Goal: Task Accomplishment & Management: Manage account settings

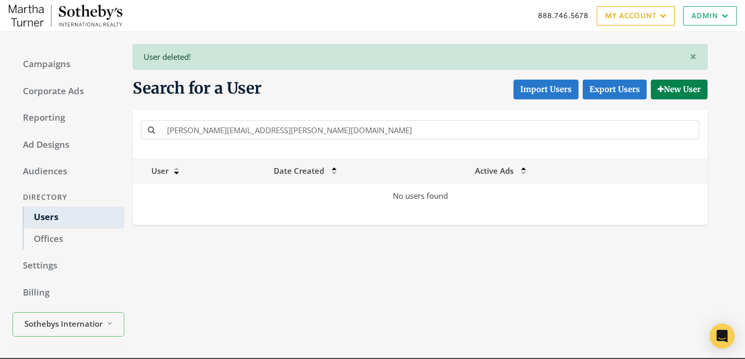
scroll to position [30, 0]
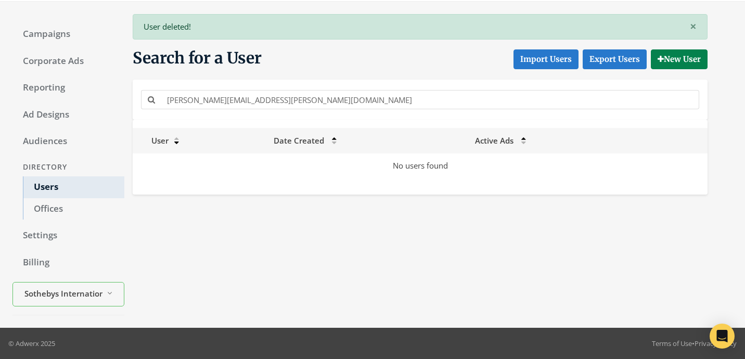
click at [296, 97] on input "Monica.Landsman@sothebyshomes.com" at bounding box center [430, 99] width 539 height 19
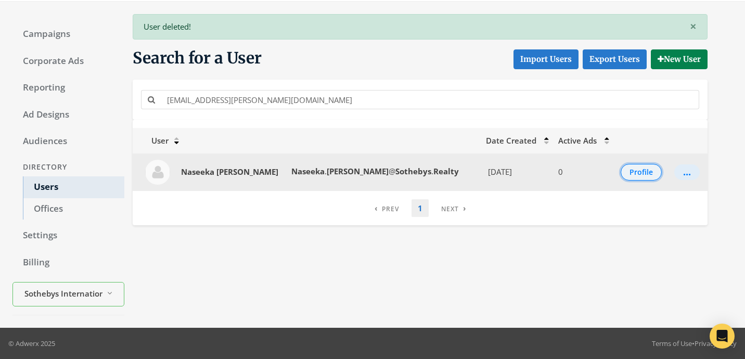
click at [621, 175] on button "Profile" at bounding box center [641, 172] width 41 height 17
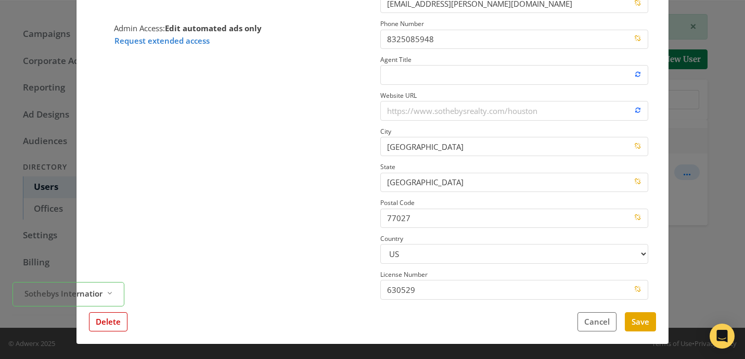
scroll to position [168, 0]
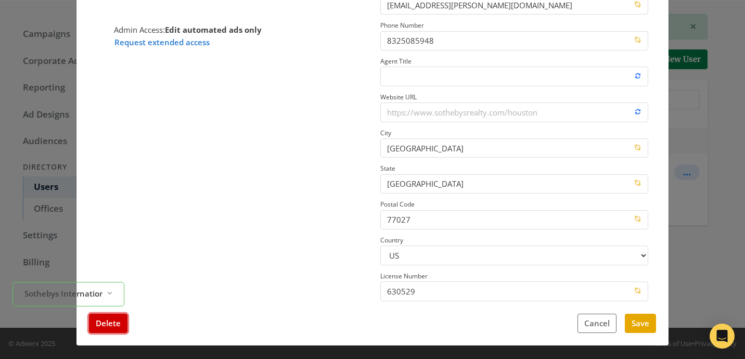
click at [121, 318] on button "Delete" at bounding box center [108, 323] width 39 height 19
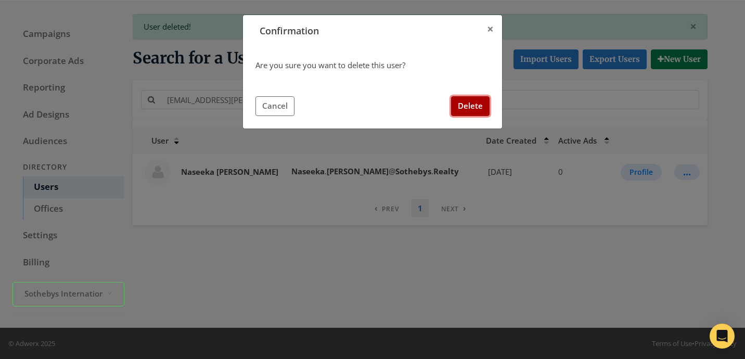
click at [459, 107] on button "Delete" at bounding box center [470, 105] width 39 height 19
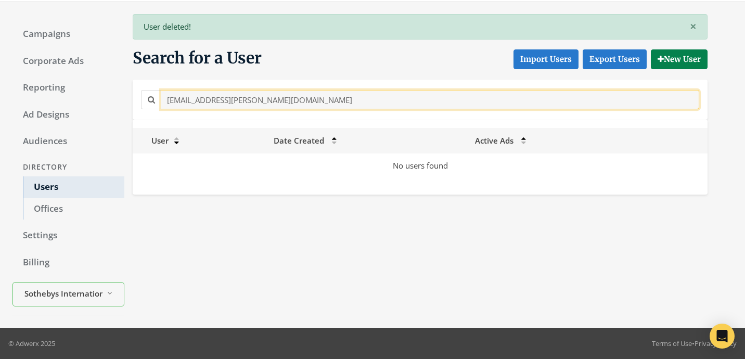
click at [285, 103] on input "Naseeka.Cox@Sothebys.Realty" at bounding box center [430, 99] width 539 height 19
paste input "natalie.newburn@sothebys.r"
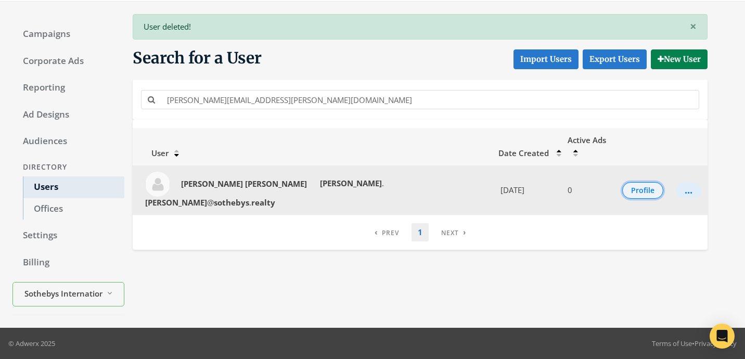
click at [625, 182] on button "Profile" at bounding box center [642, 190] width 41 height 17
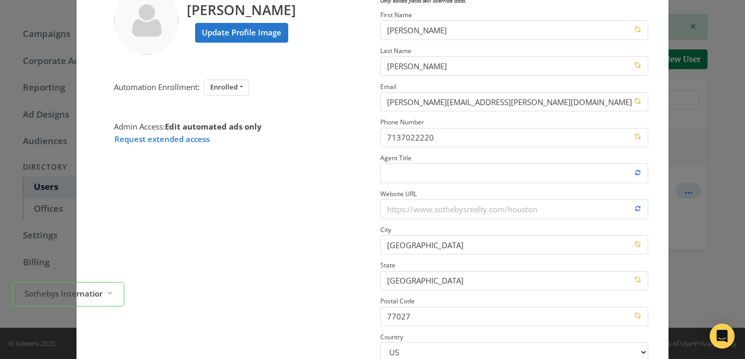
scroll to position [170, 0]
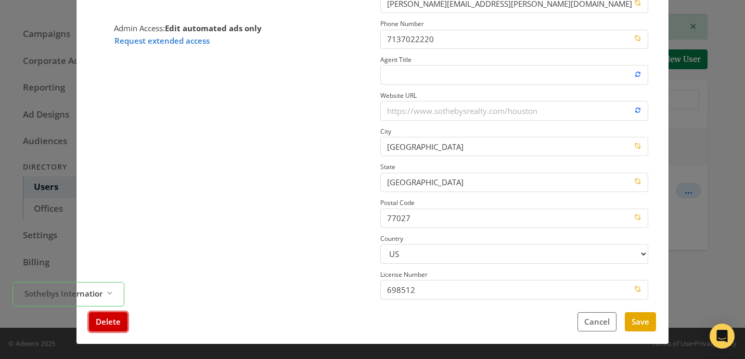
click at [106, 327] on button "Delete" at bounding box center [108, 321] width 39 height 19
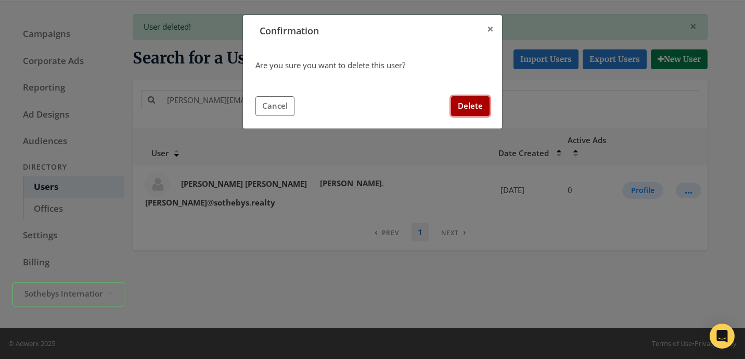
click at [488, 108] on button "Delete" at bounding box center [470, 105] width 39 height 19
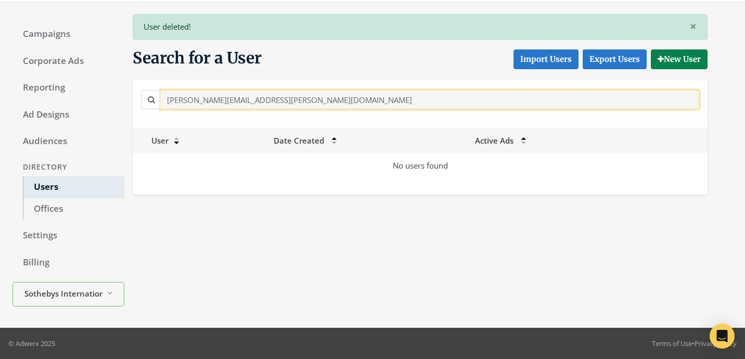
click at [265, 99] on input "natalie.newburn@sothebys.realty" at bounding box center [430, 99] width 539 height 19
paste input "eal.hamil@Sothebys.R"
click at [265, 99] on input "natalie.newburn@sothebys.realty" at bounding box center [430, 99] width 539 height 19
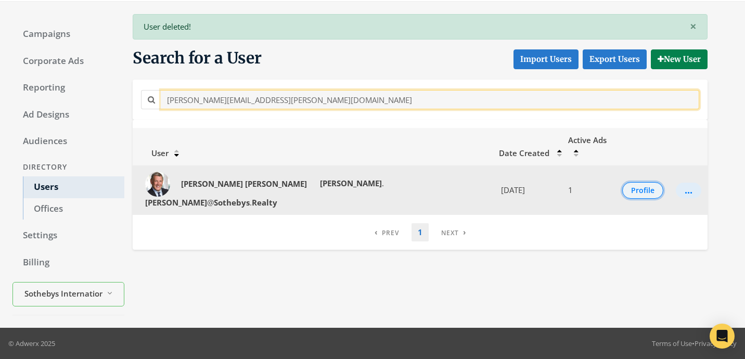
type input "neal.hamil@Sothebys.Realty"
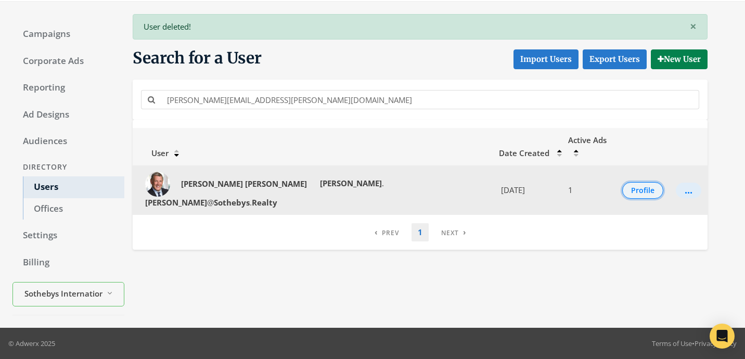
click at [622, 182] on button "Profile" at bounding box center [642, 190] width 41 height 17
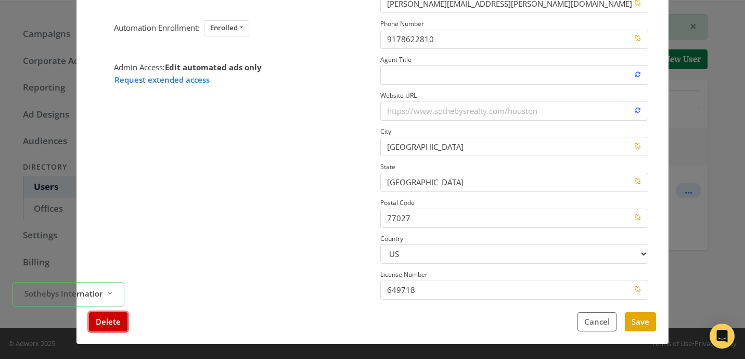
click at [102, 328] on button "Delete" at bounding box center [108, 321] width 39 height 19
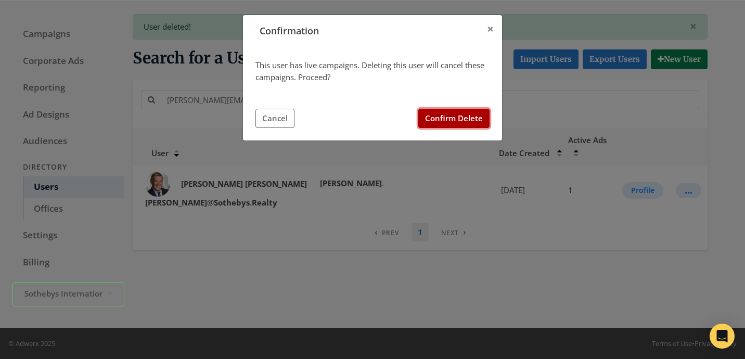
click at [476, 123] on button "Confirm Delete" at bounding box center [453, 118] width 71 height 19
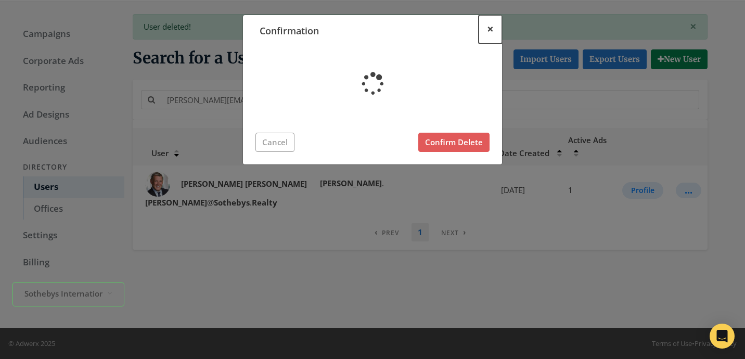
click at [487, 24] on span "×" at bounding box center [490, 29] width 7 height 16
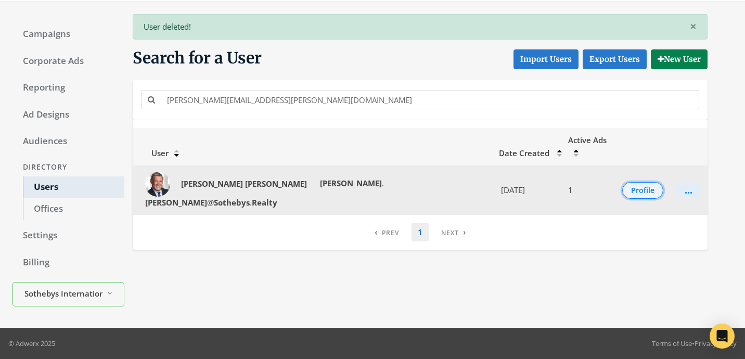
click at [640, 182] on button "Profile" at bounding box center [642, 190] width 41 height 17
click at [622, 182] on button "Profile" at bounding box center [642, 190] width 41 height 17
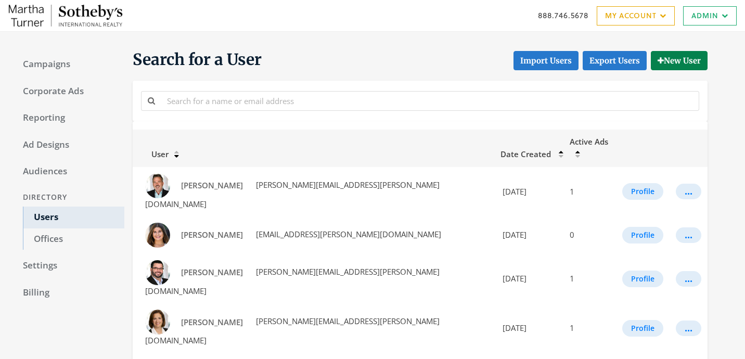
scroll to position [30, 0]
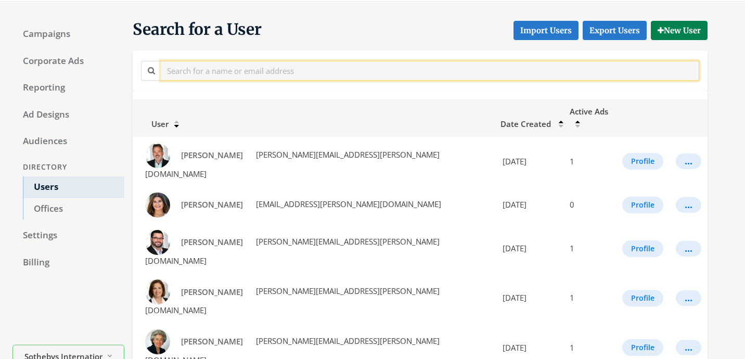
click at [303, 66] on input "text" at bounding box center [430, 70] width 539 height 19
paste input "neal.hamil@Sothebys.Realty"
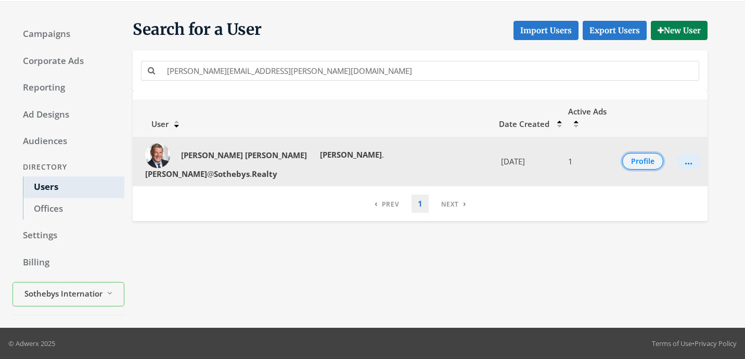
click at [632, 153] on button "Profile" at bounding box center [642, 161] width 41 height 17
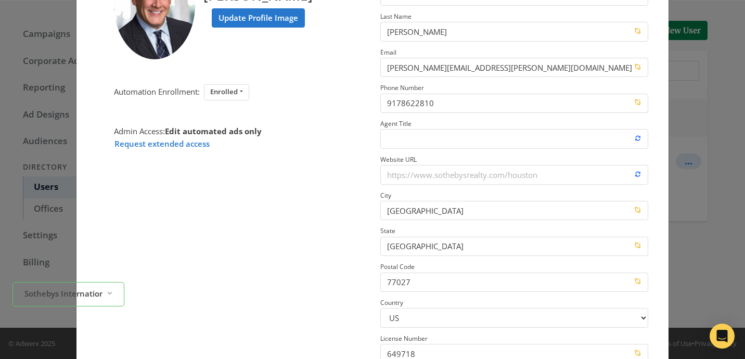
scroll to position [170, 0]
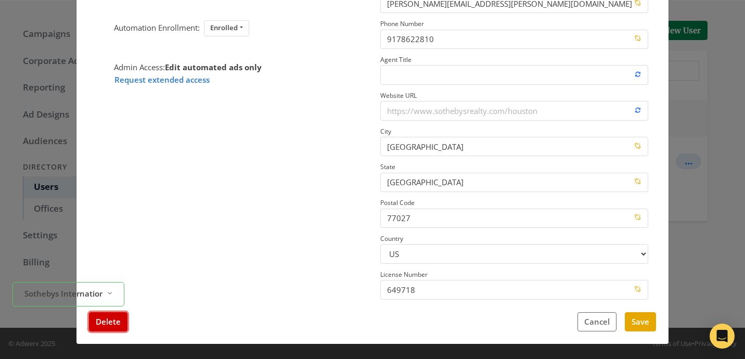
click at [118, 324] on button "Delete" at bounding box center [108, 321] width 39 height 19
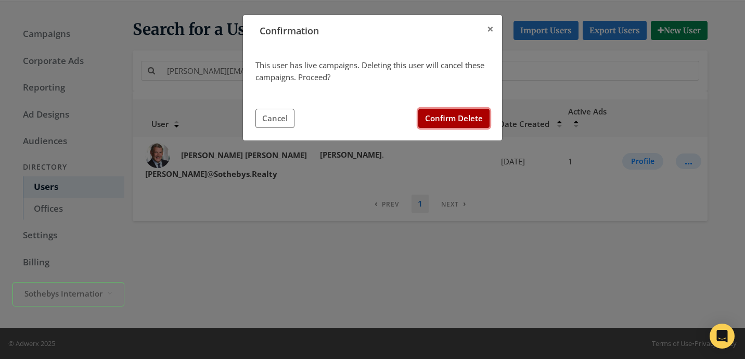
click at [433, 120] on button "Confirm Delete" at bounding box center [453, 118] width 71 height 19
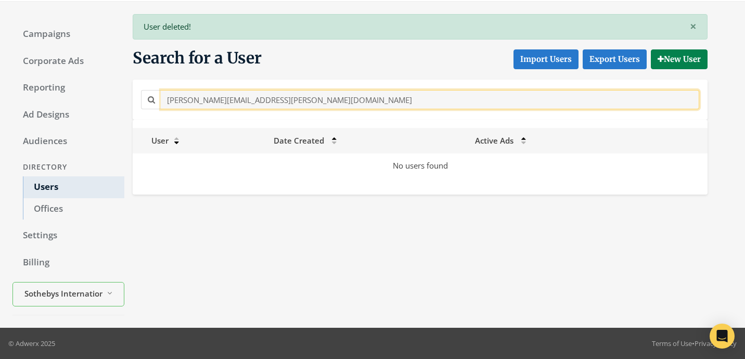
click at [304, 103] on input "neal.hamil@Sothebys.Realty" at bounding box center [430, 99] width 539 height 19
paste input "il.lyon"
click at [340, 94] on input "neil.lyon@Sothebys.Realty" at bounding box center [430, 99] width 539 height 19
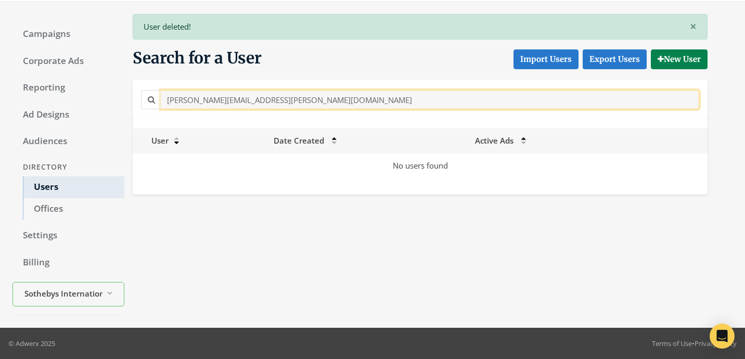
click at [340, 94] on input "neil.lyon@Sothebys.Realty" at bounding box center [430, 99] width 539 height 19
paste input "Neisha.Matthews@sothebys.r"
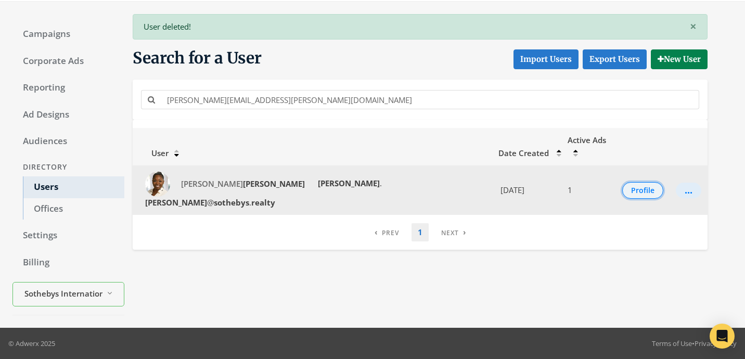
click at [628, 182] on button "Profile" at bounding box center [642, 190] width 41 height 17
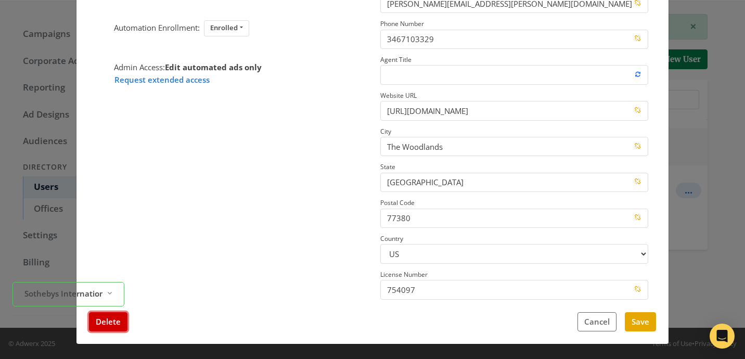
click at [123, 318] on button "Delete" at bounding box center [108, 321] width 39 height 19
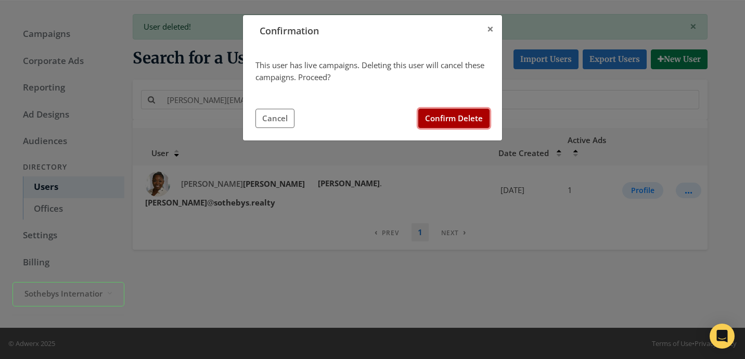
click at [476, 118] on button "Confirm Delete" at bounding box center [453, 118] width 71 height 19
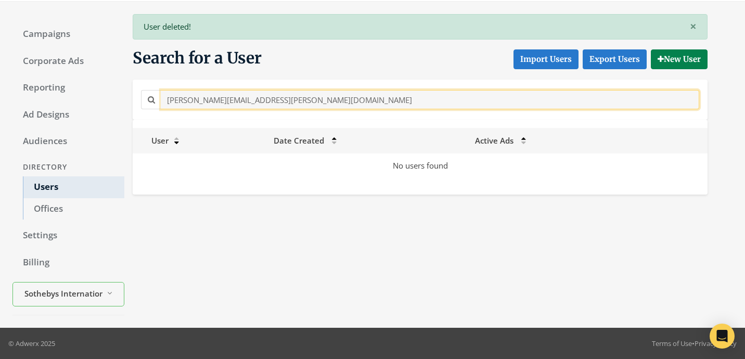
click at [254, 104] on input "Neisha.Matthews@sothebys.realty" at bounding box center [430, 99] width 539 height 19
paste input "icole.Brende@Sothebys.R"
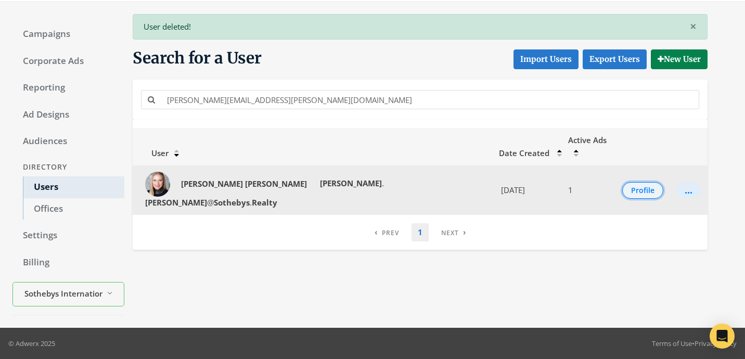
click at [623, 182] on button "Profile" at bounding box center [642, 190] width 41 height 17
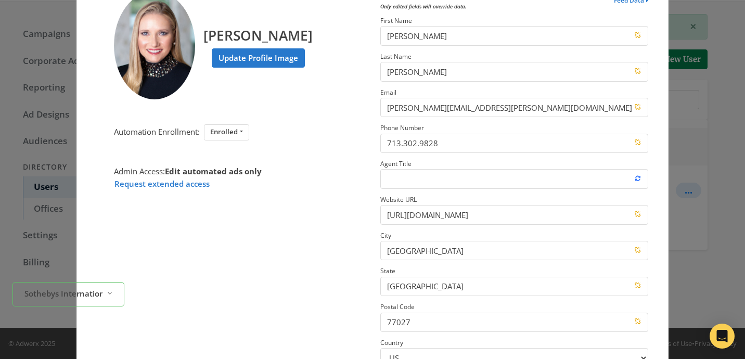
scroll to position [160, 0]
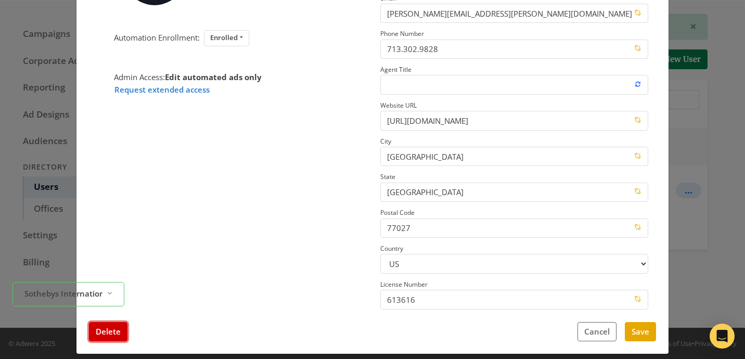
click at [115, 331] on button "Delete" at bounding box center [108, 331] width 39 height 19
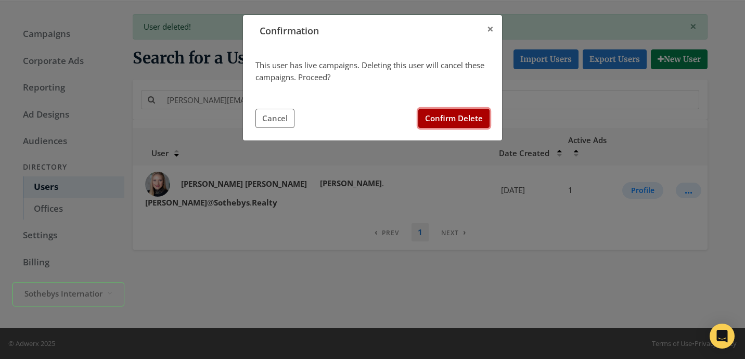
click at [471, 120] on button "Confirm Delete" at bounding box center [453, 118] width 71 height 19
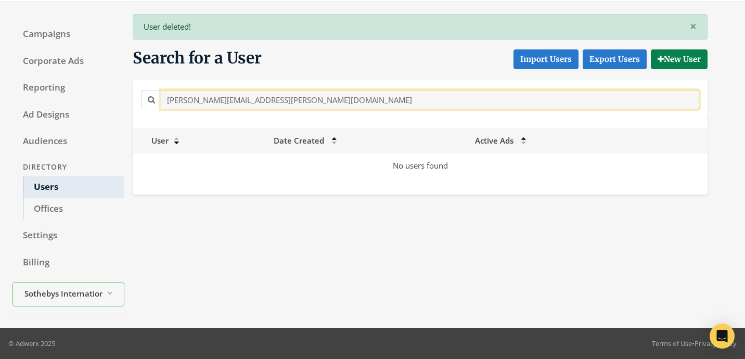
click at [310, 106] on input "Nicole.Brende@Sothebys.Realty" at bounding box center [430, 99] width 539 height 19
paste input "nicole.mcclure@sothebys.r"
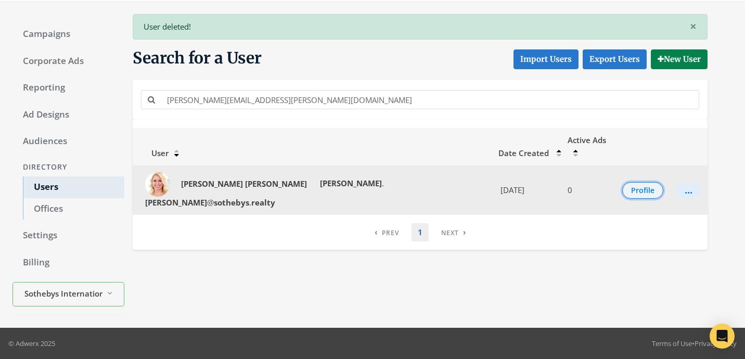
click at [633, 182] on button "Profile" at bounding box center [642, 190] width 41 height 17
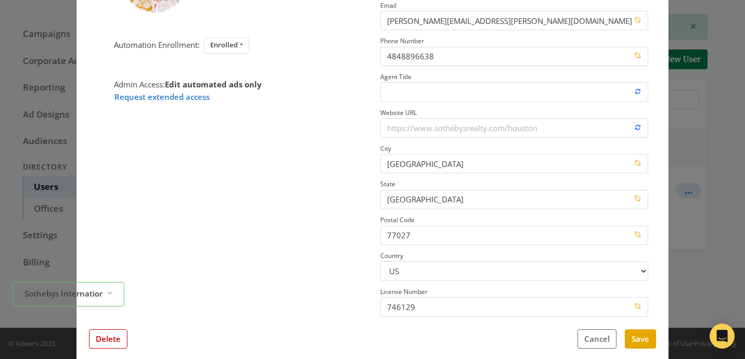
scroll to position [170, 0]
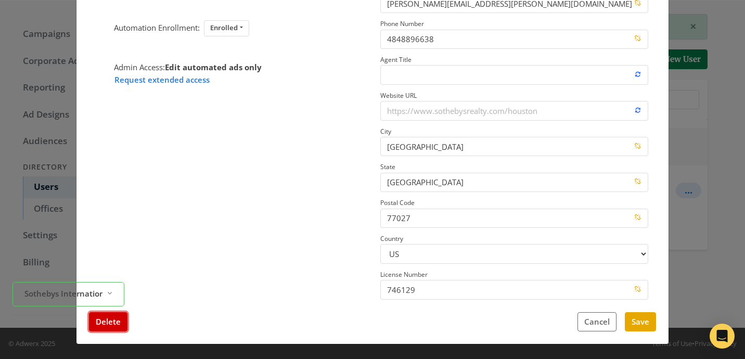
click at [122, 328] on button "Delete" at bounding box center [108, 321] width 39 height 19
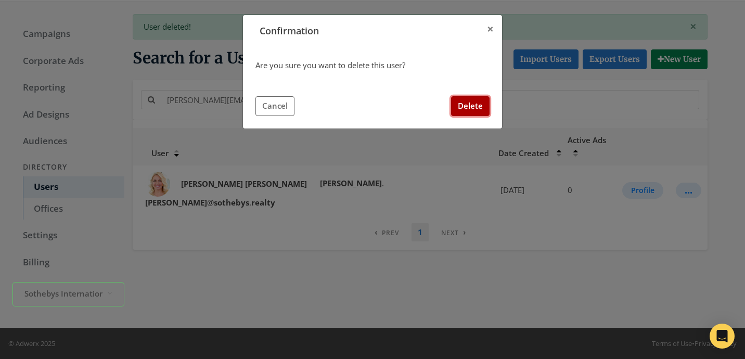
click at [476, 113] on button "Delete" at bounding box center [470, 105] width 39 height 19
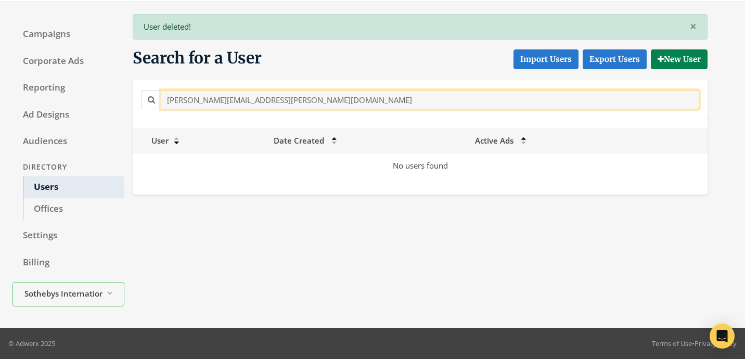
click at [302, 100] on input "nicole.mcclure@sothebys.realty" at bounding box center [430, 99] width 539 height 19
paste input "kki.schwartz"
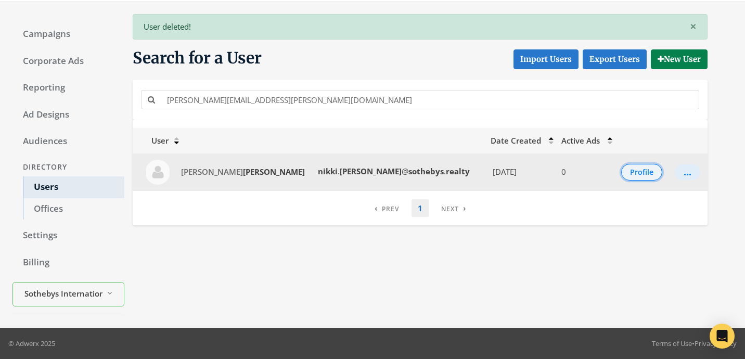
click at [630, 177] on button "Profile" at bounding box center [641, 172] width 41 height 17
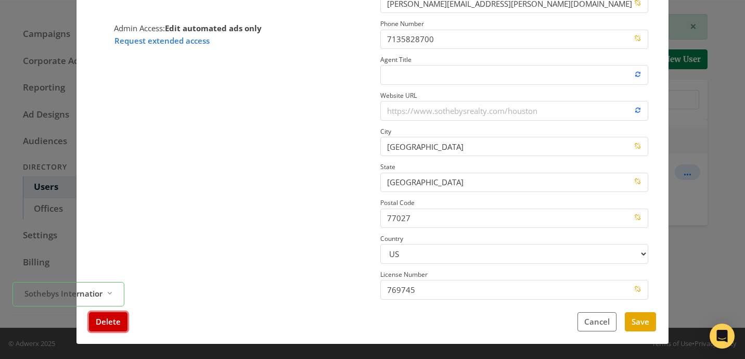
click at [114, 327] on button "Delete" at bounding box center [108, 321] width 39 height 19
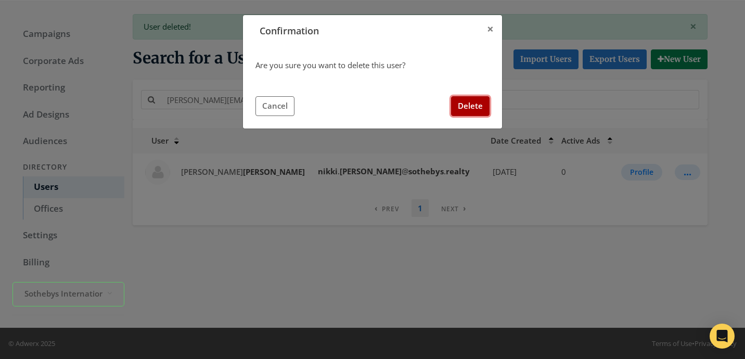
click at [483, 109] on button "Delete" at bounding box center [470, 105] width 39 height 19
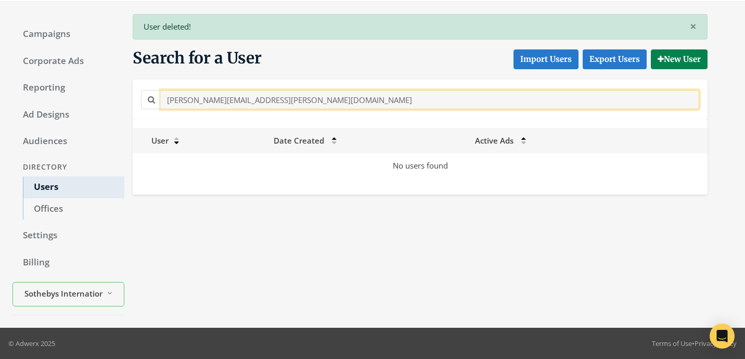
click at [332, 102] on input "nikki.schwartz@sothebys.realty" at bounding box center [430, 99] width 539 height 19
paste input "Omar.Cortez@Sothebys.R"
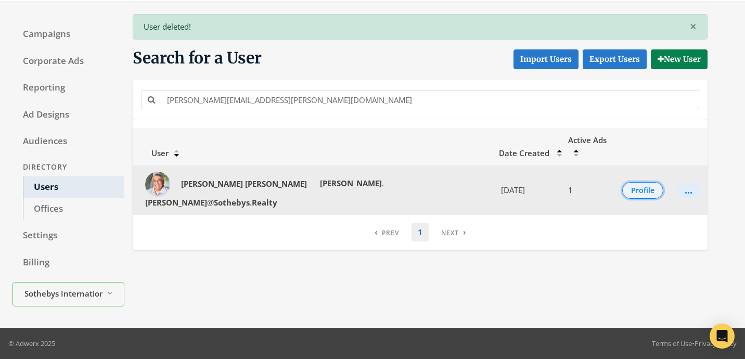
click at [629, 182] on button "Profile" at bounding box center [642, 190] width 41 height 17
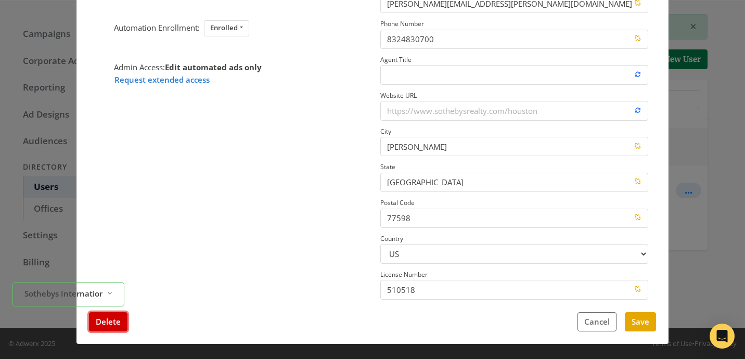
click at [113, 328] on button "Delete" at bounding box center [108, 321] width 39 height 19
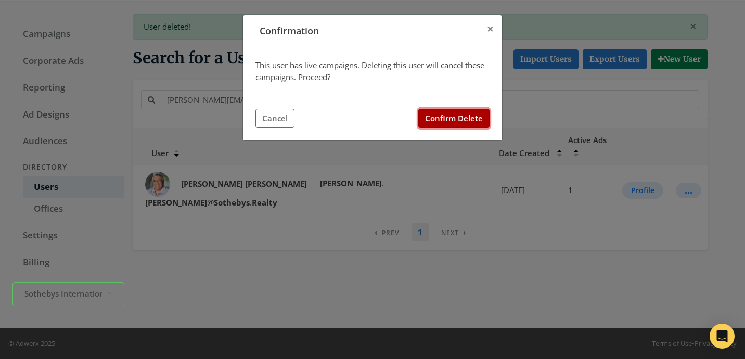
click at [438, 121] on button "Confirm Delete" at bounding box center [453, 118] width 71 height 19
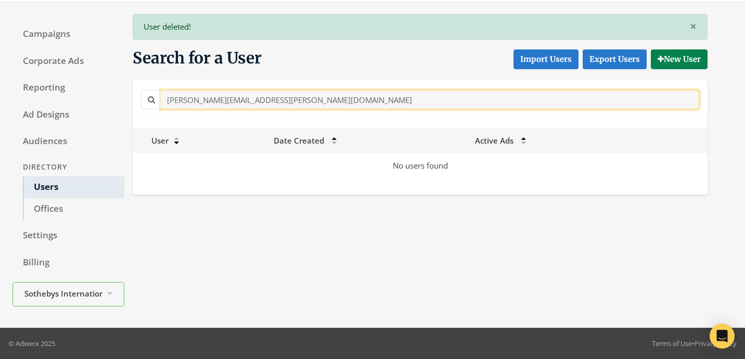
click at [317, 99] on input "Omar.Cortez@Sothebys.Realty" at bounding box center [430, 99] width 539 height 19
paste input "scar.Hernandez@sothebys.r"
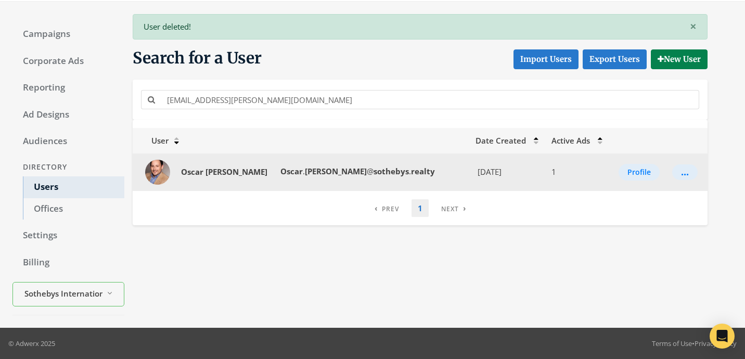
click at [629, 181] on td "Profile" at bounding box center [637, 171] width 58 height 37
click at [629, 173] on button "Profile" at bounding box center [639, 172] width 41 height 17
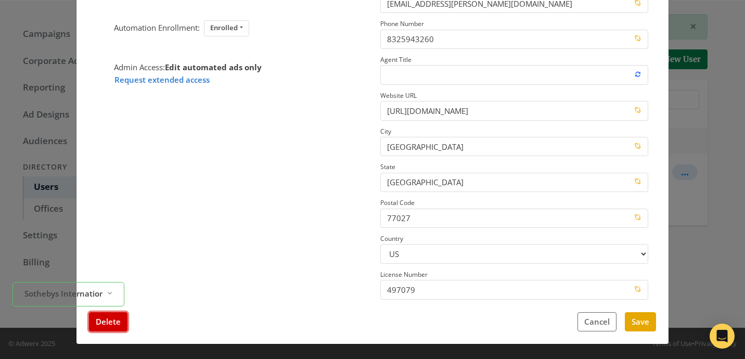
click at [121, 325] on button "Delete" at bounding box center [108, 321] width 39 height 19
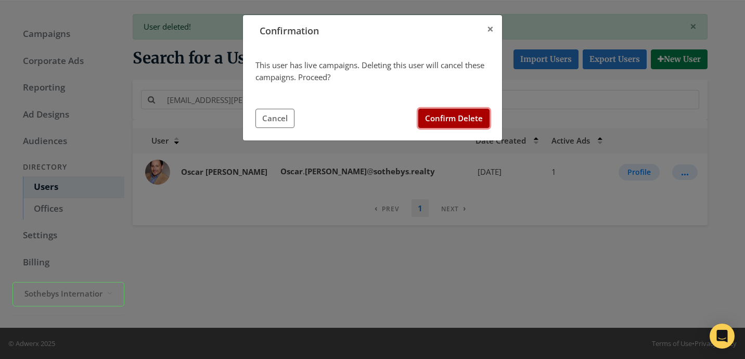
click at [467, 114] on button "Confirm Delete" at bounding box center [453, 118] width 71 height 19
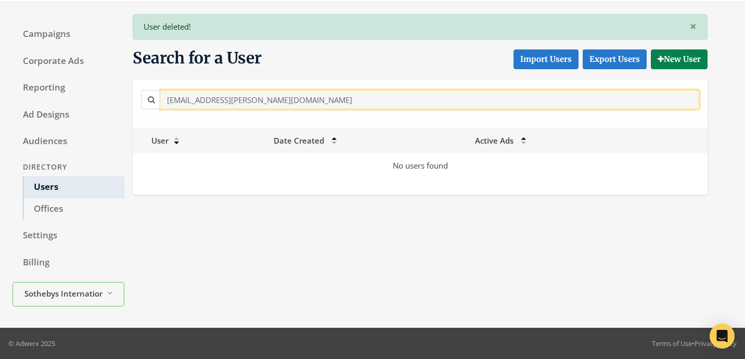
click at [343, 100] on input "Oscar.Hernandez@sothebys.realty" at bounding box center [430, 99] width 539 height 19
paste input "pam.jarrett@Sothebys.R"
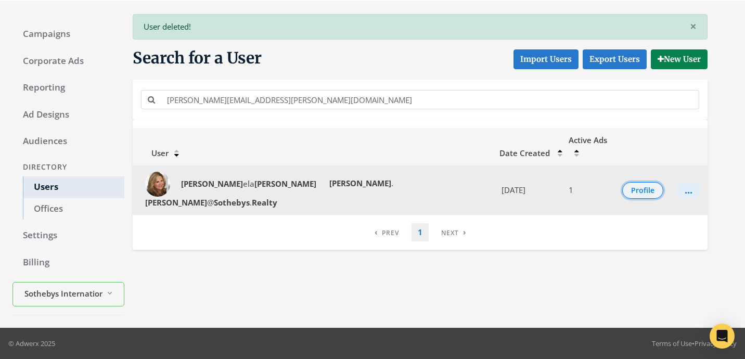
click at [624, 182] on button "Profile" at bounding box center [642, 190] width 41 height 17
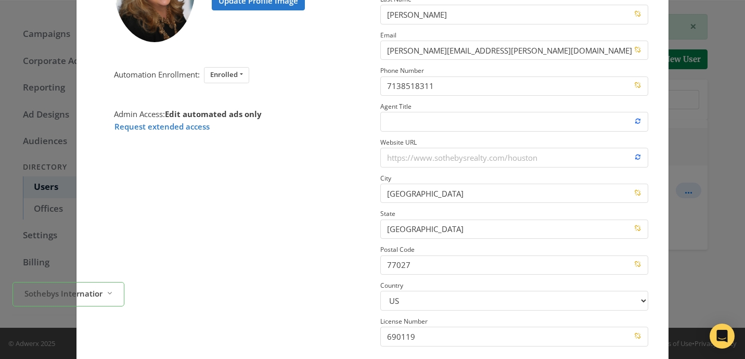
scroll to position [135, 0]
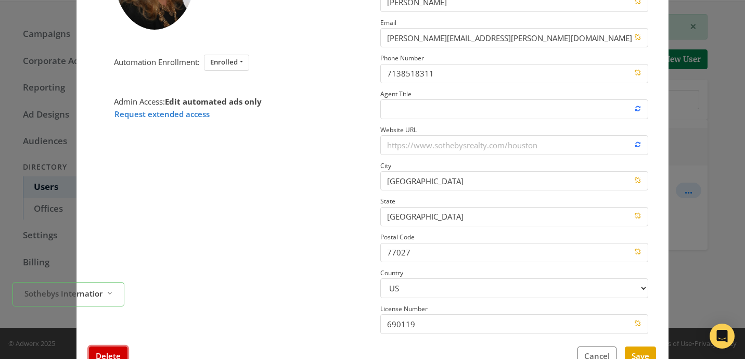
click at [102, 353] on button "Delete" at bounding box center [108, 356] width 39 height 19
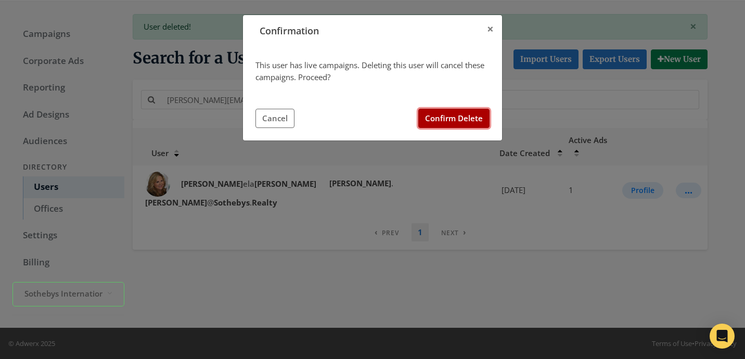
click at [446, 122] on button "Confirm Delete" at bounding box center [453, 118] width 71 height 19
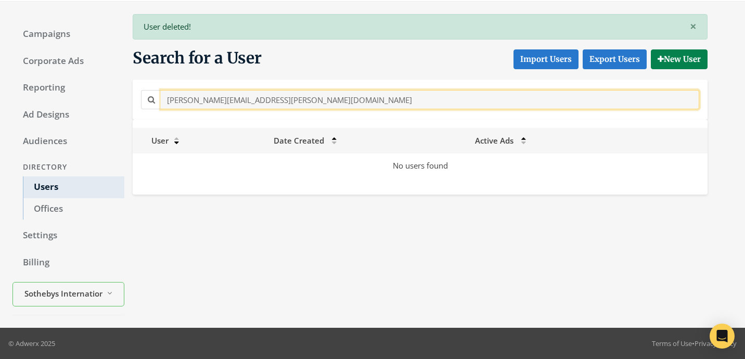
click at [287, 101] on input "pam.jarrett@Sothebys.Realty" at bounding box center [430, 99] width 539 height 19
paste input "Patty.Cortez"
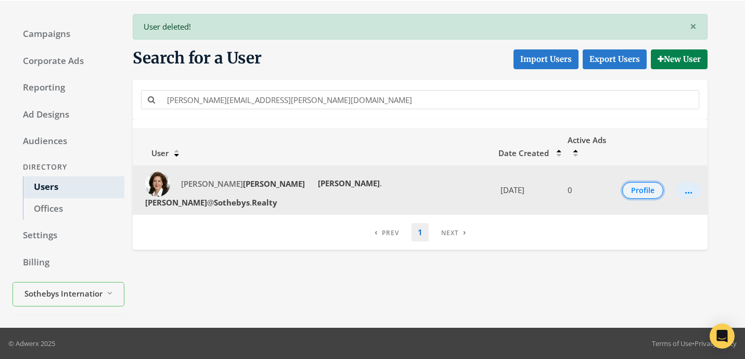
click at [628, 182] on button "Profile" at bounding box center [642, 190] width 41 height 17
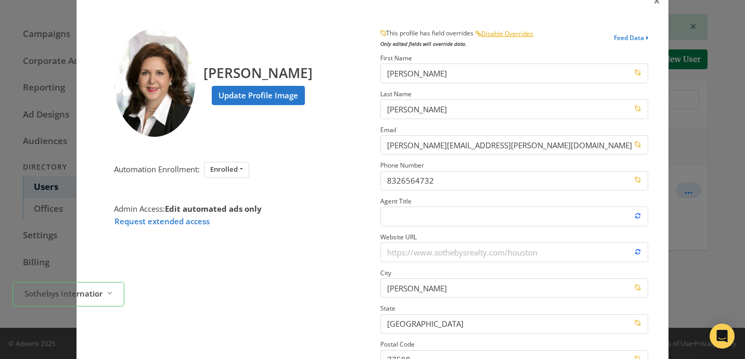
scroll to position [170, 0]
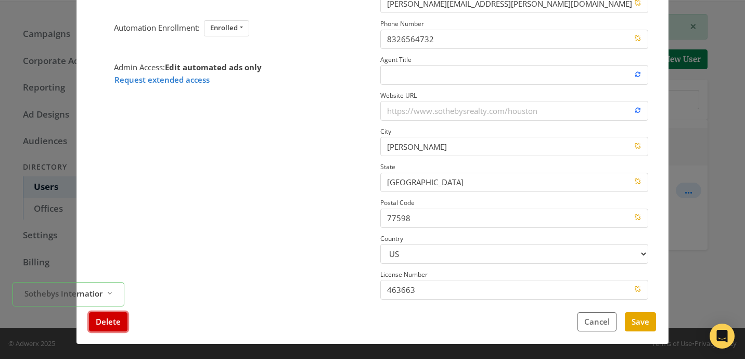
click at [118, 324] on button "Delete" at bounding box center [108, 321] width 39 height 19
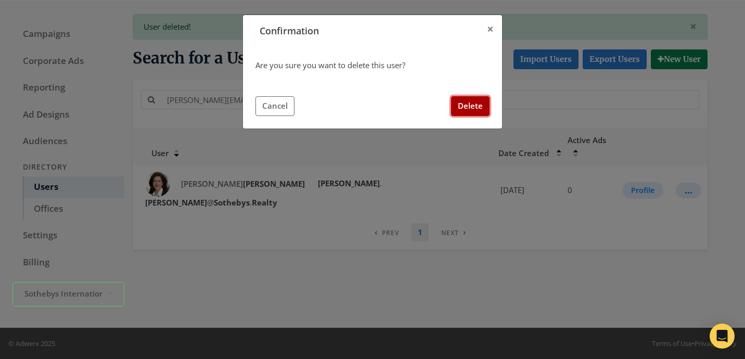
click at [469, 107] on button "Delete" at bounding box center [470, 105] width 39 height 19
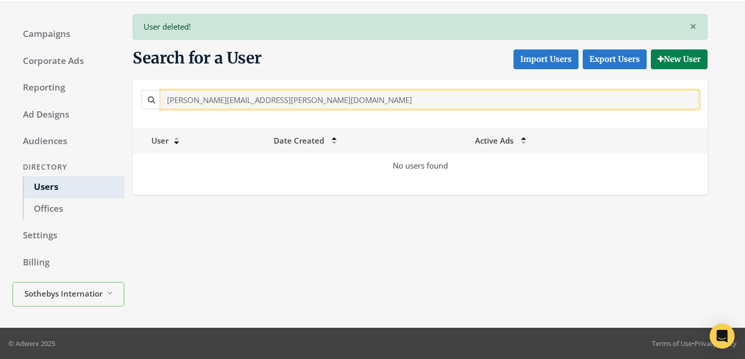
click at [289, 106] on input "Patty.Cortez@Sothebys.Realty" at bounding box center [430, 99] width 539 height 19
paste input "ricia.Rotan"
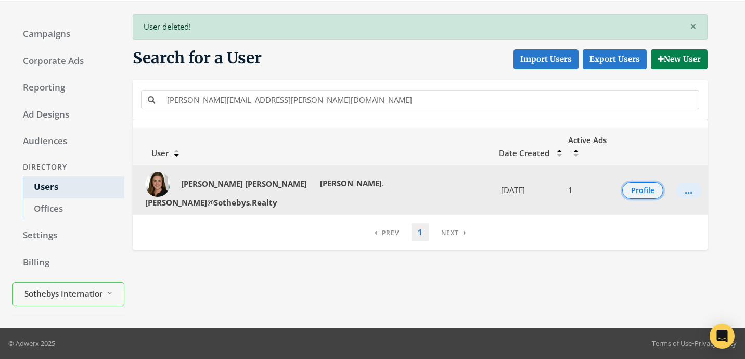
click at [622, 182] on button "Profile" at bounding box center [642, 190] width 41 height 17
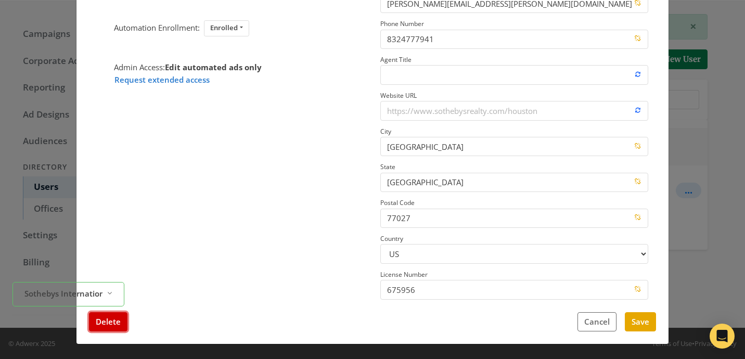
click at [107, 327] on button "Delete" at bounding box center [108, 321] width 39 height 19
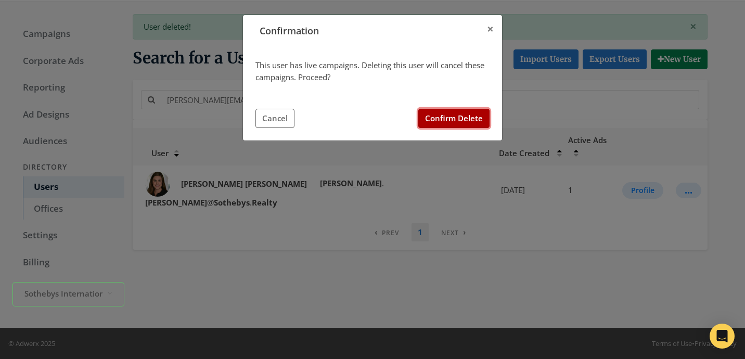
click at [439, 115] on button "Confirm Delete" at bounding box center [453, 118] width 71 height 19
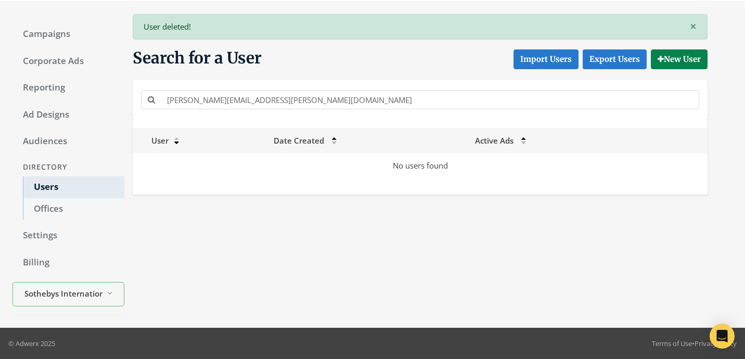
click at [312, 112] on div "Patricia.Rotan@Sothebys.Realty" at bounding box center [420, 100] width 575 height 40
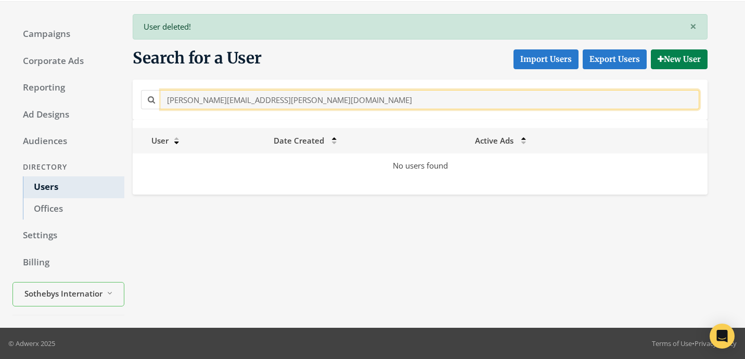
click at [312, 105] on input "Patricia.Rotan@Sothebys.Realty" at bounding box center [430, 99] width 539 height 19
paste input "ulette.Tate"
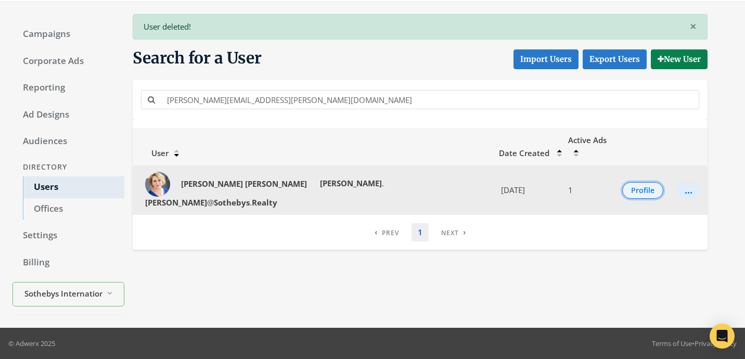
click at [629, 182] on button "Profile" at bounding box center [642, 190] width 41 height 17
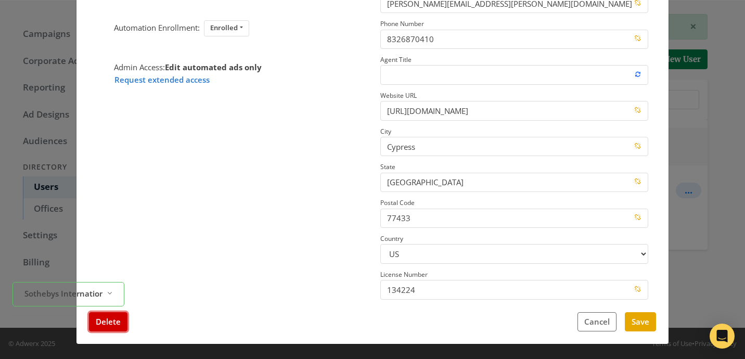
click at [119, 318] on button "Delete" at bounding box center [108, 321] width 39 height 19
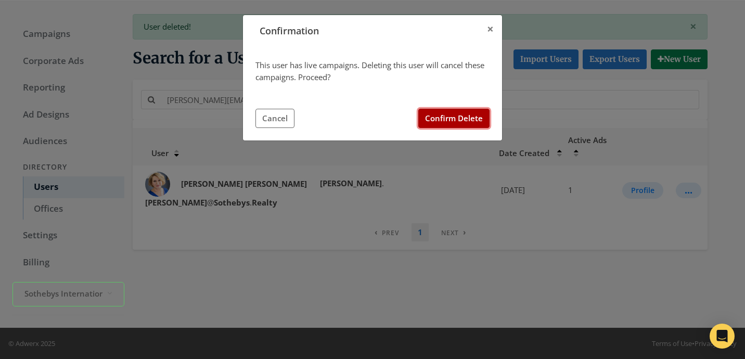
click at [430, 118] on button "Confirm Delete" at bounding box center [453, 118] width 71 height 19
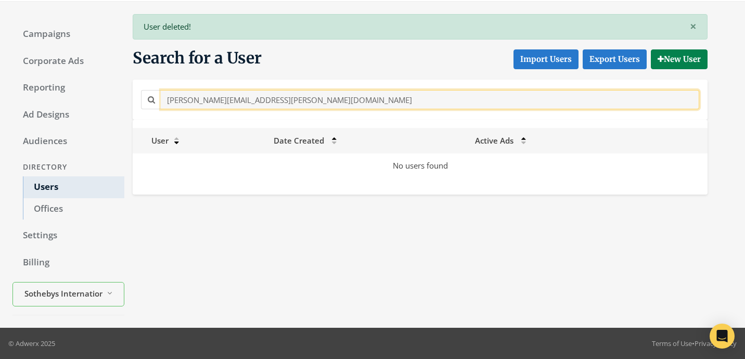
click at [284, 103] on input "Paulette.Tate@Sothebys.Realty" at bounding box center [430, 99] width 539 height 19
paste input "ene.Moor"
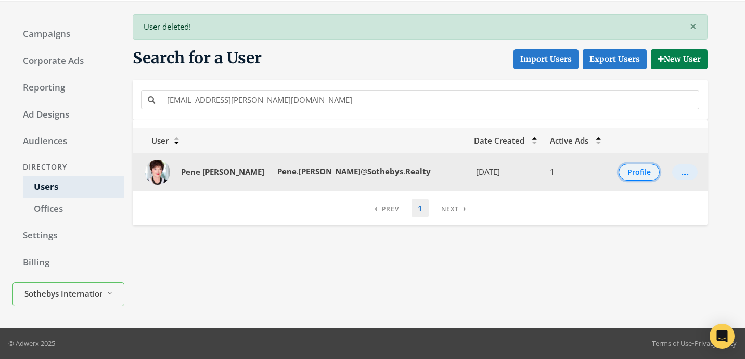
click at [638, 170] on button "Profile" at bounding box center [639, 172] width 41 height 17
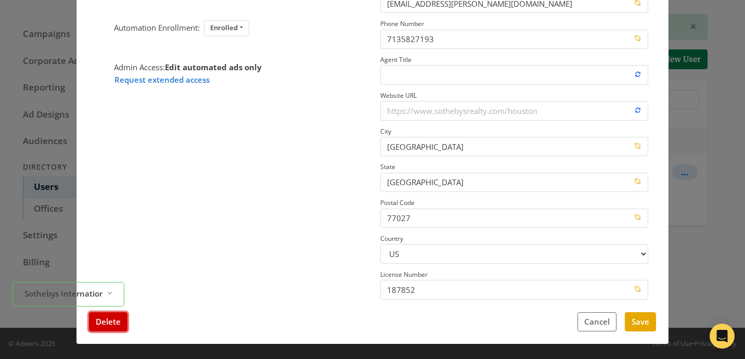
click at [113, 321] on button "Delete" at bounding box center [108, 321] width 39 height 19
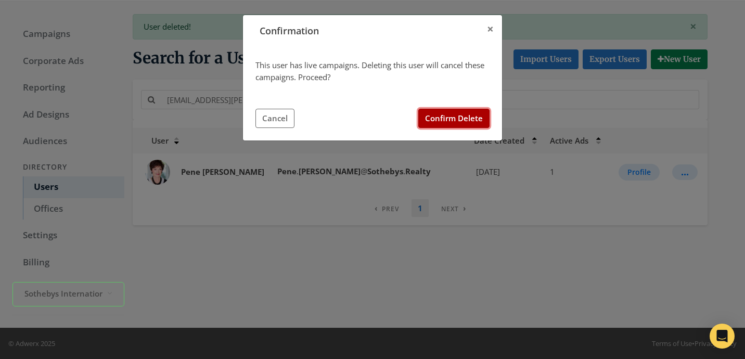
click at [439, 117] on button "Confirm Delete" at bounding box center [453, 118] width 71 height 19
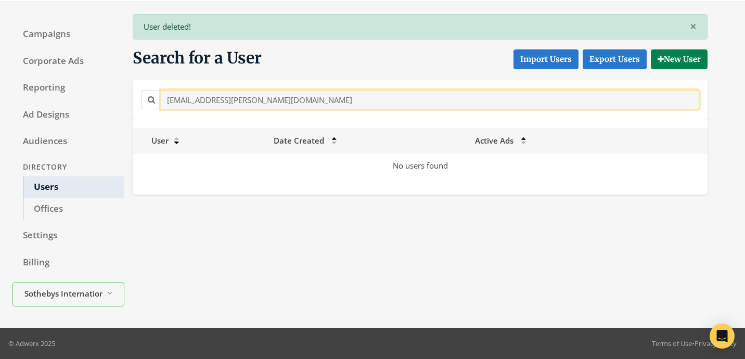
click at [282, 103] on input "Pene.Moore@Sothebys.Realty" at bounding box center [430, 99] width 539 height 19
paste input "ny.Paegel@sothebys.r"
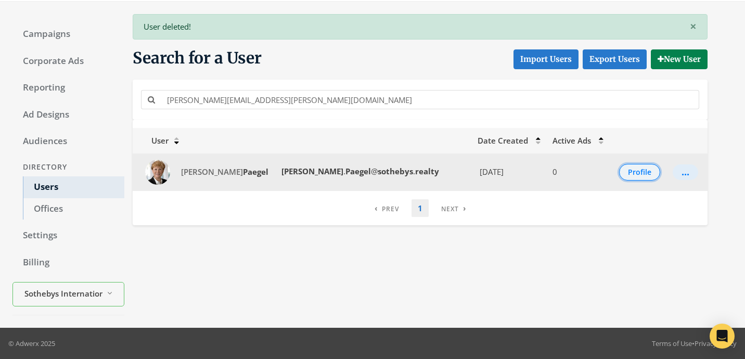
click at [642, 177] on button "Profile" at bounding box center [639, 172] width 41 height 17
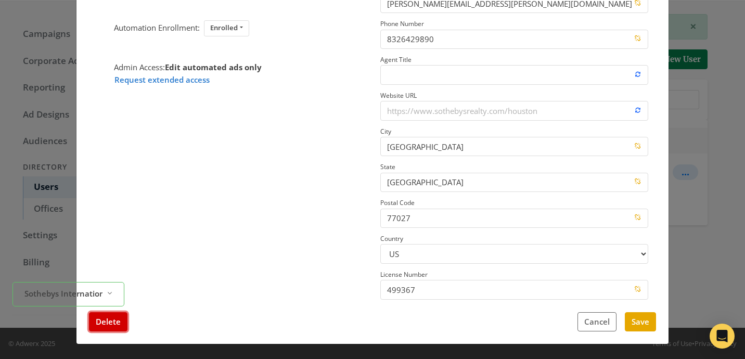
click at [103, 327] on button "Delete" at bounding box center [108, 321] width 39 height 19
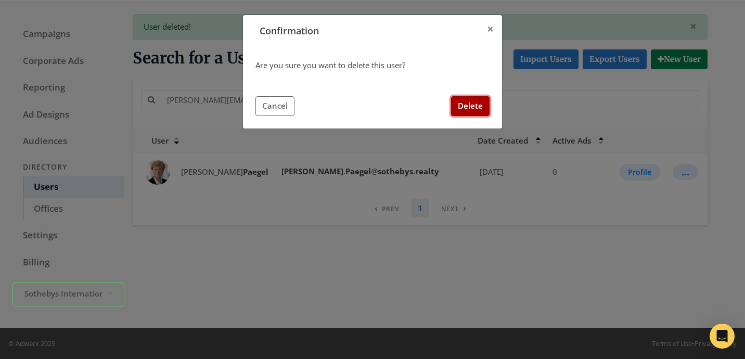
click at [468, 108] on button "Delete" at bounding box center [470, 105] width 39 height 19
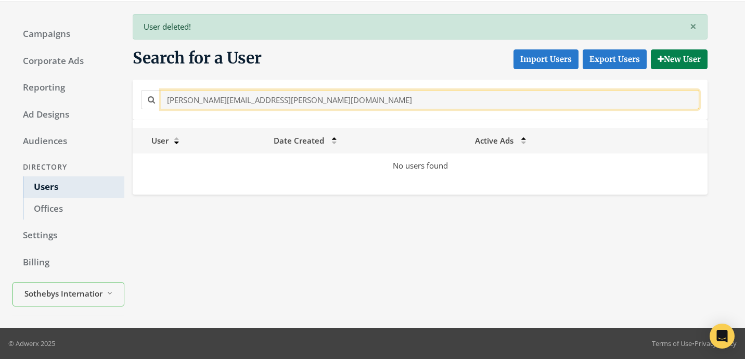
click at [279, 91] on input "Penny.Paegel@sothebys.realty" at bounding box center [430, 99] width 539 height 19
paste input "hyllis.Rauls@Sothebys.R"
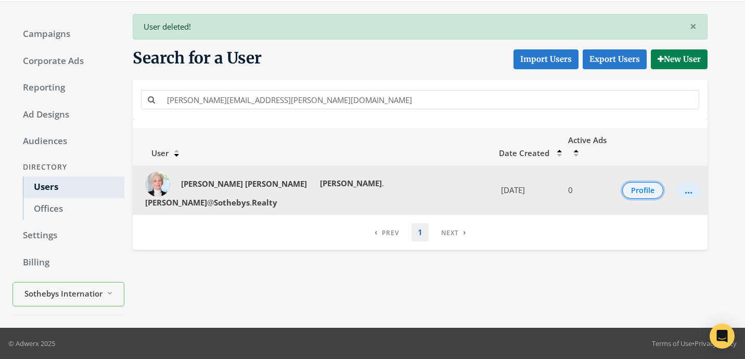
click at [626, 182] on button "Profile" at bounding box center [642, 190] width 41 height 17
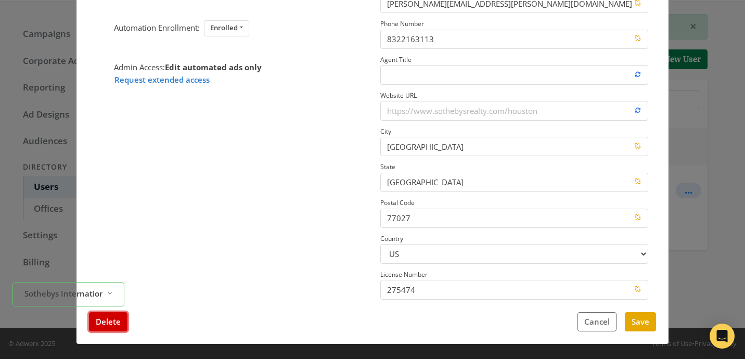
click at [111, 317] on button "Delete" at bounding box center [108, 321] width 39 height 19
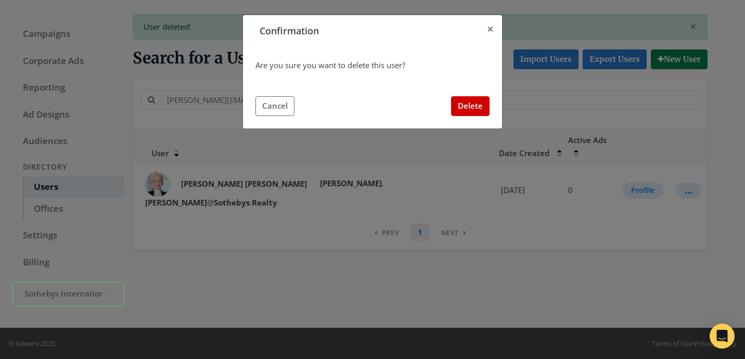
click at [464, 116] on div "Are you sure you want to delete this user? Cancel Delete" at bounding box center [372, 88] width 259 height 82
click at [464, 112] on button "Delete" at bounding box center [470, 105] width 39 height 19
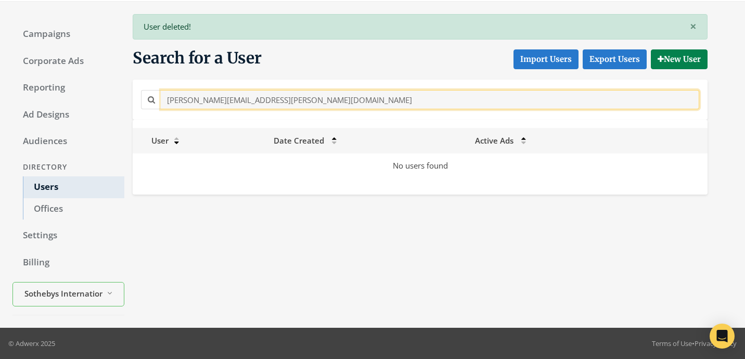
click at [291, 95] on input "Phyllis.Rauls@Sothebys.Realty" at bounding box center [430, 99] width 539 height 19
paste input "ralph.hicks@sothebys.r"
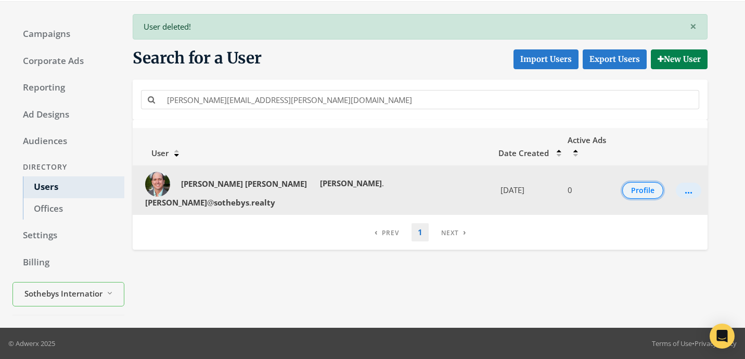
click at [640, 182] on button "Profile" at bounding box center [642, 190] width 41 height 17
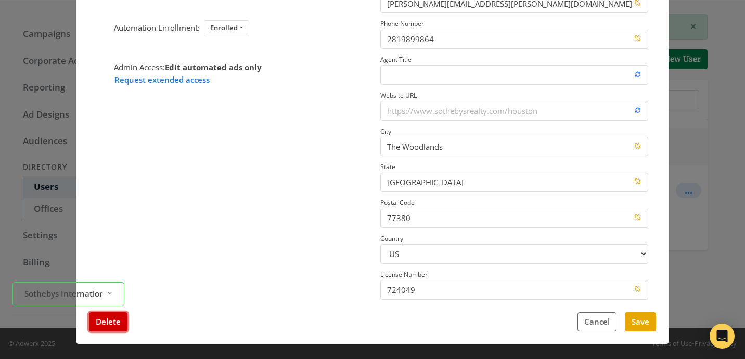
click at [109, 329] on button "Delete" at bounding box center [108, 321] width 39 height 19
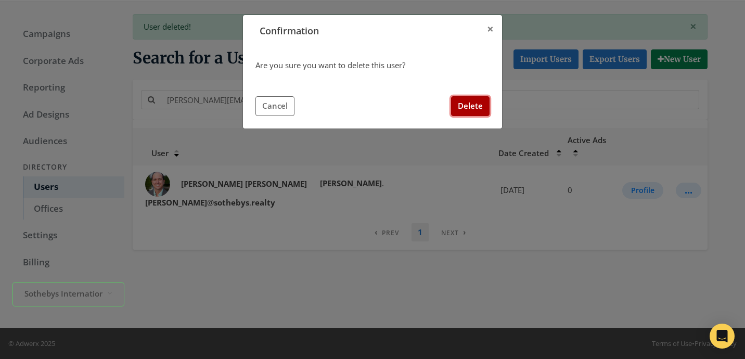
click at [459, 108] on button "Delete" at bounding box center [470, 105] width 39 height 19
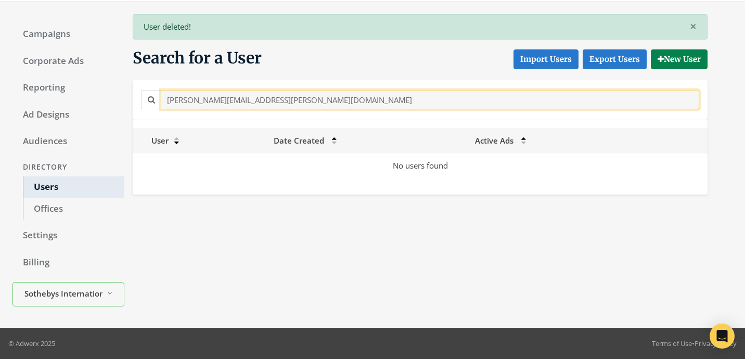
click at [312, 99] on input "ralph.hicks@sothebys.realty" at bounding box center [430, 99] width 539 height 19
paste input "Randy.Romman@Sothebys.R"
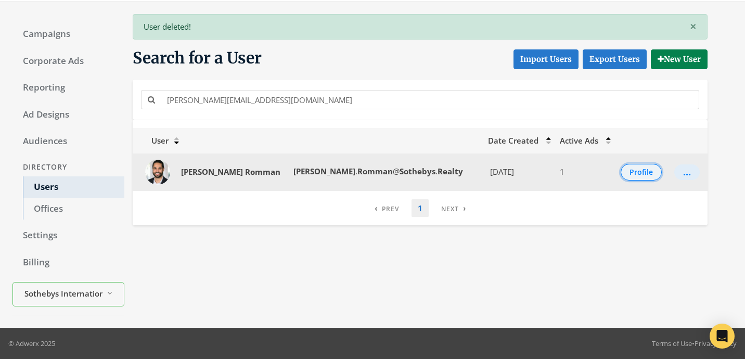
click at [642, 174] on button "Profile" at bounding box center [641, 172] width 41 height 17
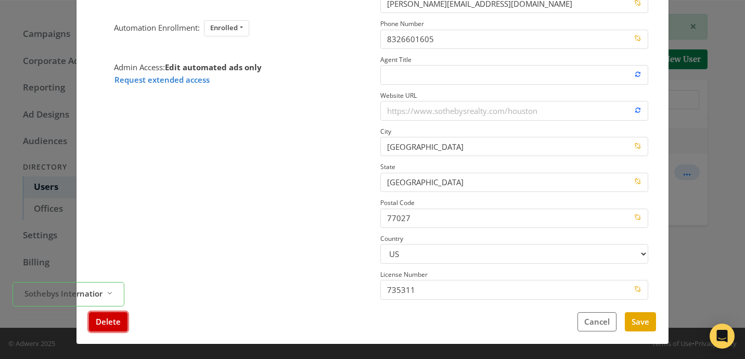
click at [120, 323] on button "Delete" at bounding box center [108, 321] width 39 height 19
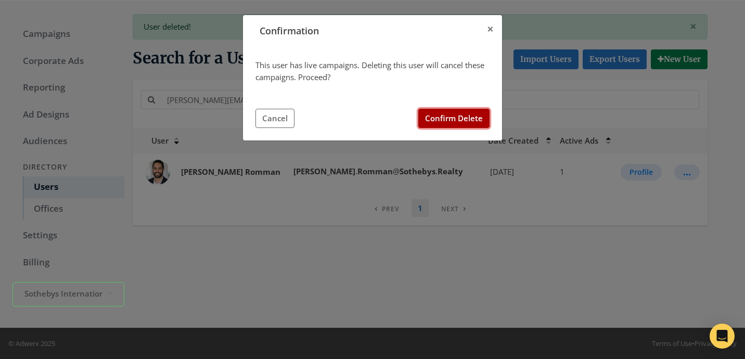
click at [448, 119] on button "Confirm Delete" at bounding box center [453, 118] width 71 height 19
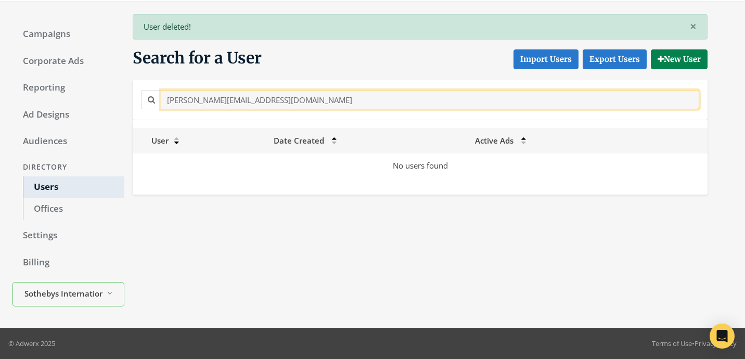
click at [265, 91] on input "Randy.Romman@Sothebys.Realty" at bounding box center [430, 99] width 539 height 19
paste input "enee.Suggs@sothebyshomes.com"
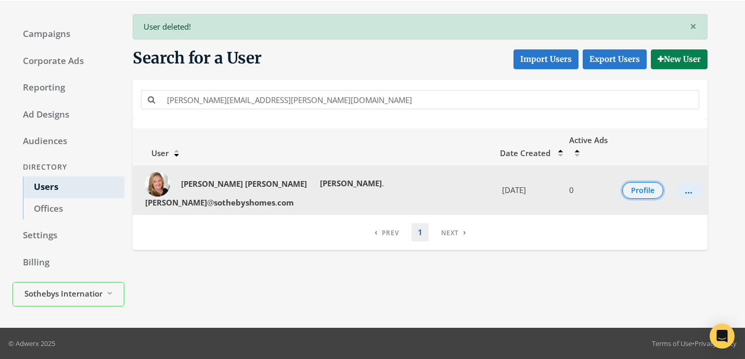
click at [641, 182] on button "Profile" at bounding box center [642, 190] width 41 height 17
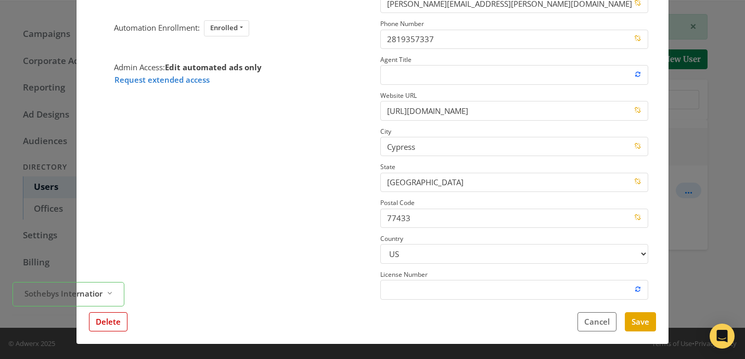
click at [101, 332] on div "Renee Suggs Update Profile Image Automation Enrollment: Enrolled Enrolled Not E…" at bounding box center [372, 109] width 592 height 469
click at [101, 328] on button "Delete" at bounding box center [108, 321] width 39 height 19
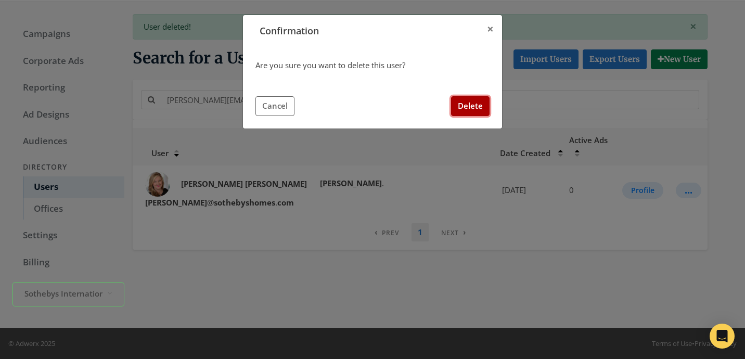
click at [462, 105] on button "Delete" at bounding box center [470, 105] width 39 height 19
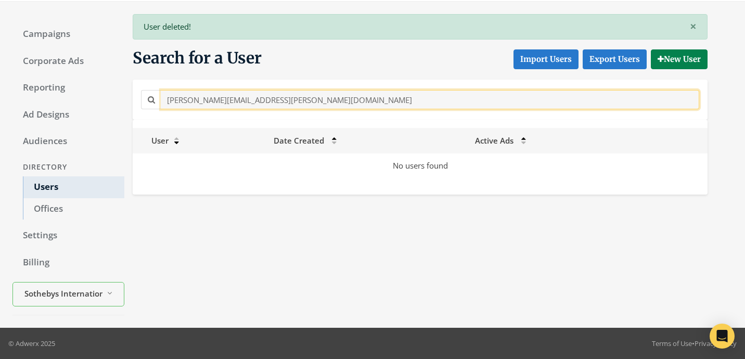
click at [308, 106] on input "Renee.Suggs@sothebyshomes.com" at bounding box center [430, 99] width 539 height 19
paste input "ich.Evan"
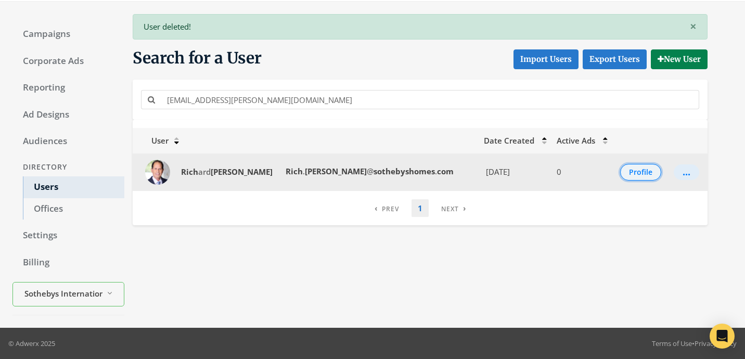
click at [626, 171] on button "Profile" at bounding box center [640, 172] width 41 height 17
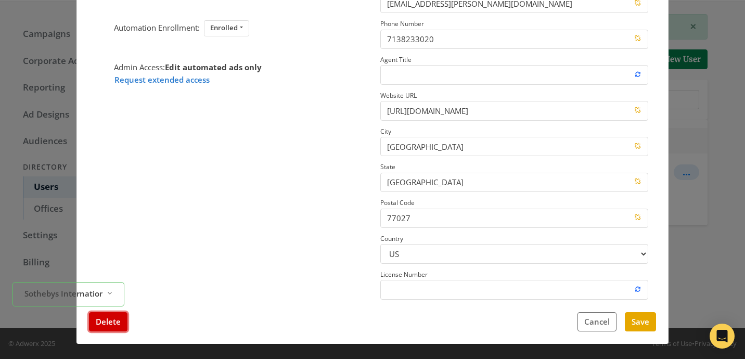
click at [105, 325] on button "Delete" at bounding box center [108, 321] width 39 height 19
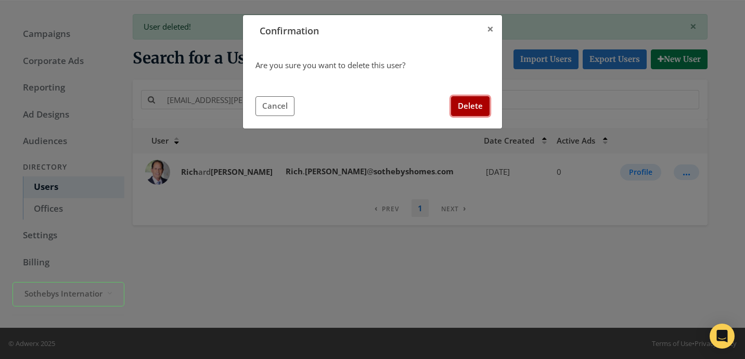
click at [466, 109] on button "Delete" at bounding box center [470, 105] width 39 height 19
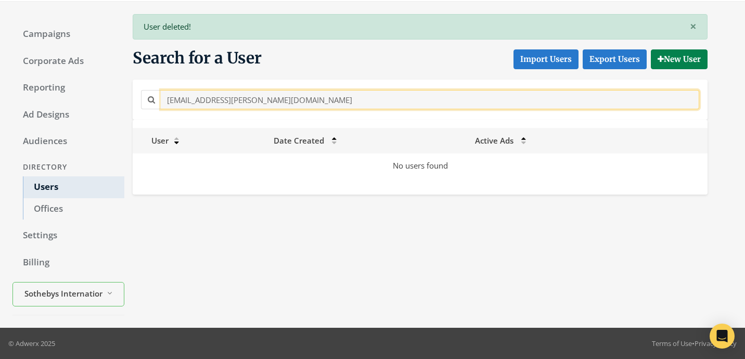
click at [280, 100] on input "Rich.Evans@sothebyshomes.com" at bounding box center [430, 99] width 539 height 19
paste input "obert.Bland@S"
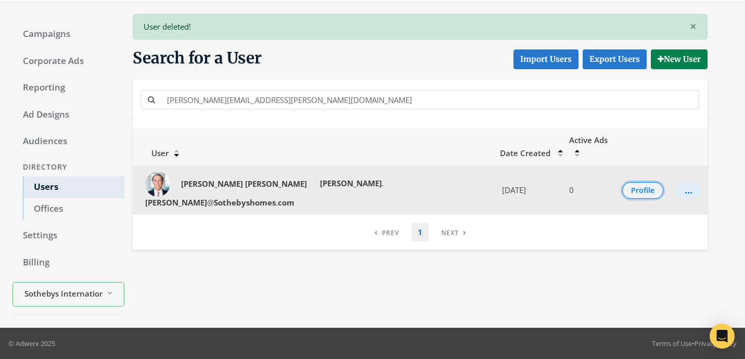
click at [628, 182] on button "Profile" at bounding box center [642, 190] width 41 height 17
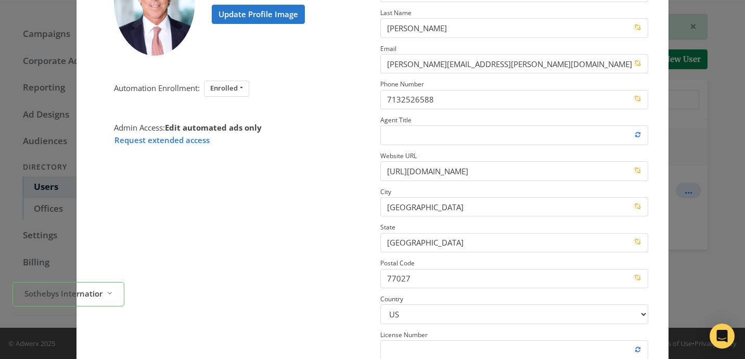
scroll to position [140, 0]
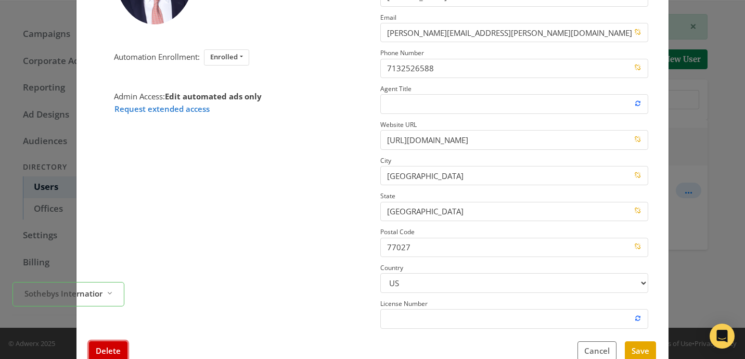
click at [109, 351] on button "Delete" at bounding box center [108, 350] width 39 height 19
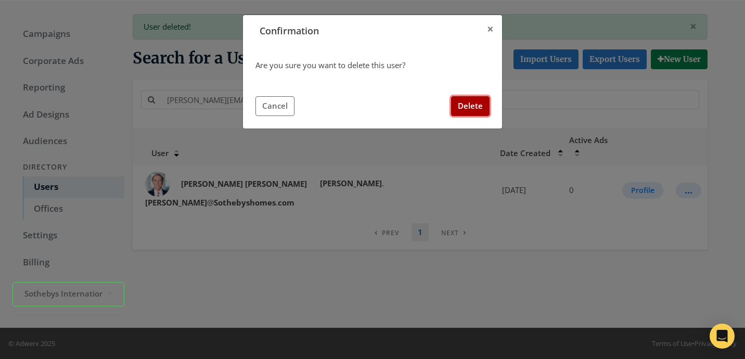
click at [481, 105] on button "Delete" at bounding box center [470, 105] width 39 height 19
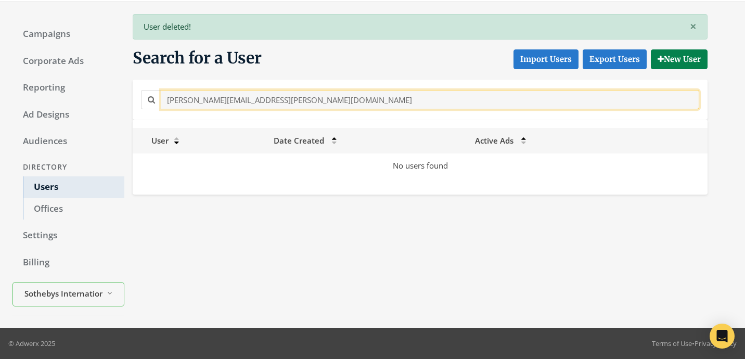
click at [301, 104] on input "Robert.Bland@Sothebyshomes.com" at bounding box center [430, 99] width 539 height 19
type input "v"
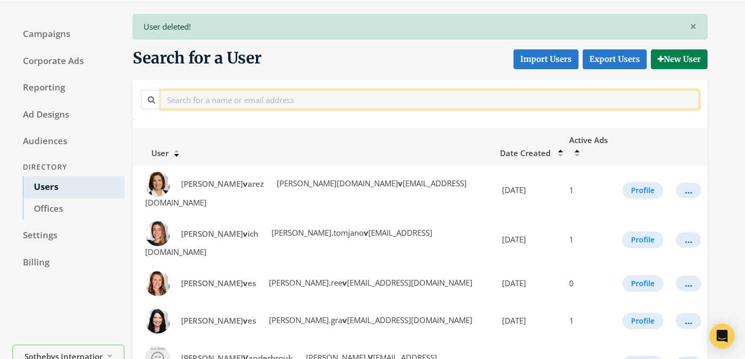
paste input "Robert.Conner@Sothebys.Realty"
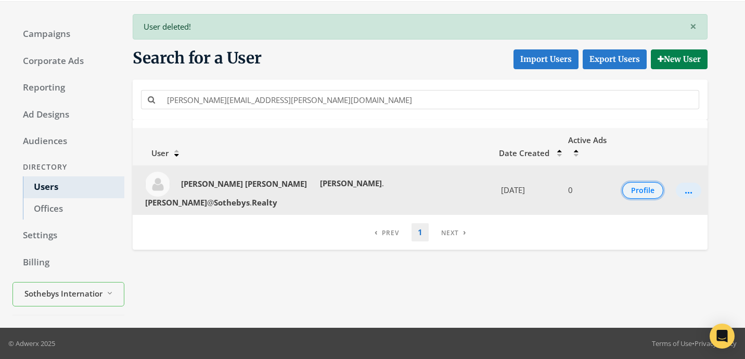
click at [629, 182] on button "Profile" at bounding box center [642, 190] width 41 height 17
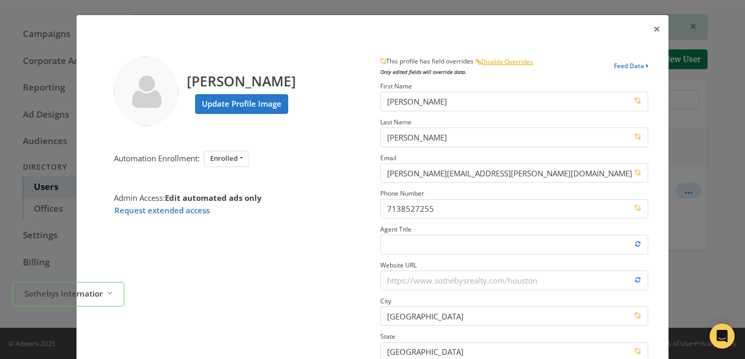
scroll to position [170, 0]
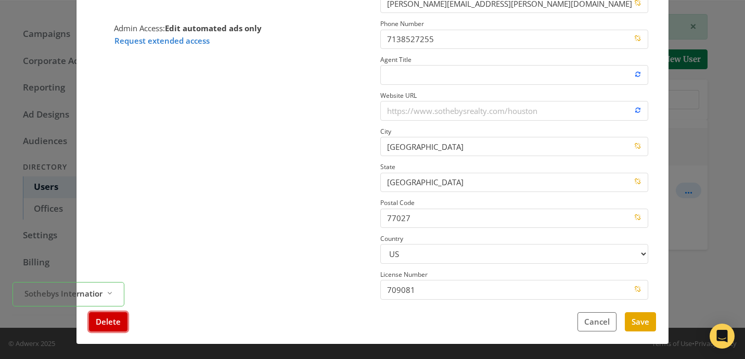
click at [110, 324] on button "Delete" at bounding box center [108, 321] width 39 height 19
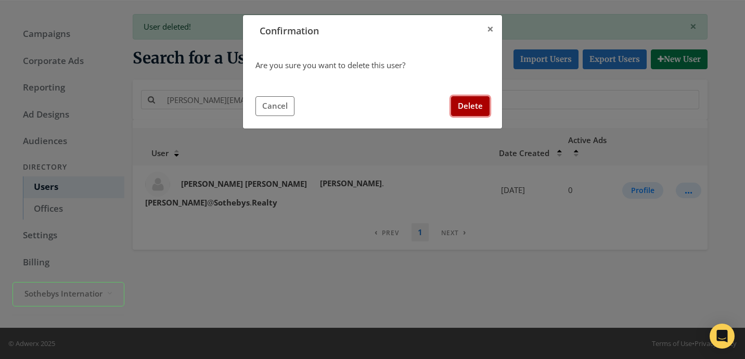
click at [480, 110] on button "Delete" at bounding box center [470, 105] width 39 height 19
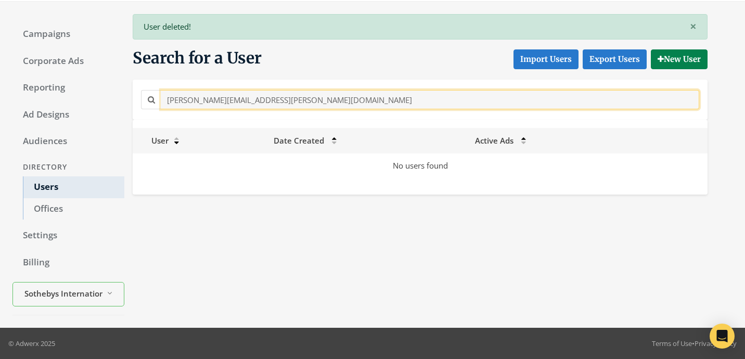
click at [258, 90] on input "Robert.Conner@Sothebys.Realty" at bounding box center [430, 99] width 539 height 19
click at [258, 93] on input "Robert.Conner@Sothebys.Realty" at bounding box center [430, 99] width 539 height 19
paste input "Wayo.Dorsey"
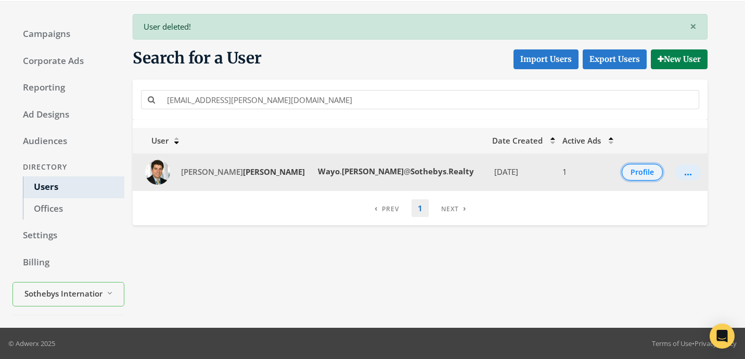
click at [625, 172] on button "Profile" at bounding box center [642, 172] width 41 height 17
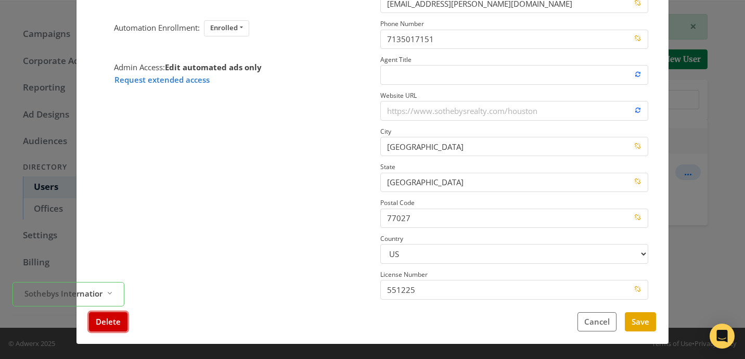
click at [108, 324] on button "Delete" at bounding box center [108, 321] width 39 height 19
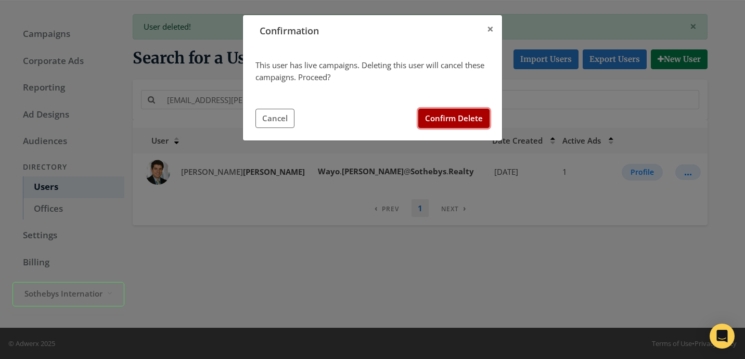
click at [473, 109] on button "Confirm Delete" at bounding box center [453, 118] width 71 height 19
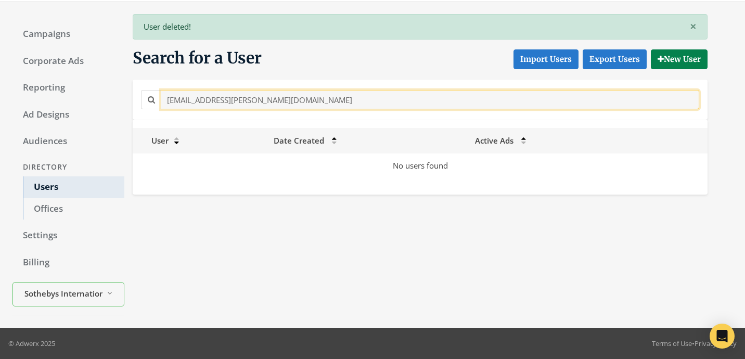
click at [296, 101] on input "Wayo.Dorsey@Sothebys.Realty" at bounding box center [430, 99] width 539 height 19
paste input "robert.slatton"
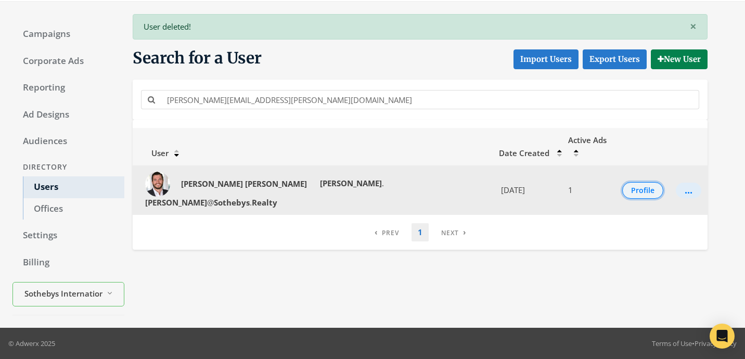
click at [623, 182] on button "Profile" at bounding box center [642, 190] width 41 height 17
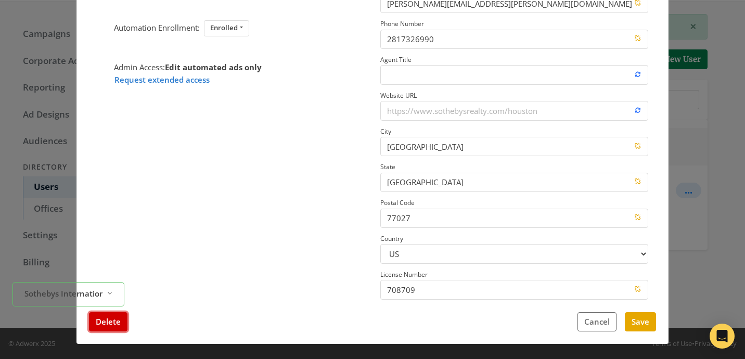
click at [124, 321] on button "Delete" at bounding box center [108, 321] width 39 height 19
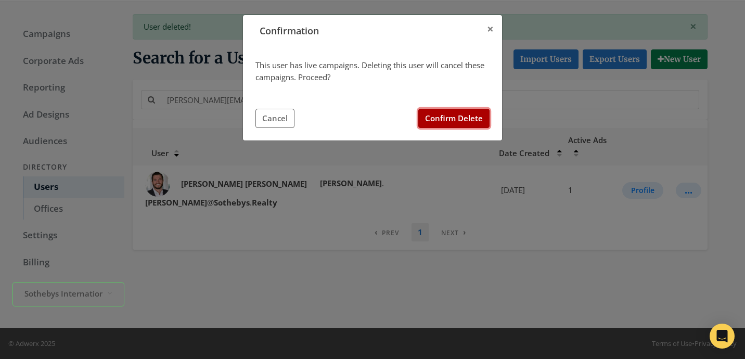
click at [468, 114] on button "Confirm Delete" at bounding box center [453, 118] width 71 height 19
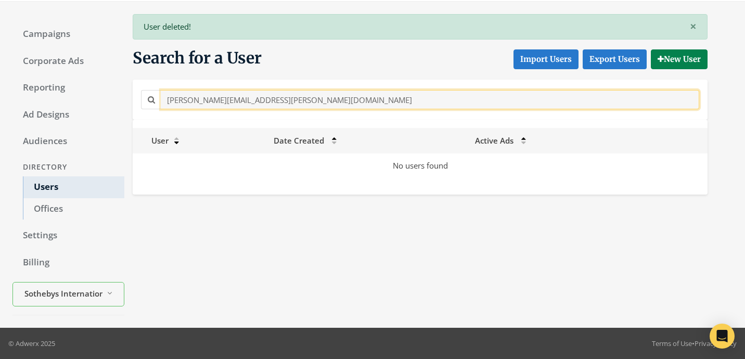
click at [293, 97] on input "robert.slatton@Sothebys.Realty" at bounding box center [430, 99] width 539 height 19
paste input "Rochelle.Pye@sothebyshomes.com"
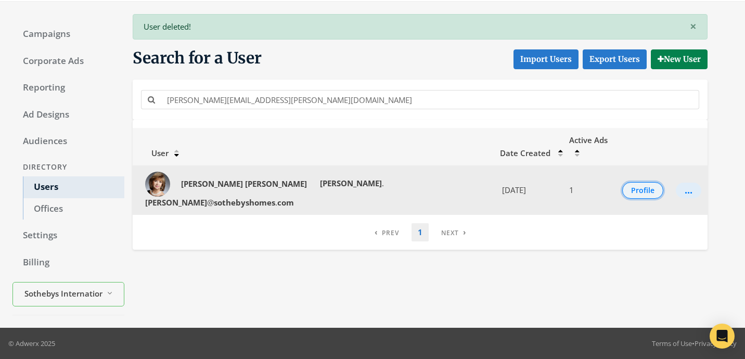
click at [639, 182] on button "Profile" at bounding box center [642, 190] width 41 height 17
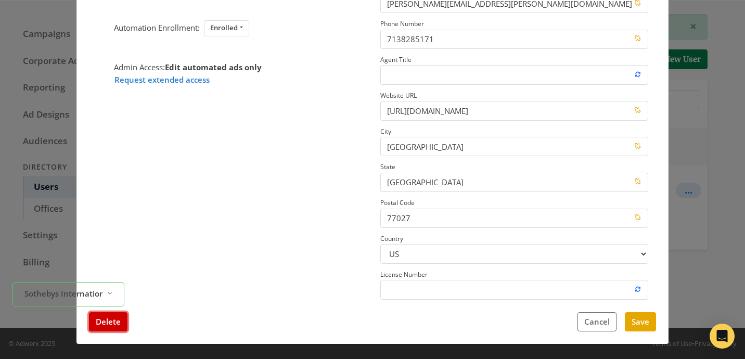
click at [124, 322] on button "Delete" at bounding box center [108, 321] width 39 height 19
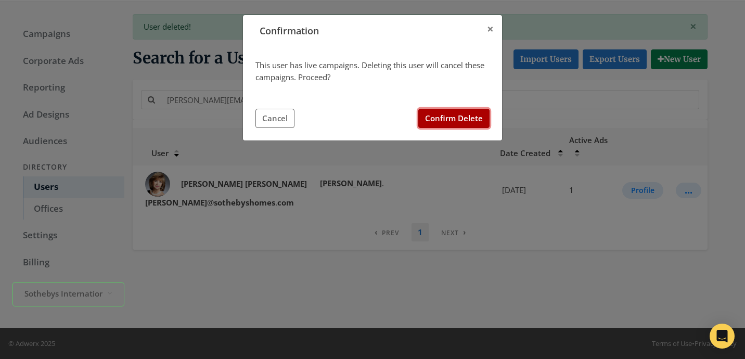
click at [437, 118] on button "Confirm Delete" at bounding box center [453, 118] width 71 height 19
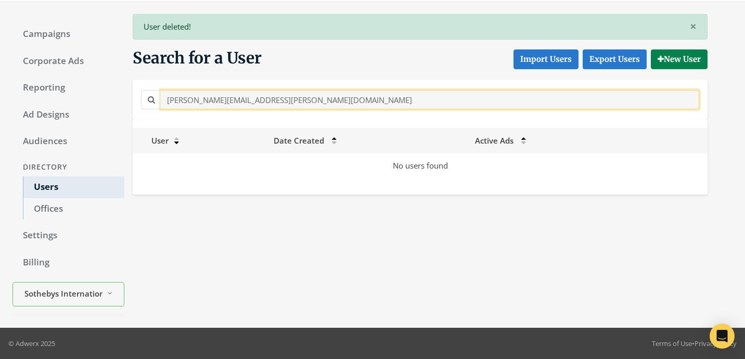
click at [280, 103] on input "Rochelle.Pye@sothebyshomes.com" at bounding box center [430, 99] width 539 height 19
paste input "semarie.Warren@Sothebys.Realty"
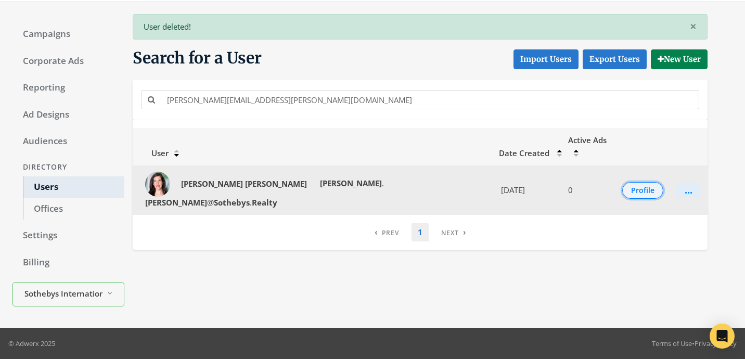
click at [642, 182] on button "Profile" at bounding box center [642, 190] width 41 height 17
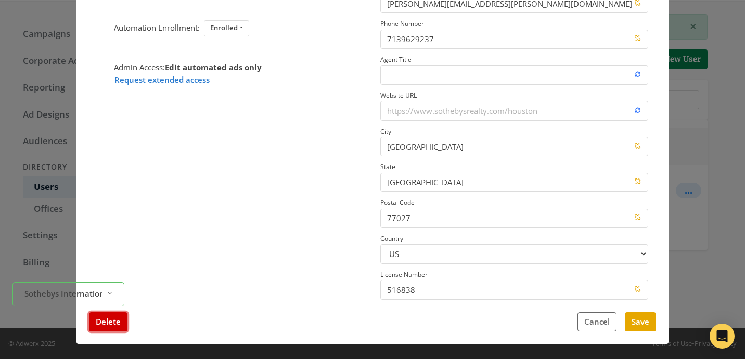
click at [112, 327] on button "Delete" at bounding box center [108, 321] width 39 height 19
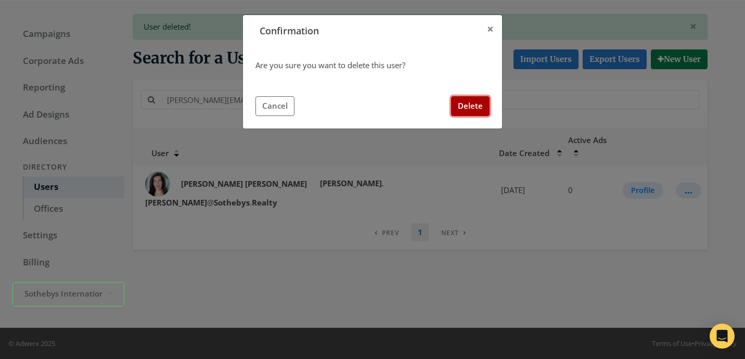
click at [473, 97] on button "Delete" at bounding box center [470, 105] width 39 height 19
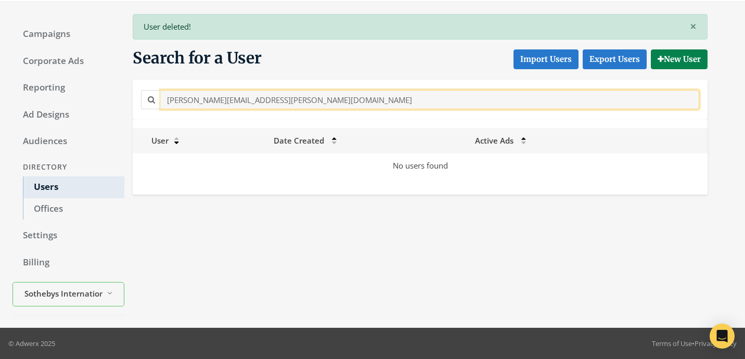
click at [267, 101] on input "Rosemarie.Warren@Sothebys.Realty" at bounding box center [430, 99] width 539 height 19
paste input "sandi.aitken@sothebys.r"
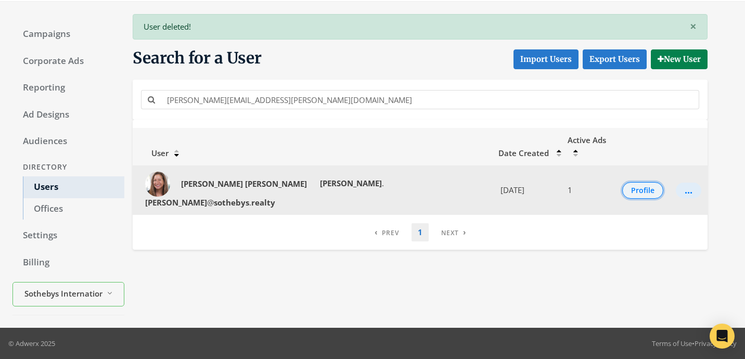
click at [622, 182] on button "Profile" at bounding box center [642, 190] width 41 height 17
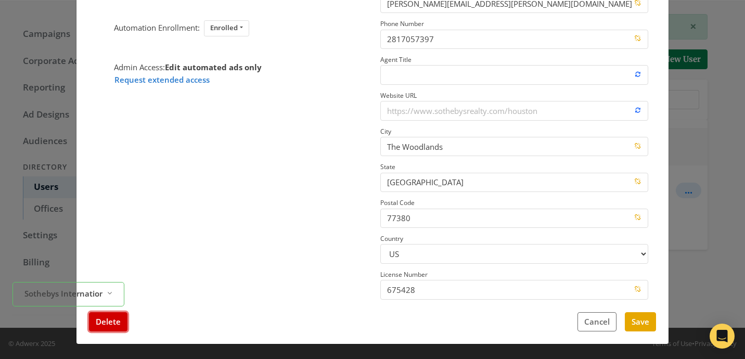
click at [109, 326] on button "Delete" at bounding box center [108, 321] width 39 height 19
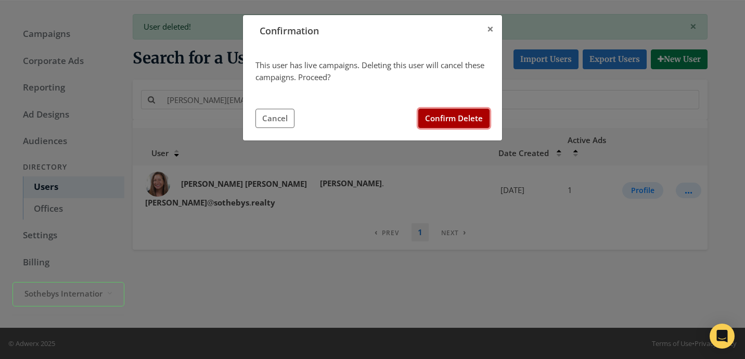
click at [444, 125] on button "Confirm Delete" at bounding box center [453, 118] width 71 height 19
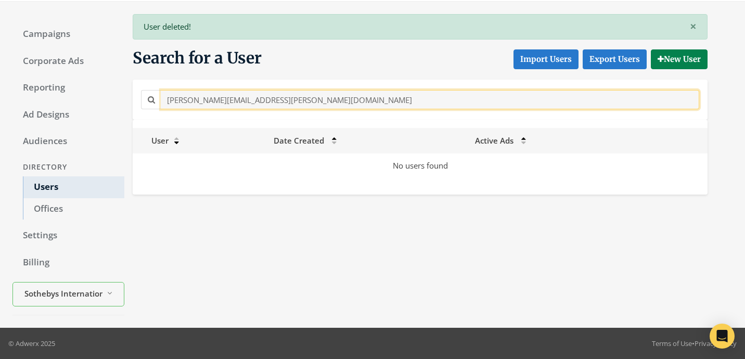
click at [303, 97] on input "sandi.aitken@sothebys.realty" at bounding box center [430, 99] width 539 height 19
paste input "Sandra.Mchenry@Sothebys.R"
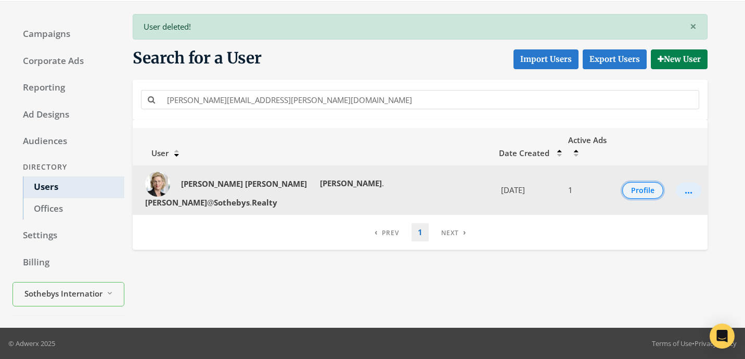
click at [647, 182] on button "Profile" at bounding box center [642, 190] width 41 height 17
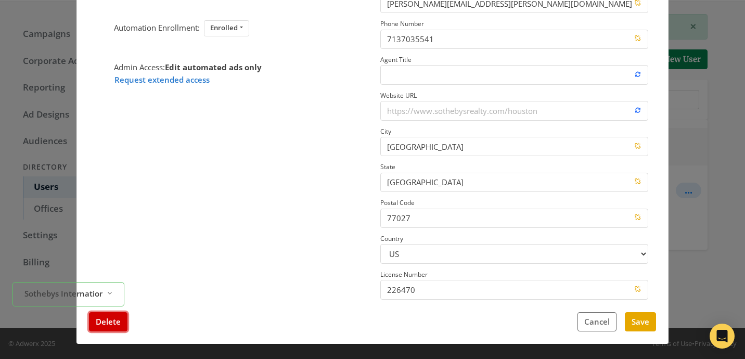
click at [105, 330] on button "Delete" at bounding box center [108, 321] width 39 height 19
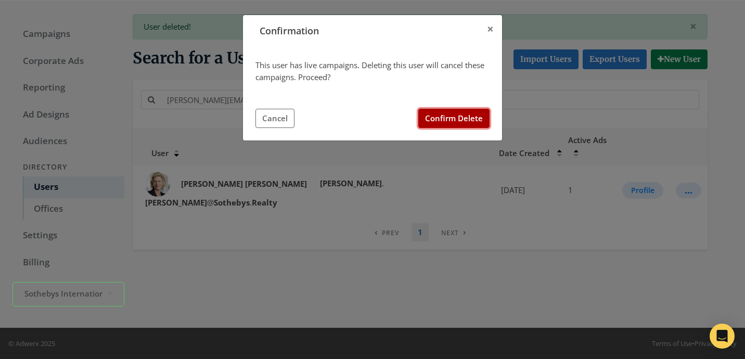
click at [467, 110] on button "Confirm Delete" at bounding box center [453, 118] width 71 height 19
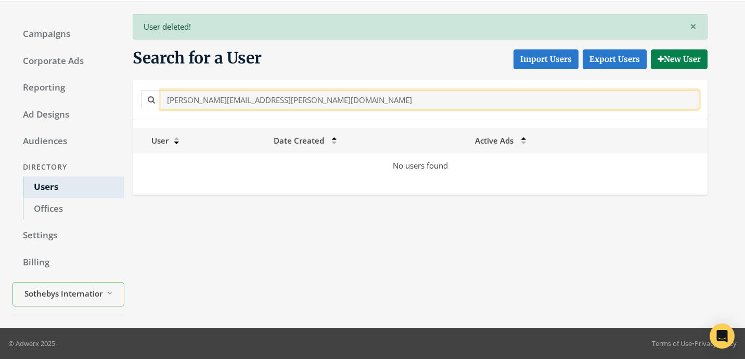
click at [300, 99] on input "Sandra.Mchenry@Sothebys.Realty" at bounding box center [430, 99] width 539 height 19
paste input "rah.Goodner@sothebyshomes.com"
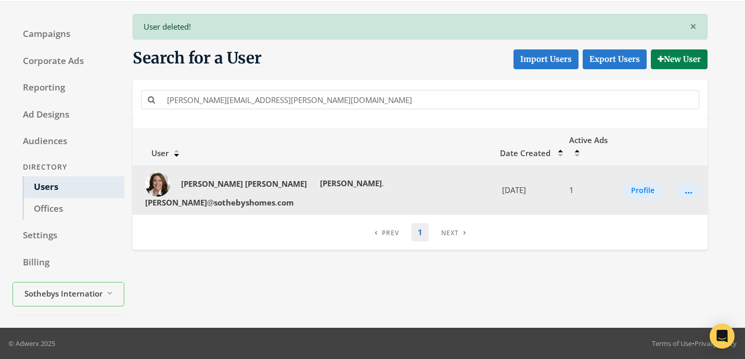
click at [632, 165] on td "Profile" at bounding box center [643, 189] width 54 height 49
click at [632, 182] on button "Profile" at bounding box center [642, 190] width 41 height 17
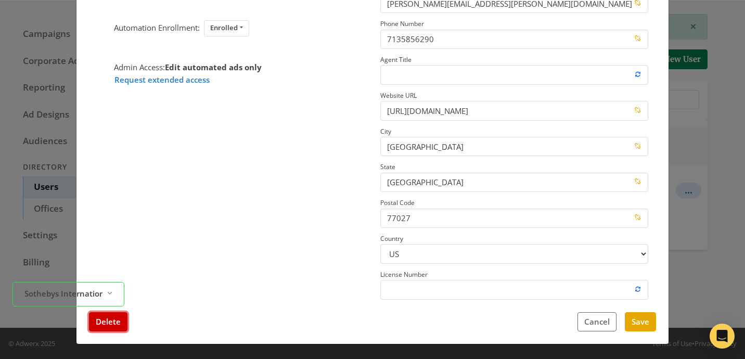
click at [107, 327] on button "Delete" at bounding box center [108, 321] width 39 height 19
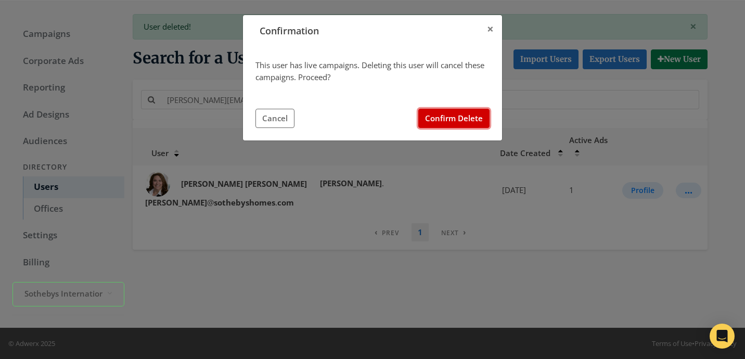
click at [446, 114] on button "Confirm Delete" at bounding box center [453, 118] width 71 height 19
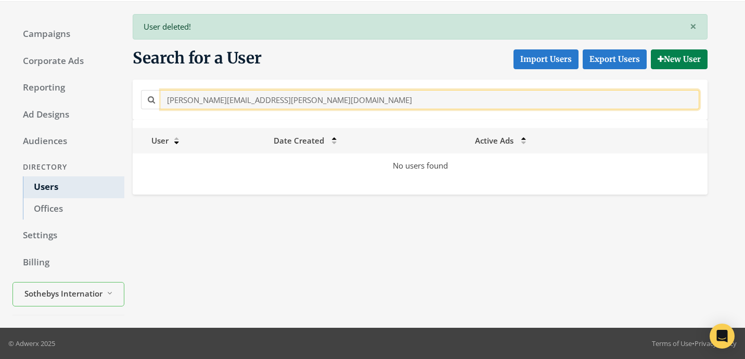
click at [275, 105] on input "Sarah.Goodner@sothebyshomes.com" at bounding box center [430, 99] width 539 height 19
paste input "haron.Krantz@S"
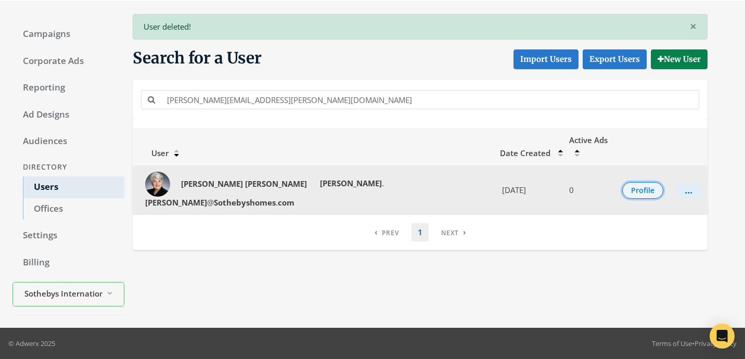
click at [625, 182] on button "Profile" at bounding box center [642, 190] width 41 height 17
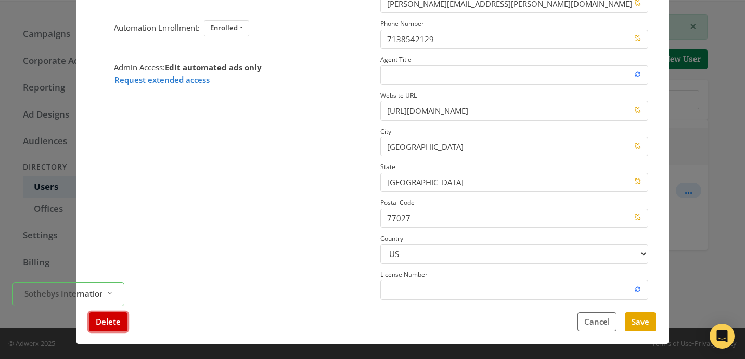
click at [110, 326] on button "Delete" at bounding box center [108, 321] width 39 height 19
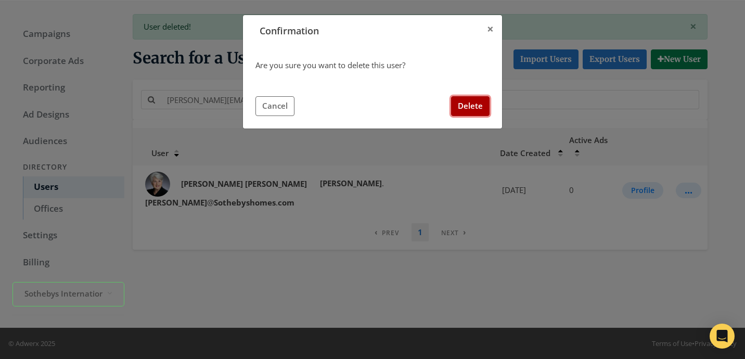
click at [469, 106] on button "Delete" at bounding box center [470, 105] width 39 height 19
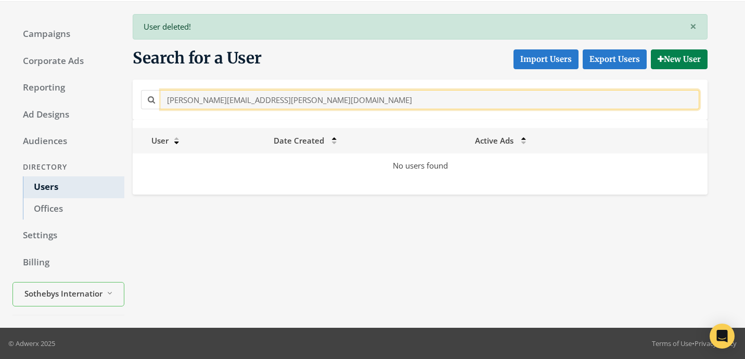
click at [315, 100] on input "Sharon.Krantz@Sothebyshomes.com" at bounding box center [430, 99] width 539 height 19
paste input "wna.Bloom@Sothebys.Realty"
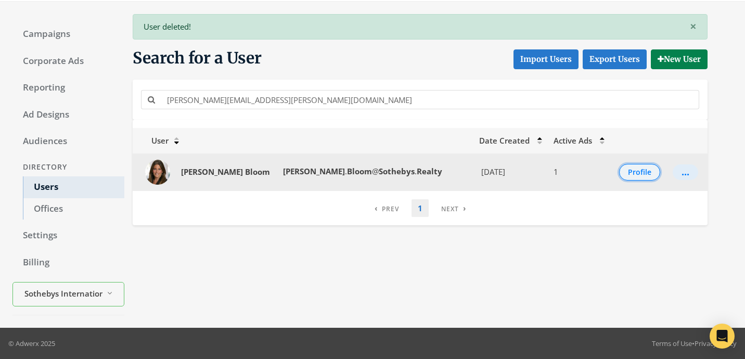
click at [630, 175] on button "Profile" at bounding box center [639, 172] width 41 height 17
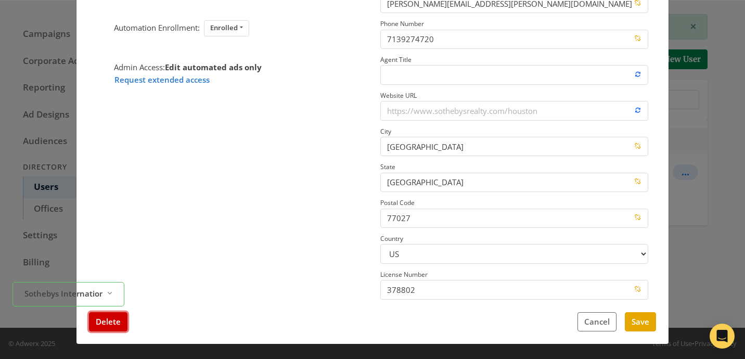
click at [95, 328] on button "Delete" at bounding box center [108, 321] width 39 height 19
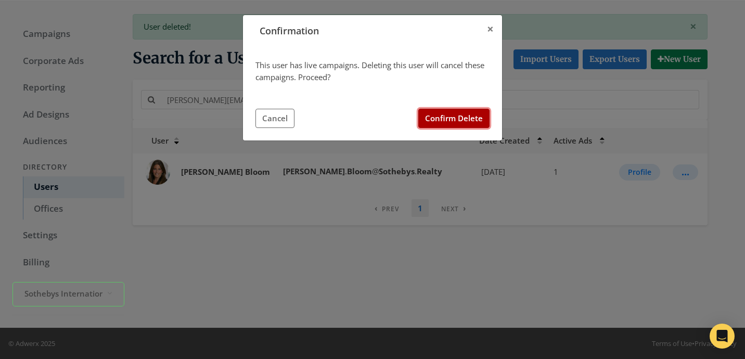
click at [450, 122] on button "Confirm Delete" at bounding box center [453, 118] width 71 height 19
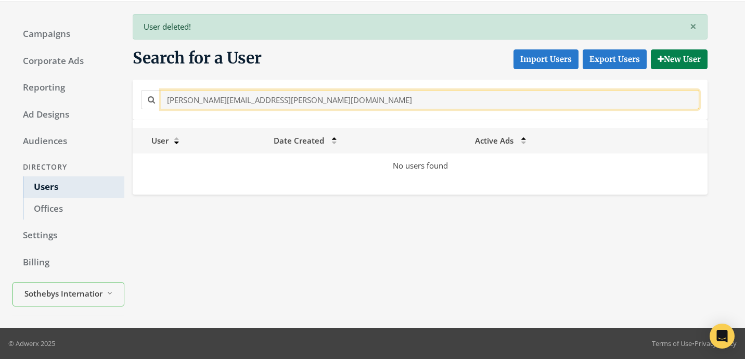
click at [326, 99] on input "Shawna.Bloom@Sothebys.Realty" at bounding box center [430, 99] width 539 height 19
paste input "omer.Salameh@sothebys.r"
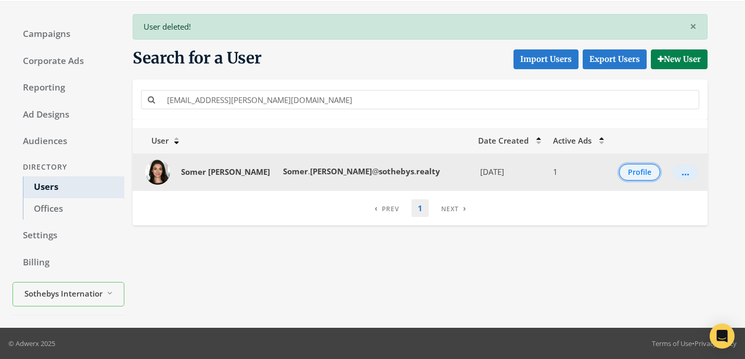
click at [633, 175] on button "Profile" at bounding box center [639, 172] width 41 height 17
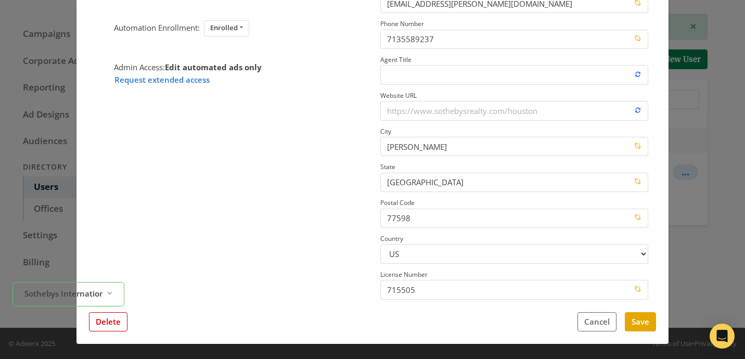
click at [128, 321] on div "Delete Cancel Save" at bounding box center [372, 321] width 567 height 19
click at [121, 321] on button "Delete" at bounding box center [108, 321] width 39 height 19
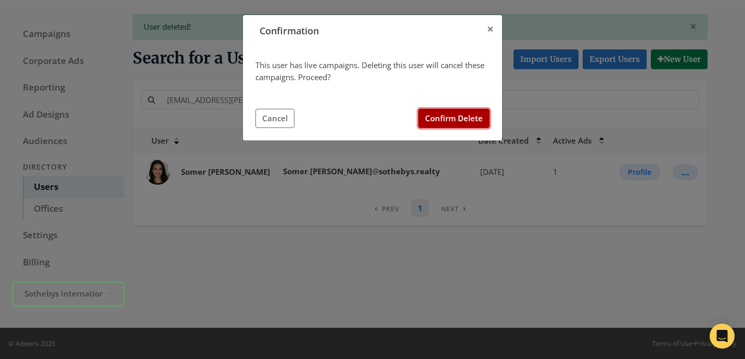
click at [467, 120] on button "Confirm Delete" at bounding box center [453, 118] width 71 height 19
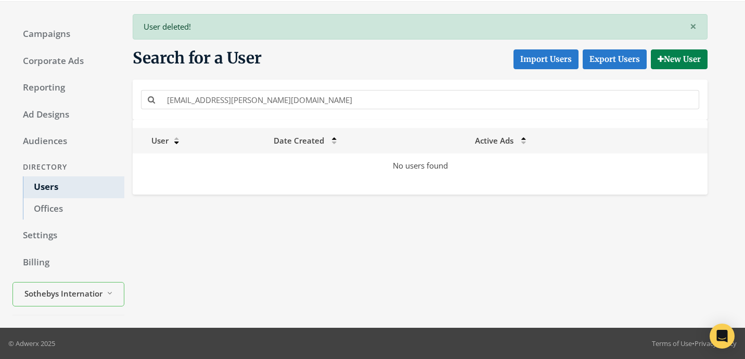
click at [285, 111] on div "Somer.Salameh@sothebys.realty" at bounding box center [420, 99] width 564 height 23
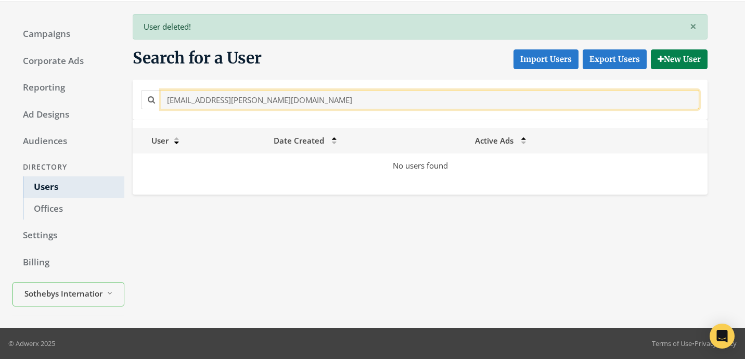
click at [282, 100] on input "Somer.Salameh@sothebys.realty" at bounding box center [430, 99] width 539 height 19
paste input "stefanee.ohagan@Sothebys.R"
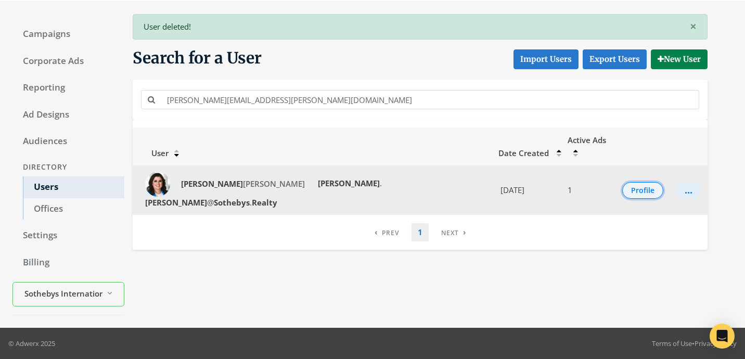
click at [631, 182] on button "Profile" at bounding box center [642, 190] width 41 height 17
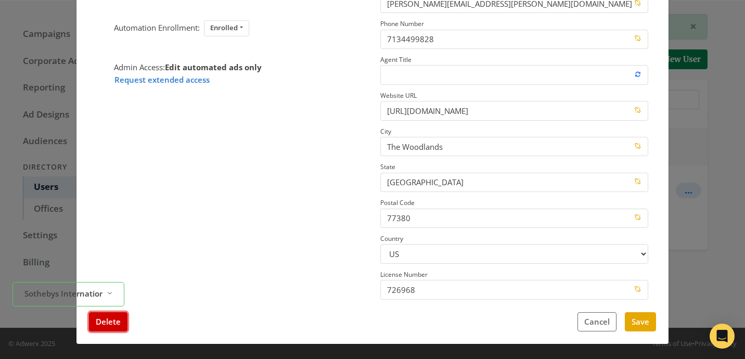
click at [121, 315] on button "Delete" at bounding box center [108, 321] width 39 height 19
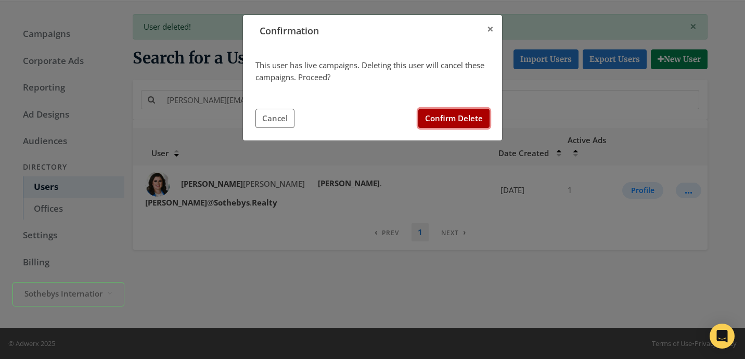
click at [458, 118] on button "Confirm Delete" at bounding box center [453, 118] width 71 height 19
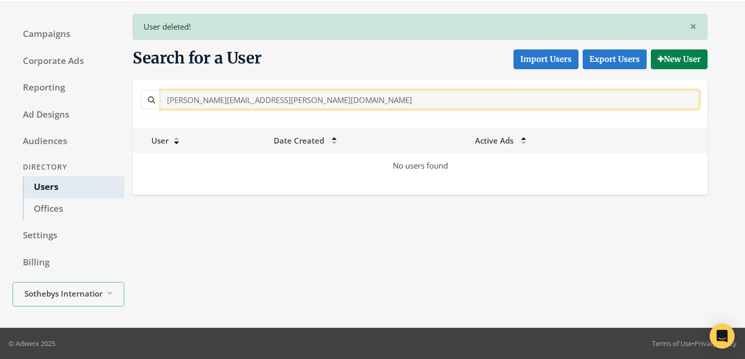
click at [268, 103] on input "stefanee.ohagan@Sothebys.Realty" at bounding box center [430, 99] width 539 height 19
paste input "Stephanie.Hennen@sothebys.r"
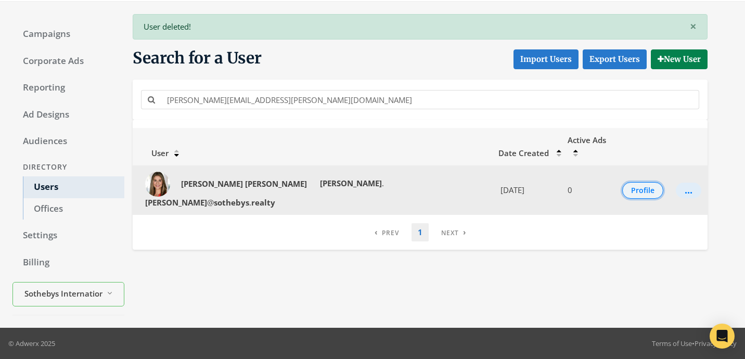
click at [640, 182] on button "Profile" at bounding box center [642, 190] width 41 height 17
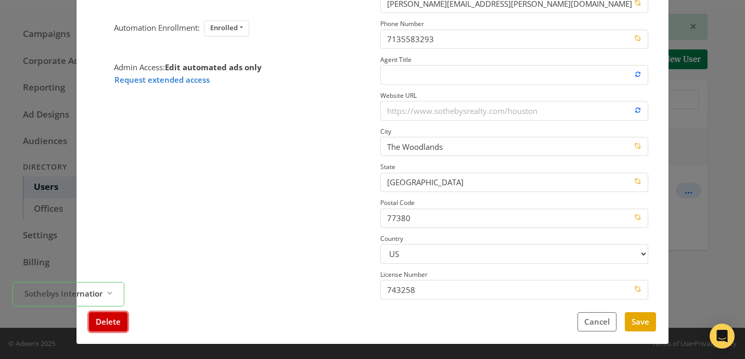
click at [109, 326] on button "Delete" at bounding box center [108, 321] width 39 height 19
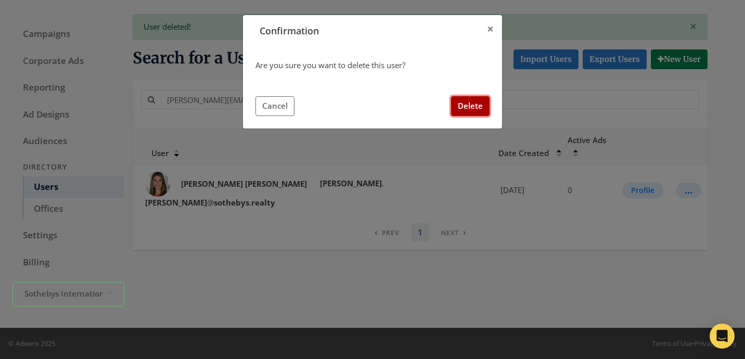
click at [463, 107] on button "Delete" at bounding box center [470, 105] width 39 height 19
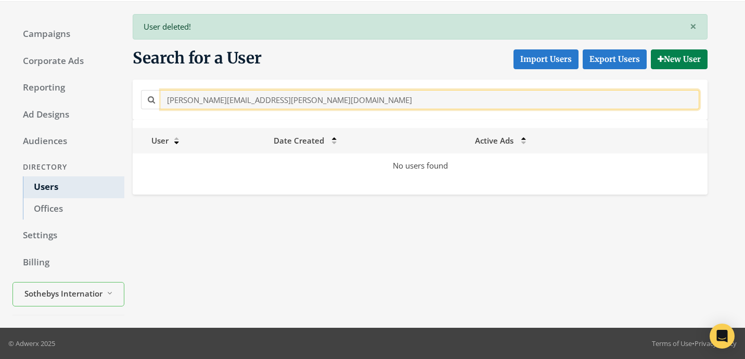
click at [275, 92] on input "Stephanie.Hennen@sothebys.realty" at bounding box center [430, 99] width 539 height 19
paste input "stephanie.vasquez"
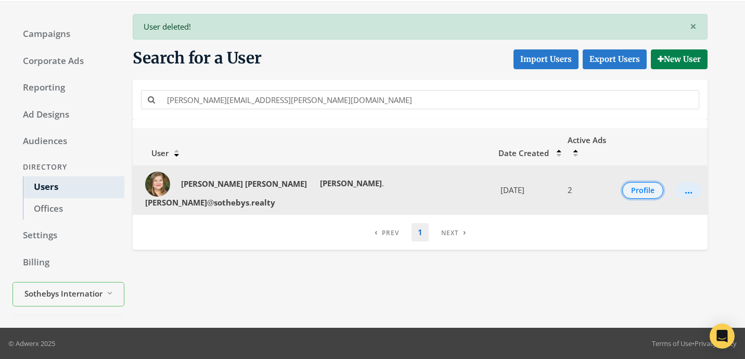
click at [630, 182] on button "Profile" at bounding box center [642, 190] width 41 height 17
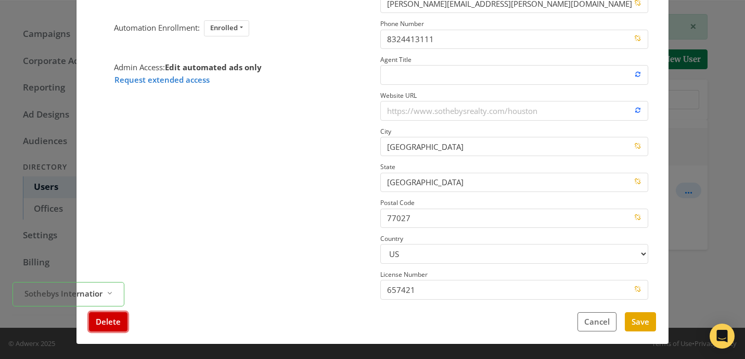
click at [120, 321] on button "Delete" at bounding box center [108, 321] width 39 height 19
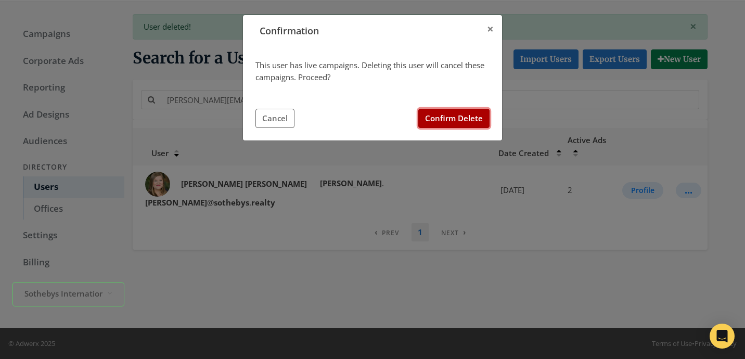
click at [470, 120] on button "Confirm Delete" at bounding box center [453, 118] width 71 height 19
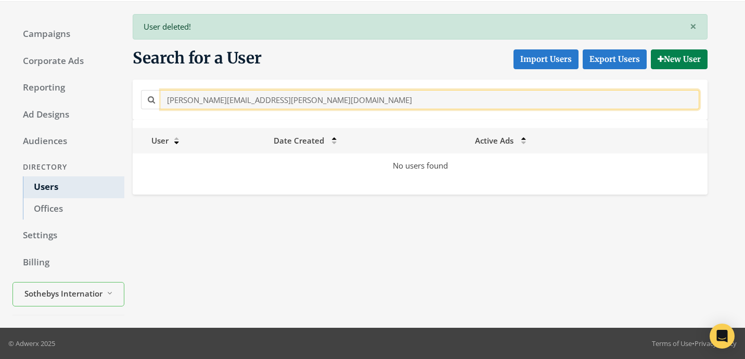
click at [310, 101] on input "stephanie.vasquez@sothebys.realty" at bounding box center [430, 99] width 539 height 19
paste input "ve.markham"
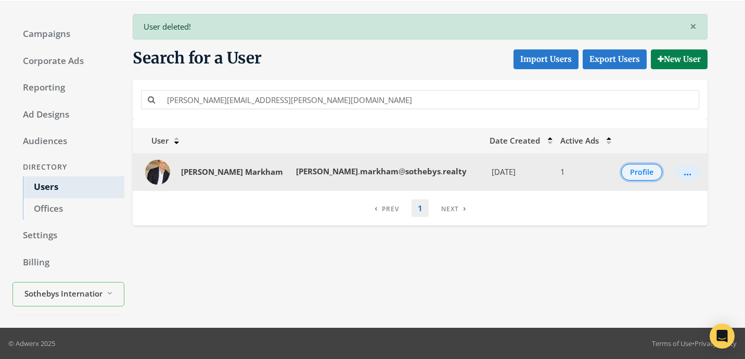
click at [635, 173] on button "Profile" at bounding box center [641, 172] width 41 height 17
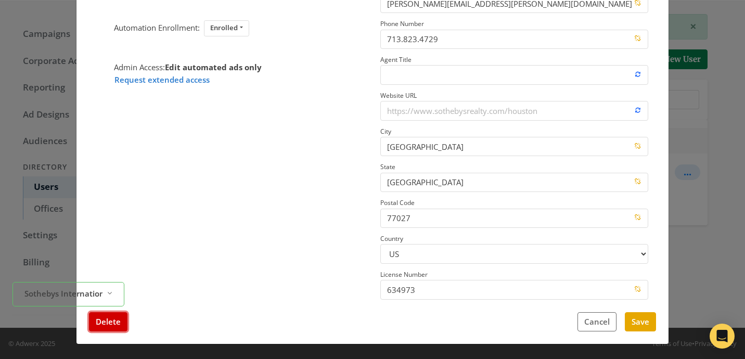
click at [116, 319] on button "Delete" at bounding box center [108, 321] width 39 height 19
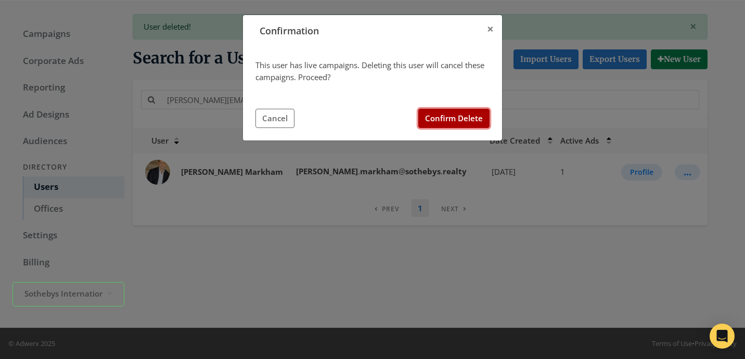
click at [459, 120] on button "Confirm Delete" at bounding box center [453, 118] width 71 height 19
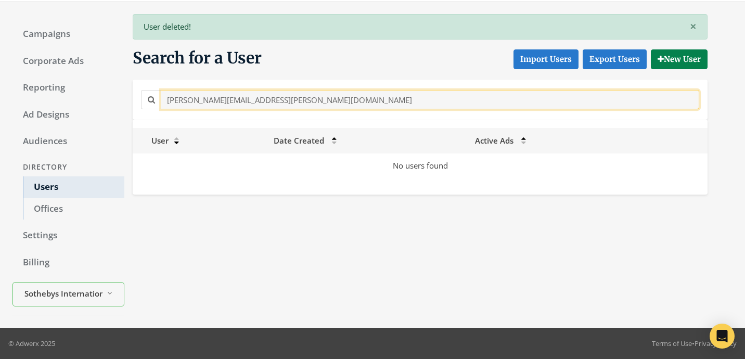
click at [287, 101] on input "steve.markham@sothebys.realty" at bounding box center [430, 99] width 539 height 19
paste input "Susan.Henn@Sothebyshomes.com"
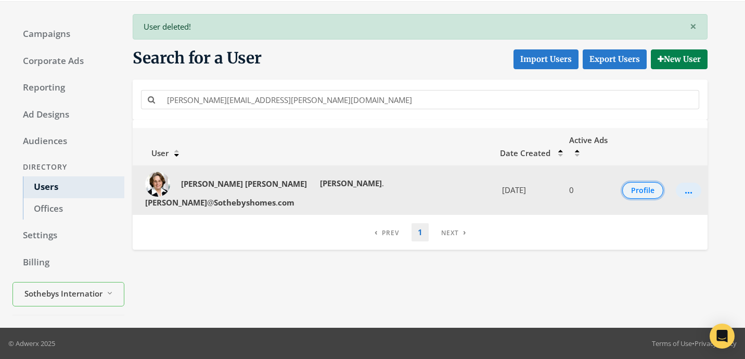
click at [639, 182] on button "Profile" at bounding box center [642, 190] width 41 height 17
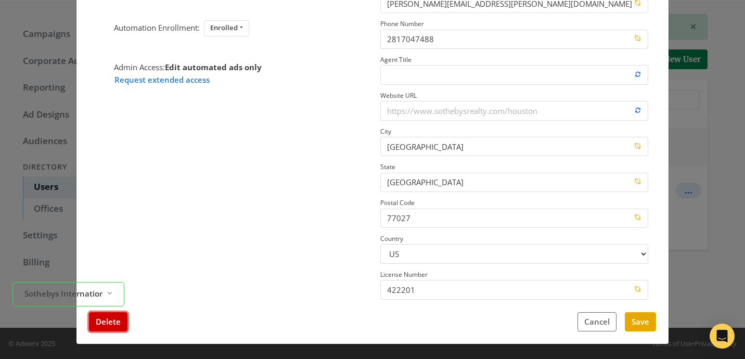
click at [111, 326] on button "Delete" at bounding box center [108, 321] width 39 height 19
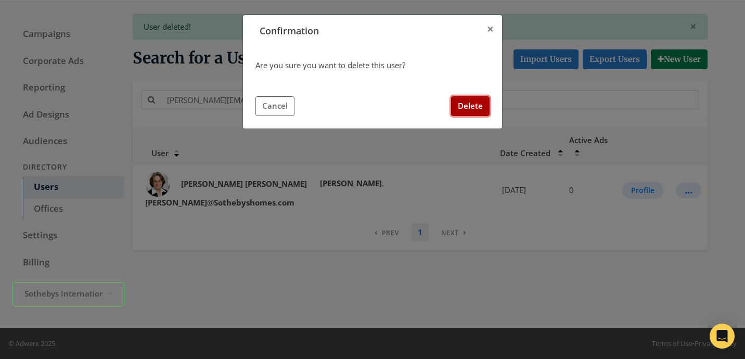
click at [478, 103] on button "Delete" at bounding box center [470, 105] width 39 height 19
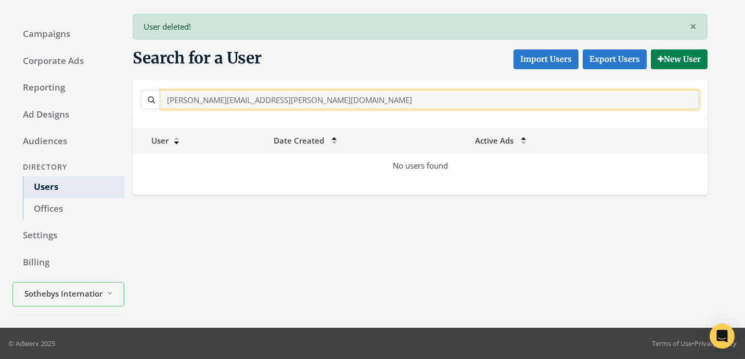
click at [283, 106] on input "Susan.Henn@Sothebyshomes.com" at bounding box center [430, 99] width 539 height 19
paste input "suzan.phenicie@sothebys.realty"
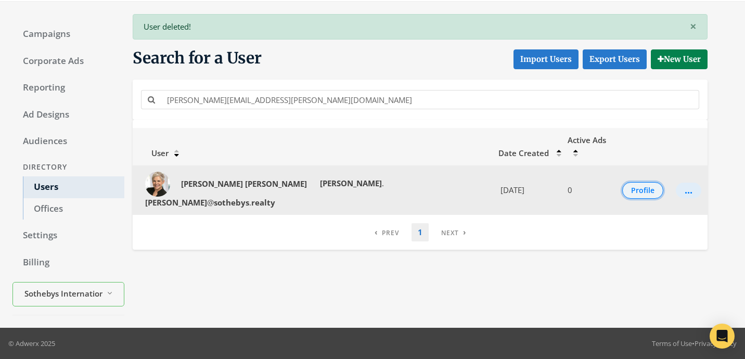
click at [627, 182] on button "Profile" at bounding box center [642, 190] width 41 height 17
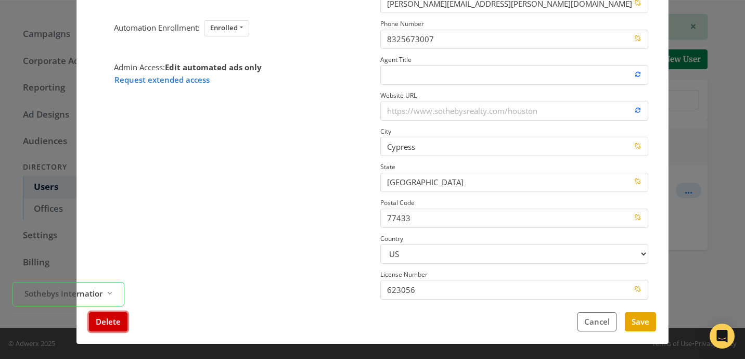
click at [108, 323] on button "Delete" at bounding box center [108, 321] width 39 height 19
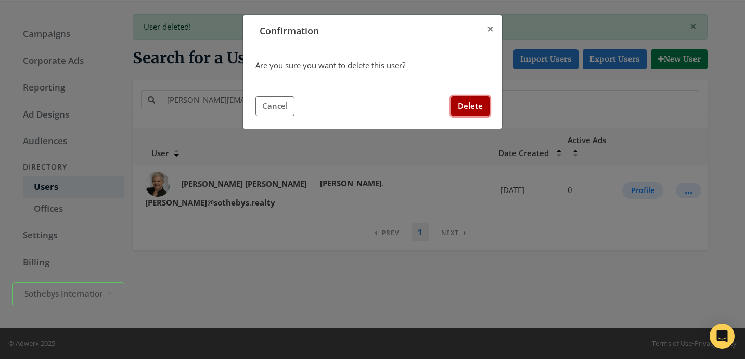
click at [487, 116] on button "Delete" at bounding box center [470, 105] width 39 height 19
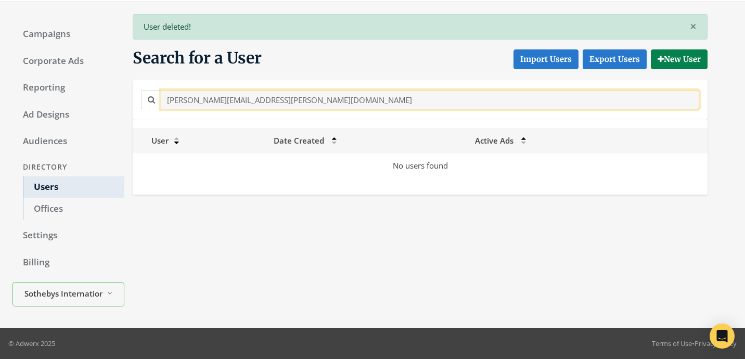
click at [268, 105] on input "suzan.phenicie@sothebys.realty" at bounding box center [430, 99] width 539 height 19
paste input "ydney.coleman@Sothebys.R"
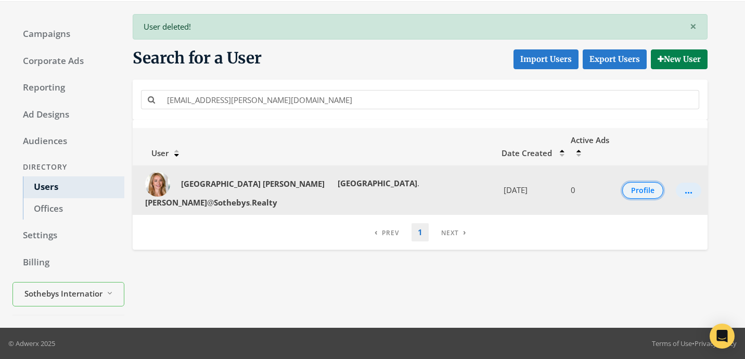
click at [643, 182] on button "Profile" at bounding box center [642, 190] width 41 height 17
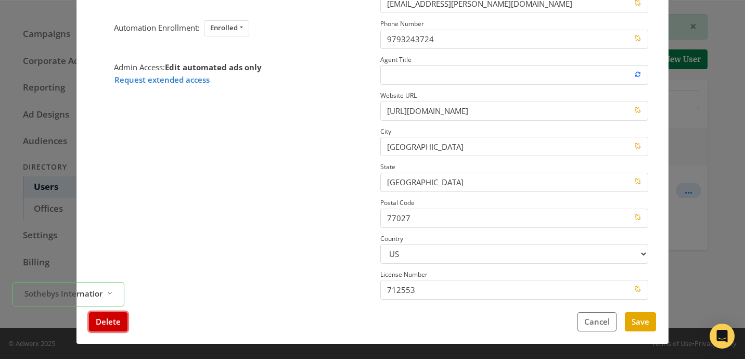
click at [112, 324] on button "Delete" at bounding box center [108, 321] width 39 height 19
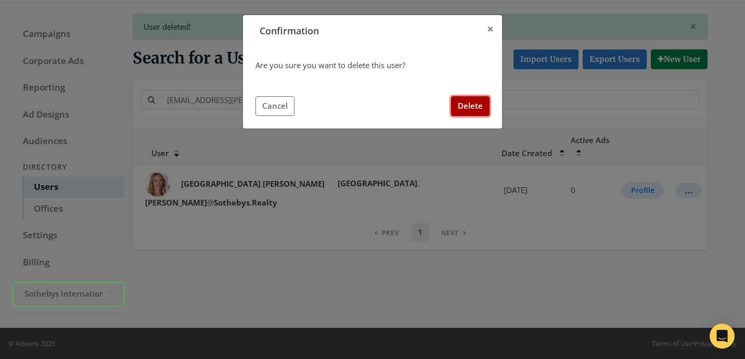
click at [459, 107] on button "Delete" at bounding box center [470, 105] width 39 height 19
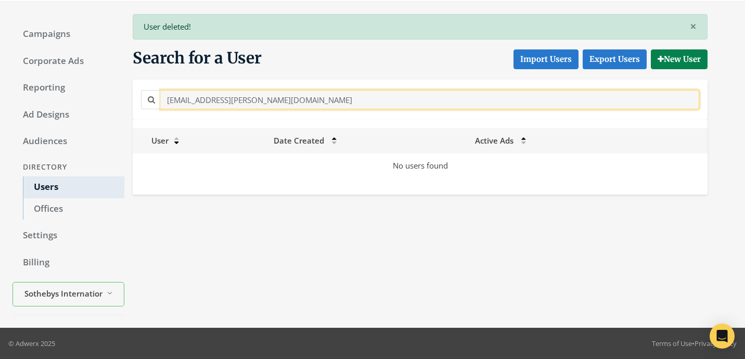
click at [234, 103] on input "sydney.coleman@Sothebys.Realty" at bounding box center [430, 99] width 539 height 19
paste input "Sylvia.Balionis"
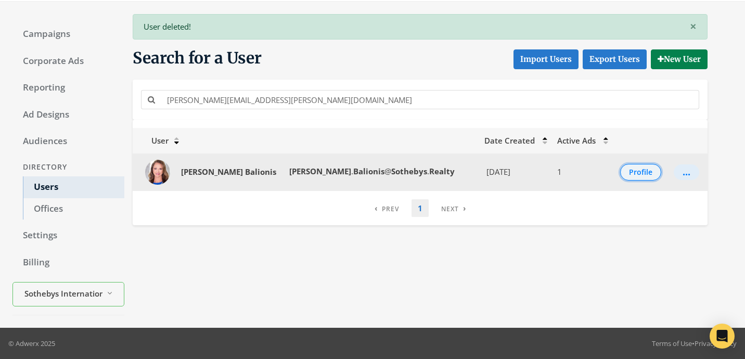
click at [635, 168] on button "Profile" at bounding box center [640, 172] width 41 height 17
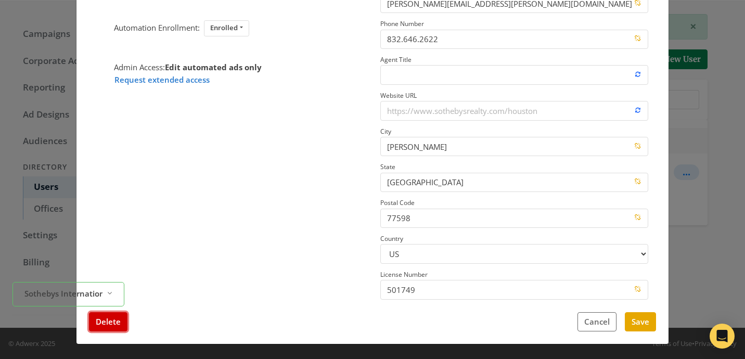
click at [97, 325] on button "Delete" at bounding box center [108, 321] width 39 height 19
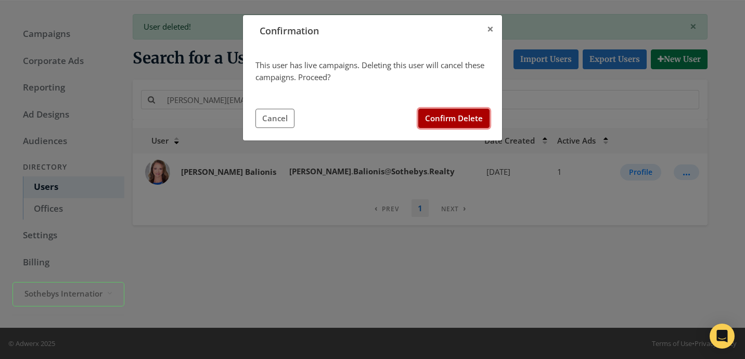
click at [466, 119] on button "Confirm Delete" at bounding box center [453, 118] width 71 height 19
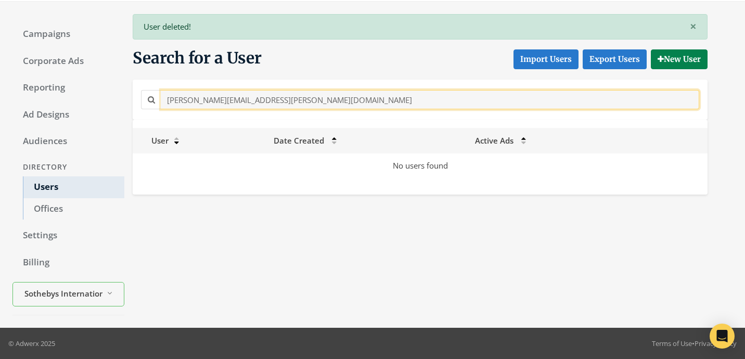
click at [325, 101] on input "Sylvia.Balionis@Sothebys.Realty" at bounding box center [430, 99] width 539 height 19
paste input "tammy.obrien@sothebys.r"
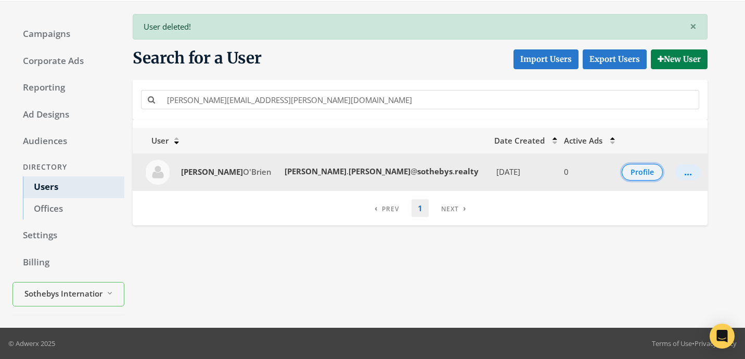
click at [636, 172] on button "Profile" at bounding box center [642, 172] width 41 height 17
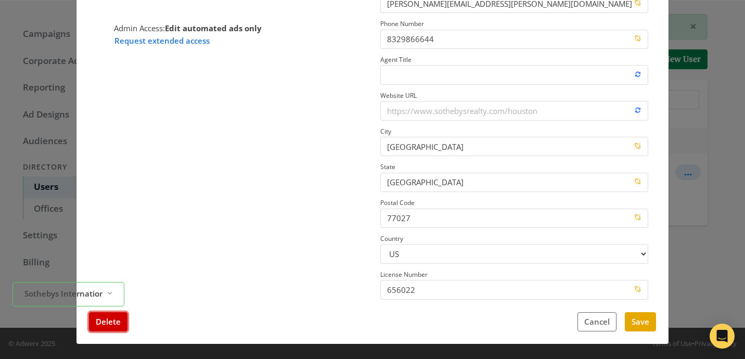
click at [104, 321] on button "Delete" at bounding box center [108, 321] width 39 height 19
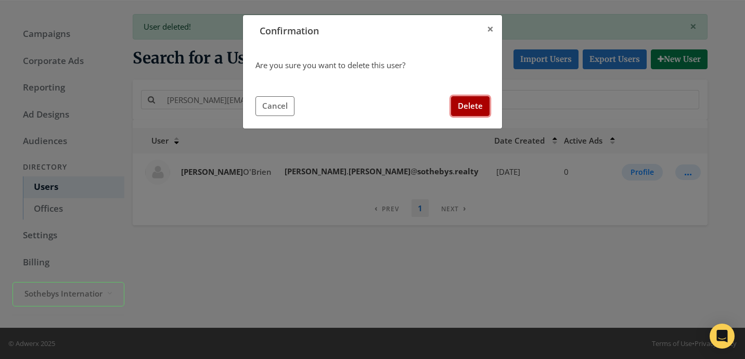
click at [476, 104] on button "Delete" at bounding box center [470, 105] width 39 height 19
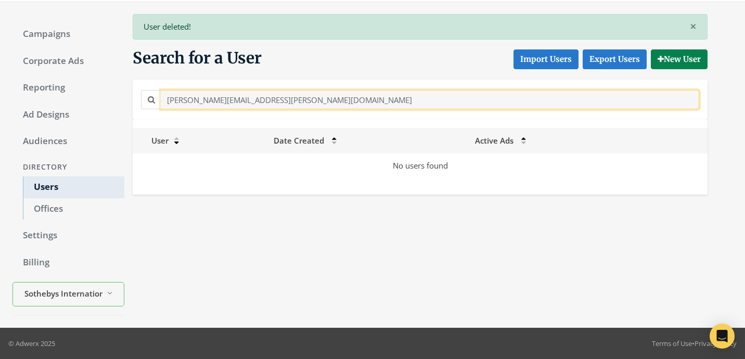
click at [255, 102] on input "tammy.obrien@sothebys.realty" at bounding box center [430, 99] width 539 height 19
paste input "Teresa.Henderson@Sothebys.R"
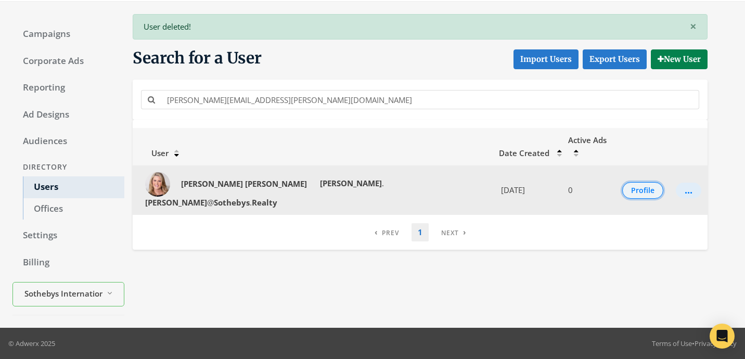
click at [640, 182] on button "Profile" at bounding box center [642, 190] width 41 height 17
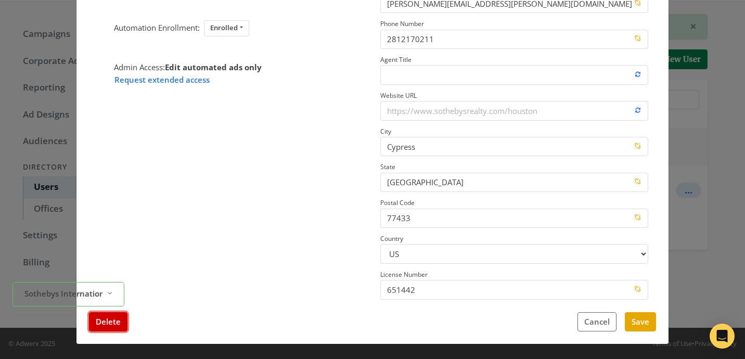
click at [121, 320] on button "Delete" at bounding box center [108, 321] width 39 height 19
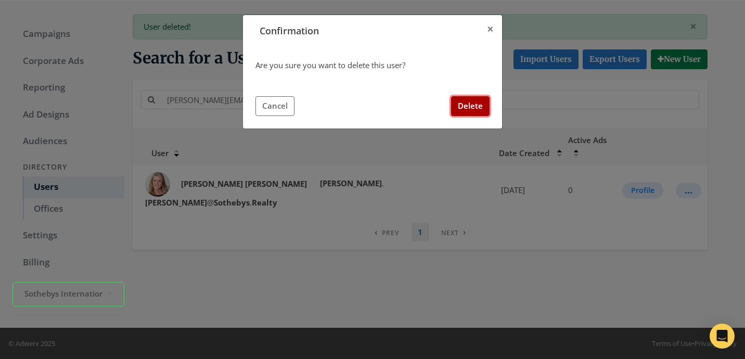
click at [481, 108] on button "Delete" at bounding box center [470, 105] width 39 height 19
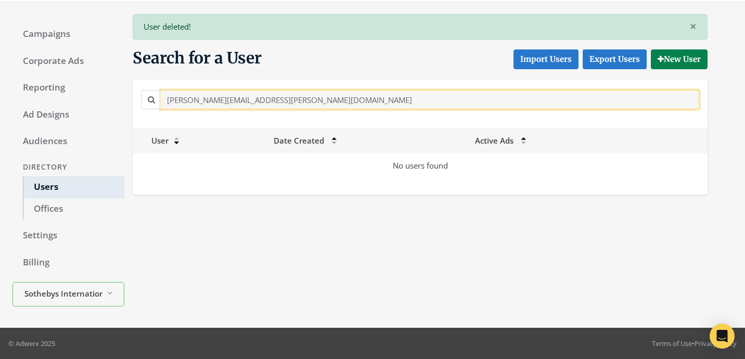
click at [298, 102] on input "Teresa.Henderson@Sothebys.Realty" at bounding box center [430, 99] width 539 height 19
paste input "im.Grimes@s"
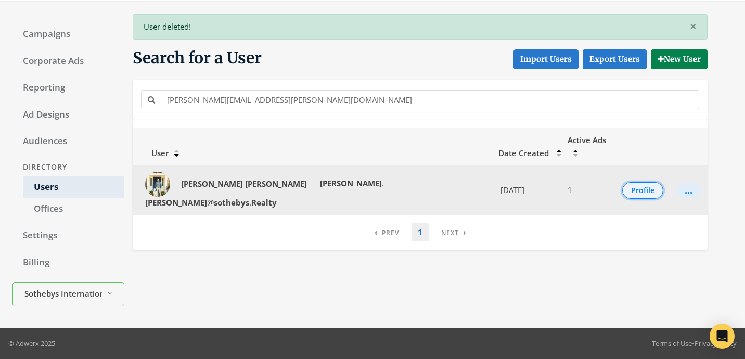
click at [636, 182] on button "Profile" at bounding box center [642, 190] width 41 height 17
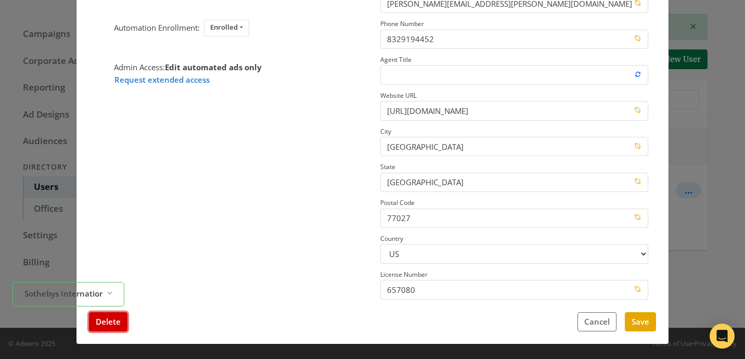
click at [112, 329] on button "Delete" at bounding box center [108, 321] width 39 height 19
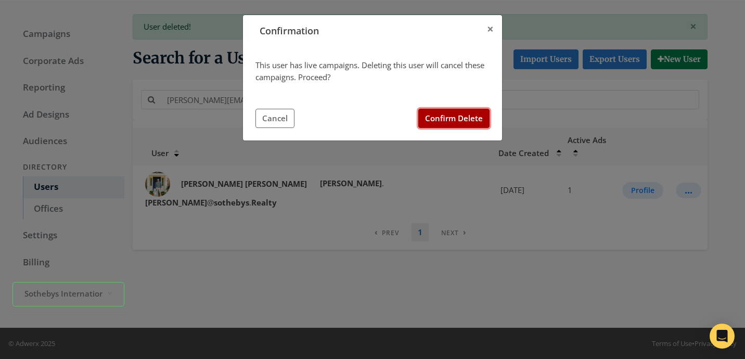
click at [428, 114] on button "Confirm Delete" at bounding box center [453, 118] width 71 height 19
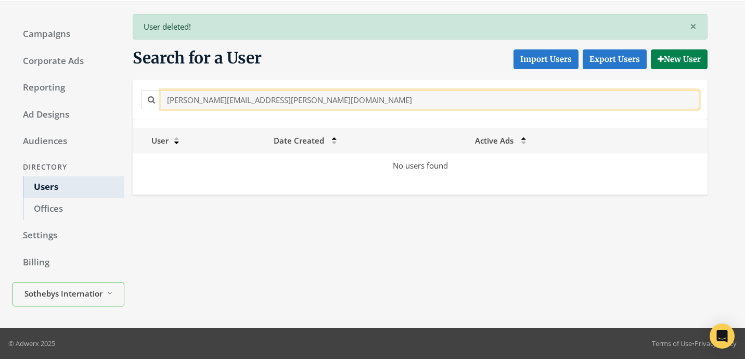
click at [239, 106] on input "Tim.Grimes@sothebys.Realty" at bounding box center [430, 99] width 539 height 19
click at [239, 100] on input "Tim.Grimes@sothebys.Realty" at bounding box center [430, 99] width 539 height 19
paste input "trey.trosclair@sothebys.r"
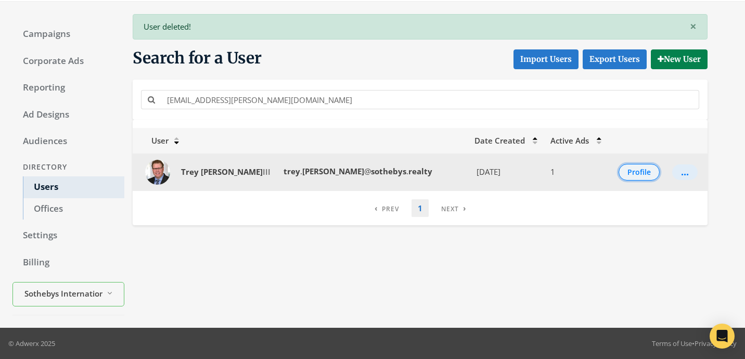
click at [623, 172] on button "Profile" at bounding box center [639, 172] width 41 height 17
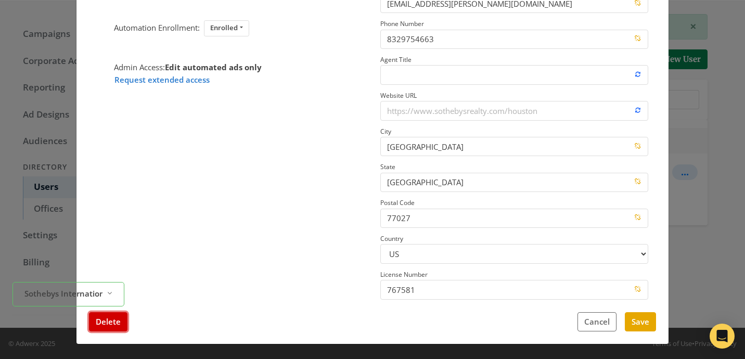
click at [112, 323] on button "Delete" at bounding box center [108, 321] width 39 height 19
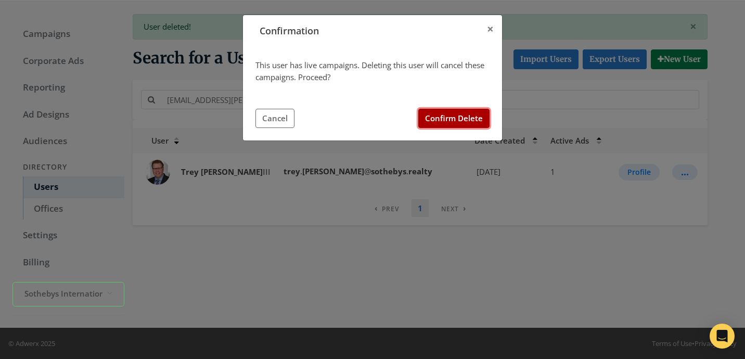
click at [448, 118] on button "Confirm Delete" at bounding box center [453, 118] width 71 height 19
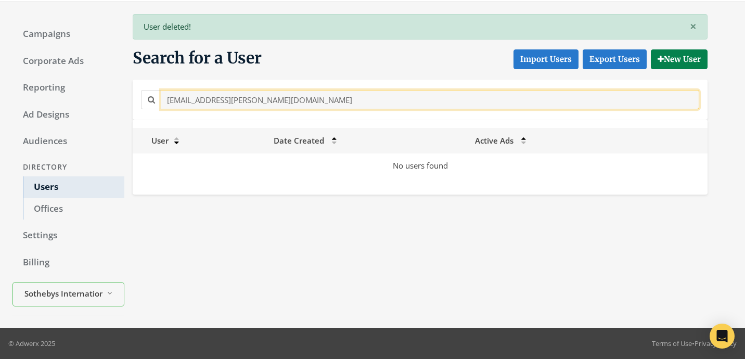
click at [246, 108] on input "trey.trosclair@sothebys.realty" at bounding box center [430, 99] width 539 height 19
paste input "Trish.Josephs@Sothebys.R"
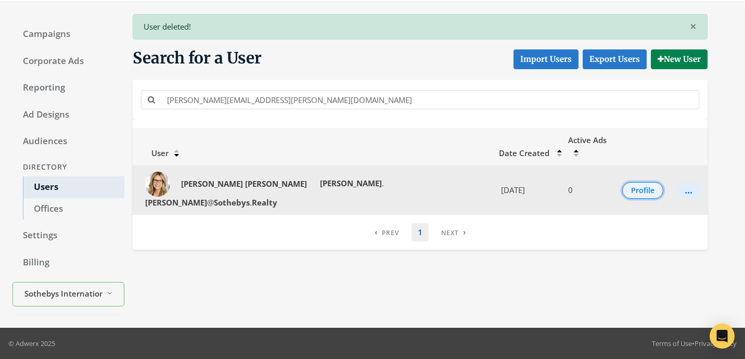
click at [624, 182] on button "Profile" at bounding box center [642, 190] width 41 height 17
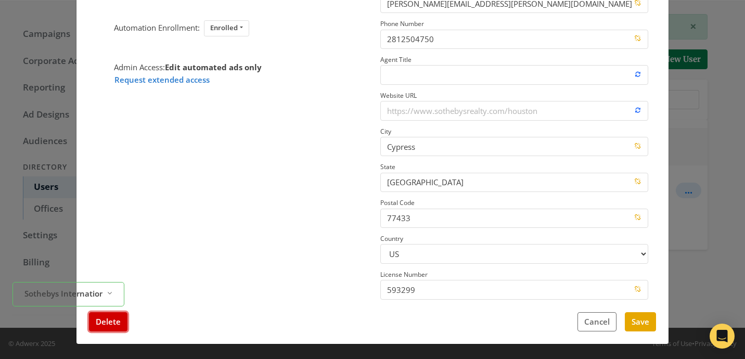
click at [105, 327] on button "Delete" at bounding box center [108, 321] width 39 height 19
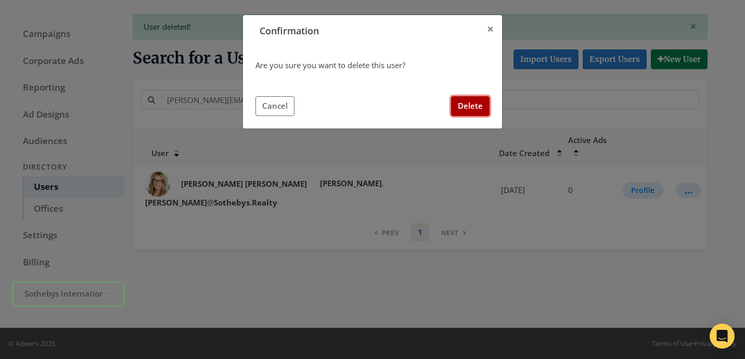
click at [470, 101] on button "Delete" at bounding box center [470, 105] width 39 height 19
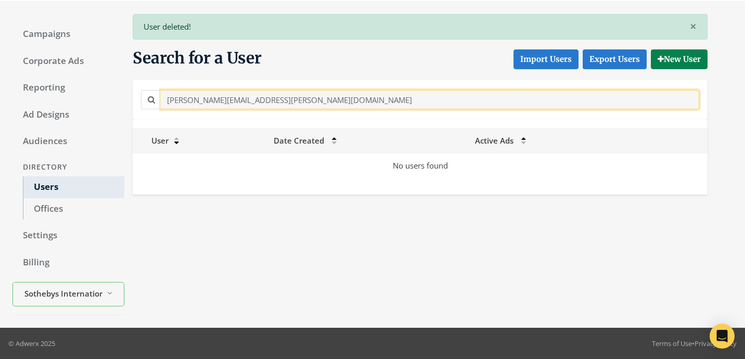
click at [281, 98] on input "Trish.Josephs@Sothebys.Realty" at bounding box center [430, 99] width 539 height 19
paste input "tristan.broussard"
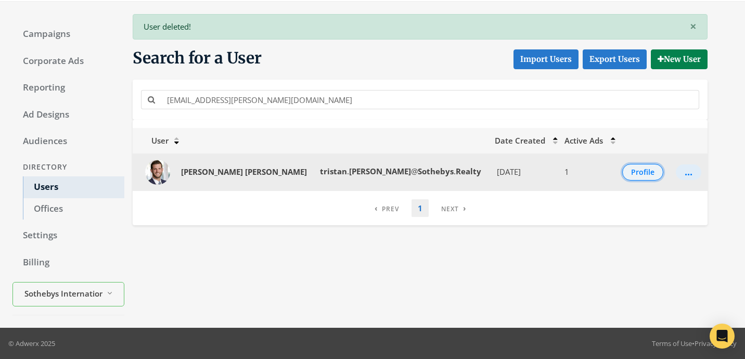
click at [632, 168] on button "Profile" at bounding box center [642, 172] width 41 height 17
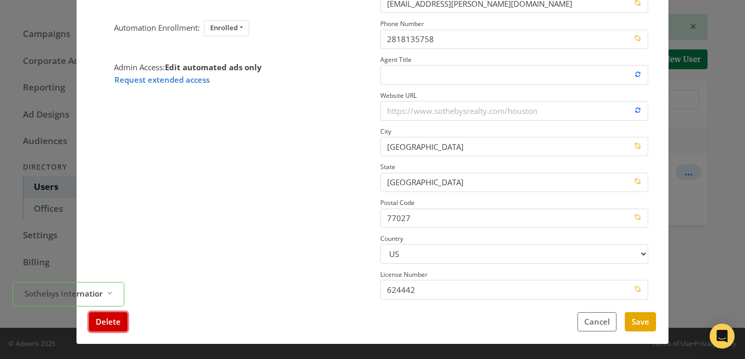
click at [120, 319] on button "Delete" at bounding box center [108, 321] width 39 height 19
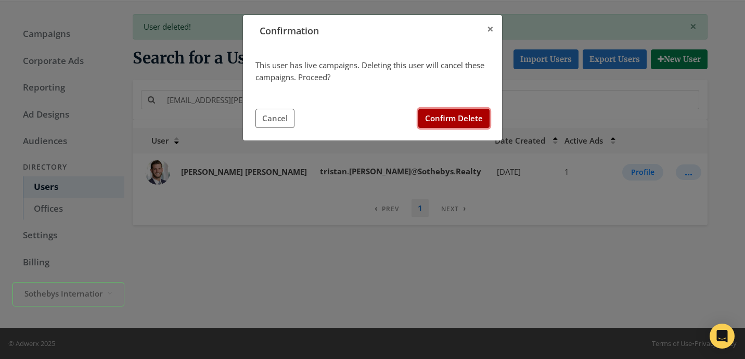
click at [465, 119] on button "Confirm Delete" at bounding box center [453, 118] width 71 height 19
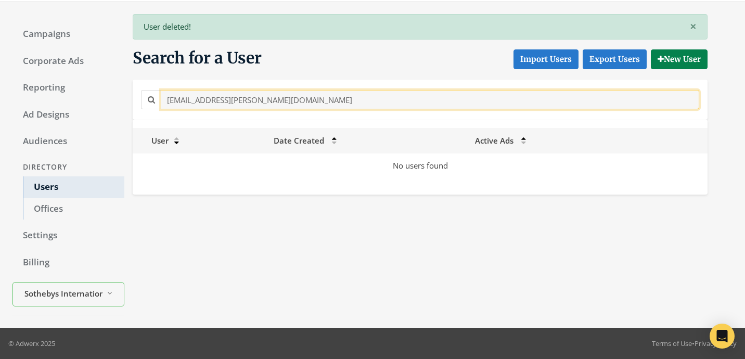
click at [245, 94] on input "tristan.broussard@Sothebys.Realty" at bounding box center [430, 99] width 539 height 19
paste input "Vickie.Gillespie@Sothebyshomes.com"
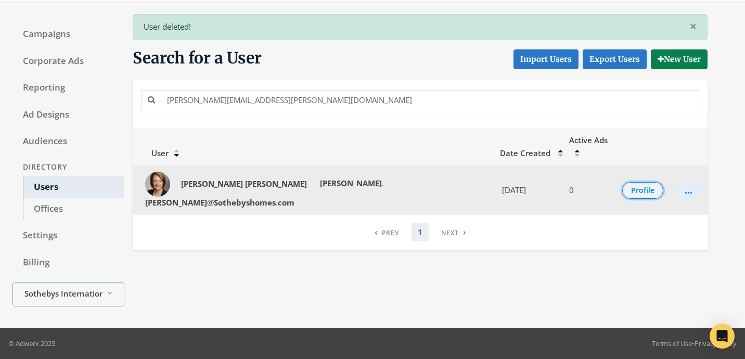
click at [633, 182] on button "Profile" at bounding box center [642, 190] width 41 height 17
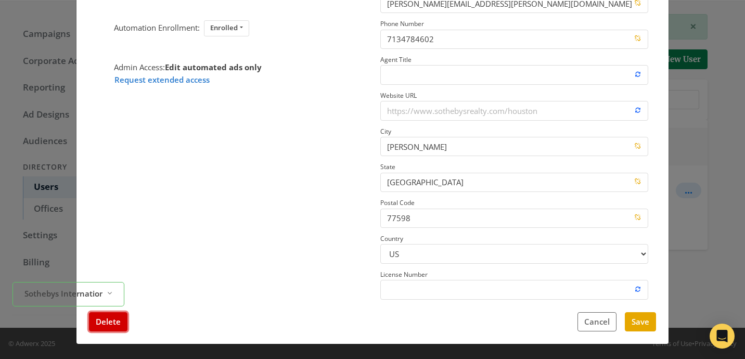
click at [111, 327] on button "Delete" at bounding box center [108, 321] width 39 height 19
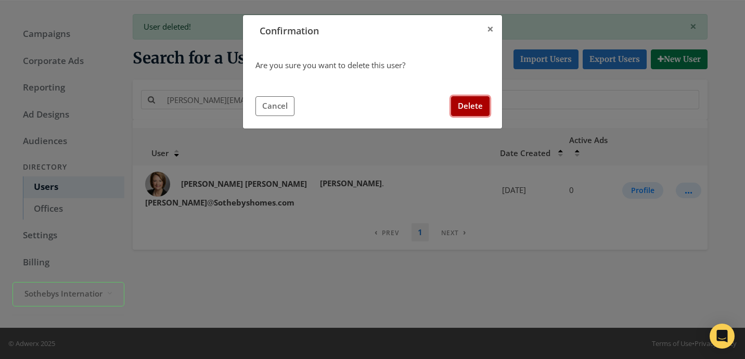
click at [475, 106] on button "Delete" at bounding box center [470, 105] width 39 height 19
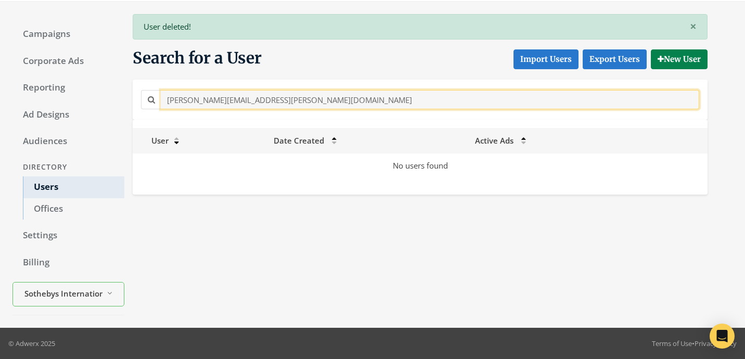
click at [291, 95] on input "Vickie.Gillespie@Sothebyshomes.com" at bounding box center [430, 99] width 539 height 19
paste input "toria.Murphy@Sothebys.Realty"
click at [288, 100] on input "Victoria.Murphy@Sothebys.Realty" at bounding box center [430, 99] width 539 height 19
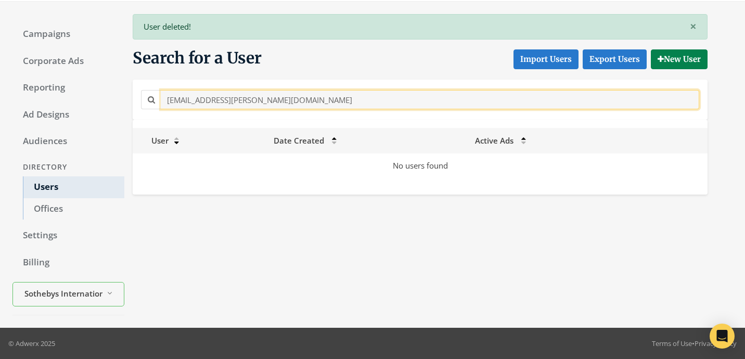
click at [288, 100] on input "Victoria.Murphy@Sothebys.Realty" at bounding box center [430, 99] width 539 height 19
paste input "kki.Evans@Sothebyshomes.com"
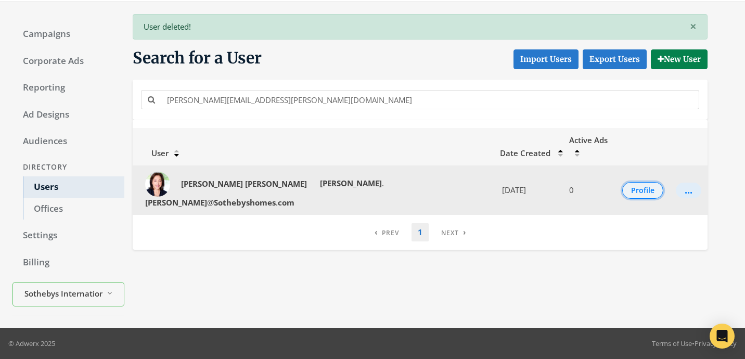
click at [638, 182] on button "Profile" at bounding box center [642, 190] width 41 height 17
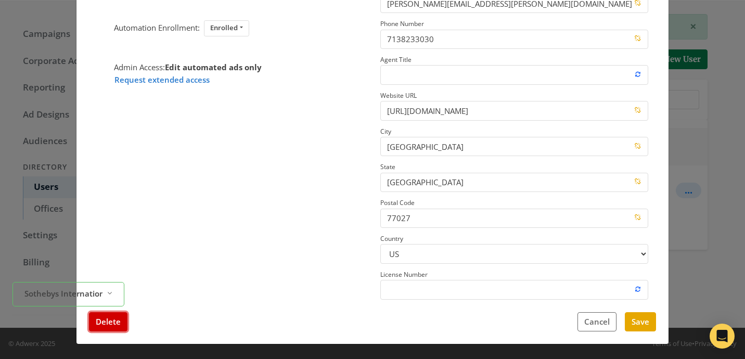
click at [107, 321] on button "Delete" at bounding box center [108, 321] width 39 height 19
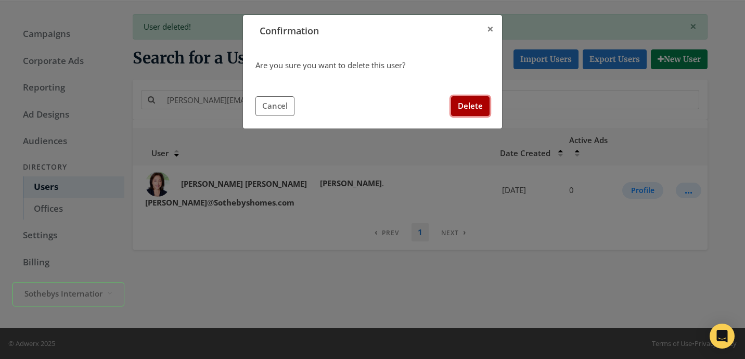
click at [470, 111] on button "Delete" at bounding box center [470, 105] width 39 height 19
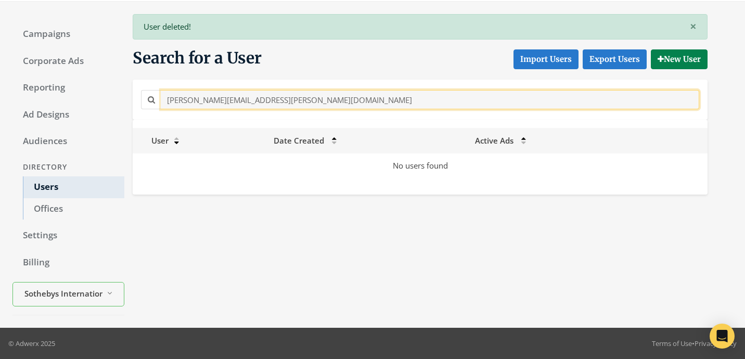
click at [259, 98] on input "Vikki.Evans@Sothebyshomes.com" at bounding box center [430, 99] width 539 height 19
paste input "ginny.hopper@sothebys.realty"
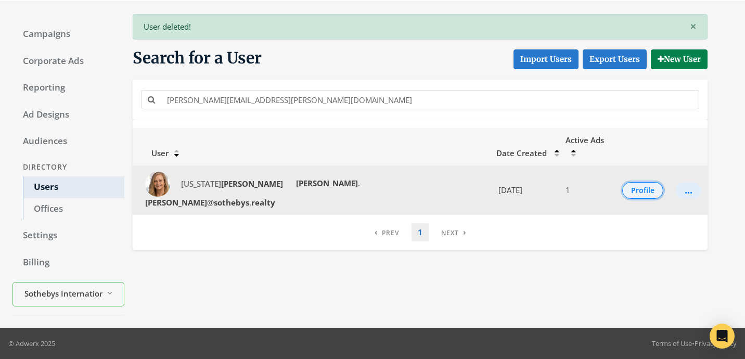
click at [637, 182] on button "Profile" at bounding box center [642, 190] width 41 height 17
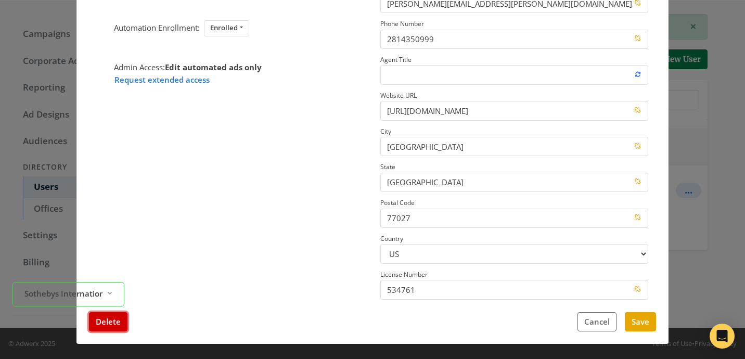
click at [105, 325] on button "Delete" at bounding box center [108, 321] width 39 height 19
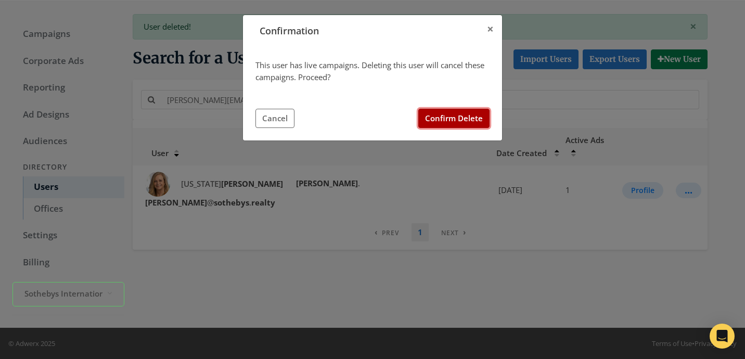
click at [437, 114] on button "Confirm Delete" at bounding box center [453, 118] width 71 height 19
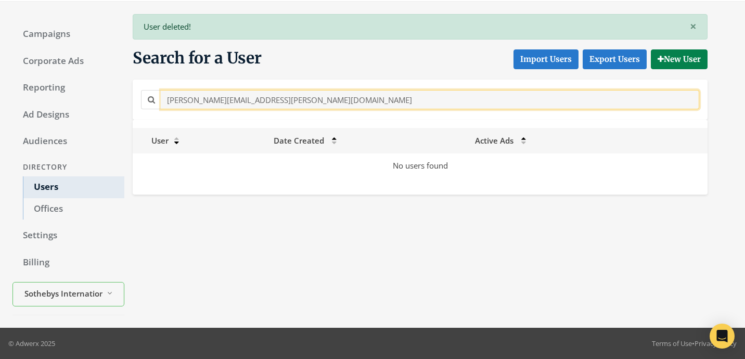
click at [248, 97] on input "ginny.hopper@sothebys.realty" at bounding box center [430, 99] width 539 height 19
paste input "Wade.Knight@Sothebys.R"
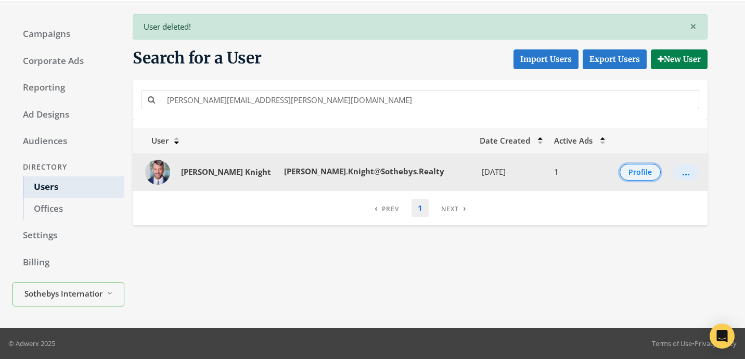
click at [639, 173] on button "Profile" at bounding box center [640, 172] width 41 height 17
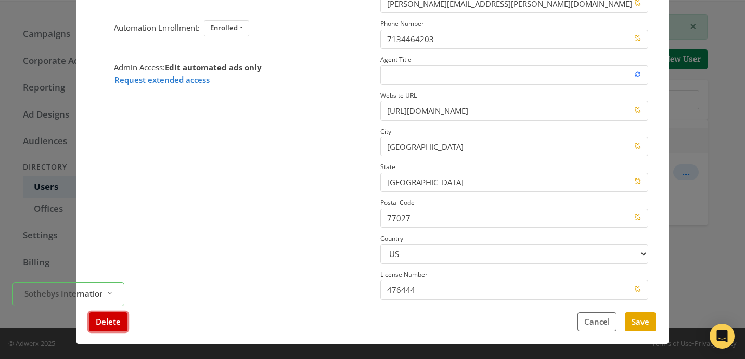
click at [109, 326] on button "Delete" at bounding box center [108, 321] width 39 height 19
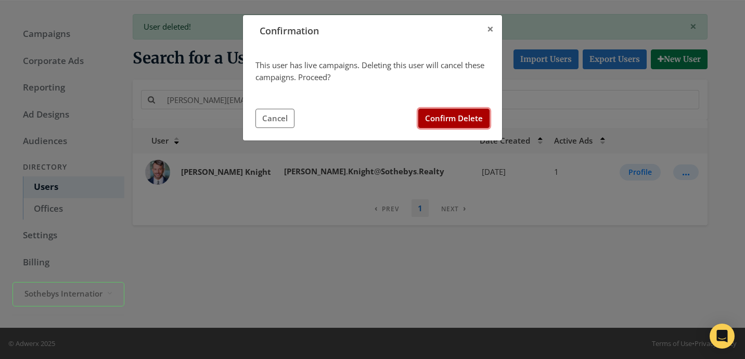
click at [441, 118] on button "Confirm Delete" at bounding box center [453, 118] width 71 height 19
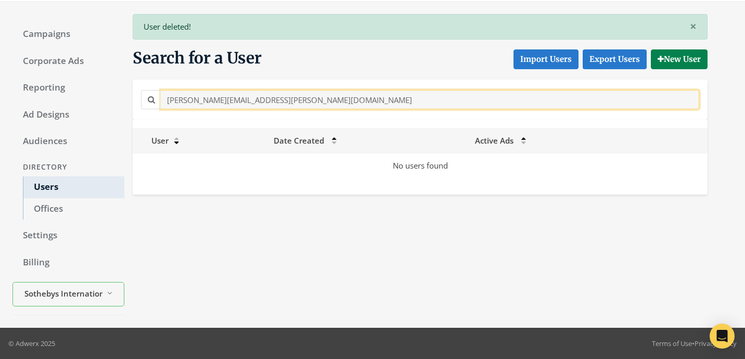
click at [268, 98] on input "Wade.Knight@Sothebys.Realty" at bounding box center [430, 99] width 539 height 19
type input "v"
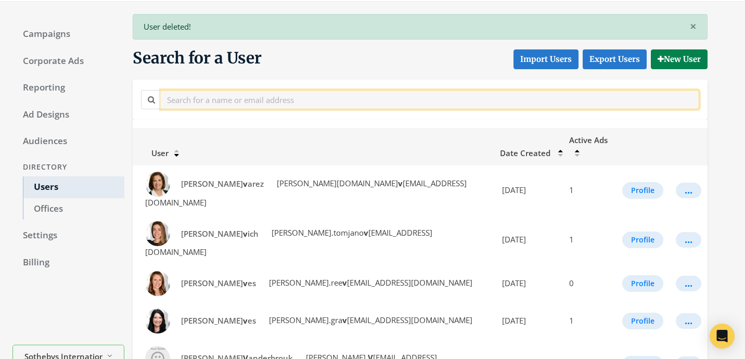
paste input "Wmanbeck@marthaturner.com"
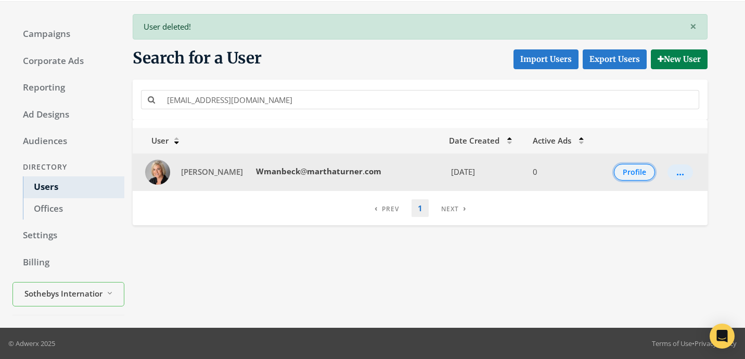
click at [627, 170] on button "Profile" at bounding box center [634, 172] width 41 height 17
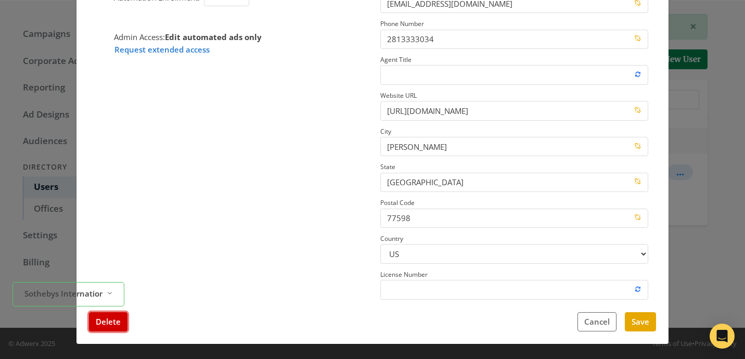
click at [105, 322] on button "Delete" at bounding box center [108, 321] width 39 height 19
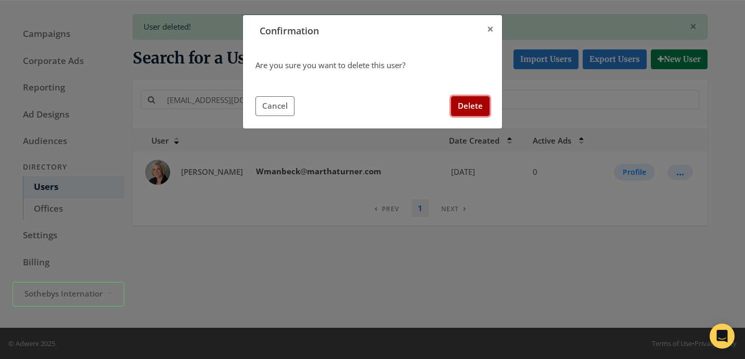
click at [477, 110] on button "Delete" at bounding box center [470, 105] width 39 height 19
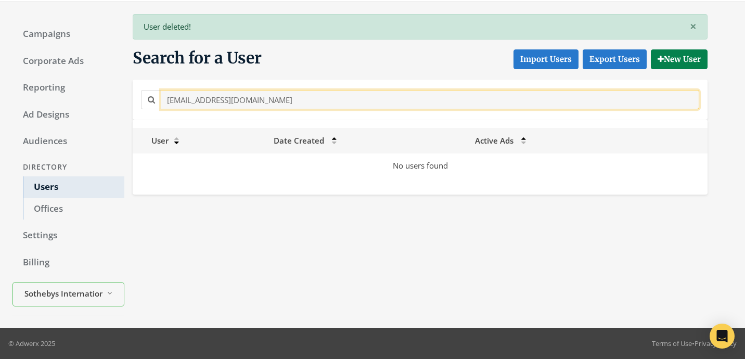
click at [280, 100] on input "Wmanbeck@marthaturner.com" at bounding box center [430, 99] width 539 height 19
paste input "Bill.Blythe@Sothebyshomes"
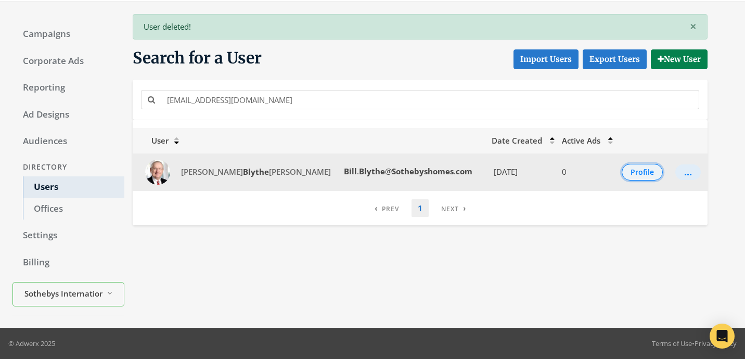
click at [639, 168] on button "Profile" at bounding box center [642, 172] width 41 height 17
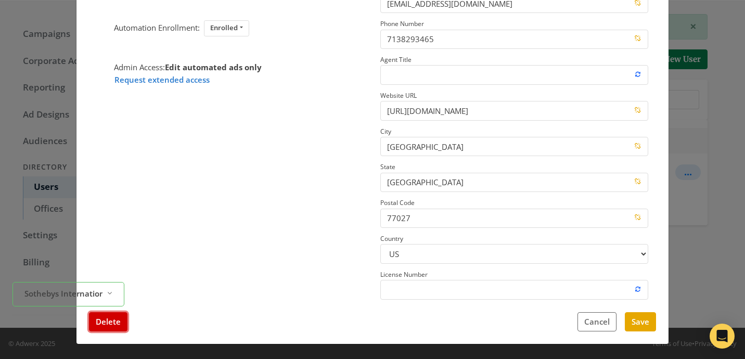
click at [121, 318] on button "Delete" at bounding box center [108, 321] width 39 height 19
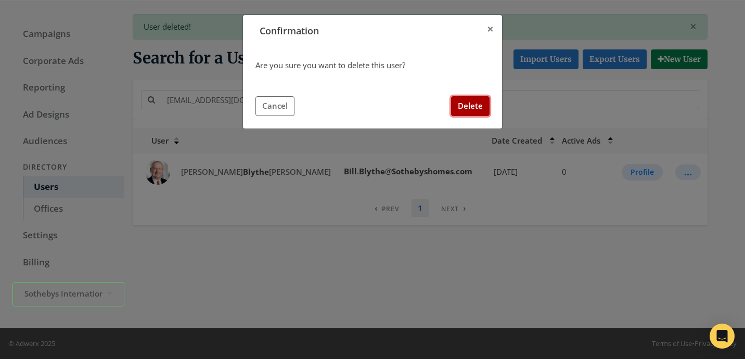
click at [471, 107] on button "Delete" at bounding box center [470, 105] width 39 height 19
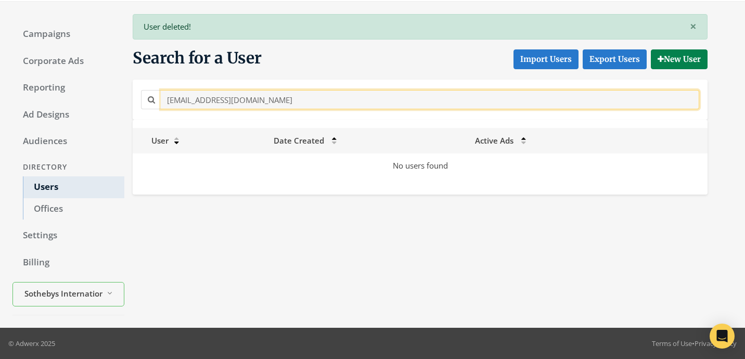
click at [239, 92] on input "Bill.Blythe@Sothebyshomes.com" at bounding box center [430, 99] width 539 height 19
paste input "clay.robinson@sothebys.realty"
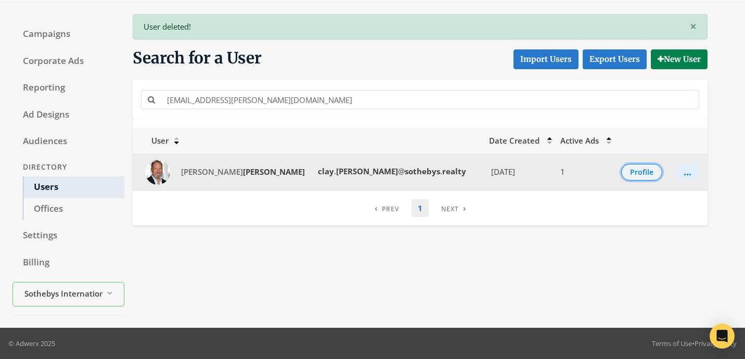
click at [640, 176] on button "Profile" at bounding box center [641, 172] width 41 height 17
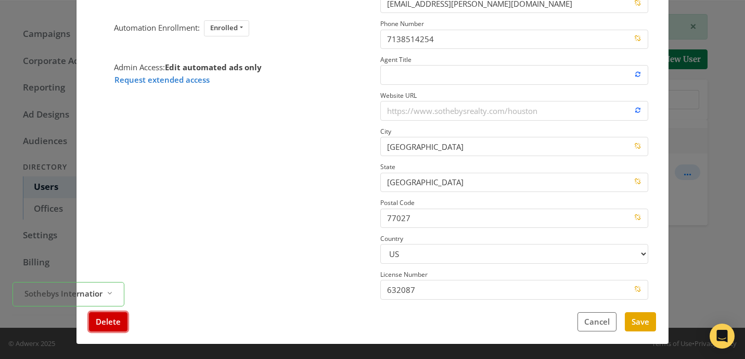
click at [103, 319] on button "Delete" at bounding box center [108, 321] width 39 height 19
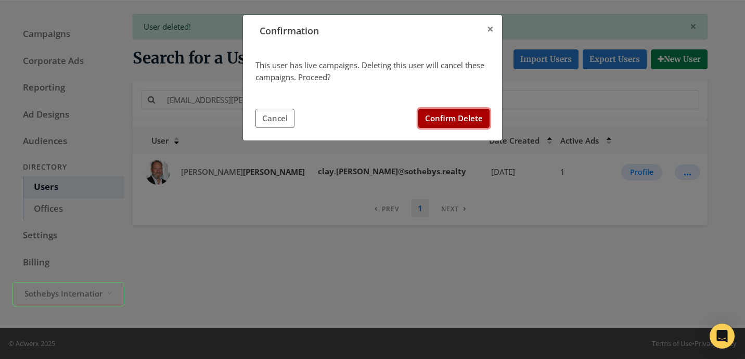
click at [460, 119] on button "Confirm Delete" at bounding box center [453, 118] width 71 height 19
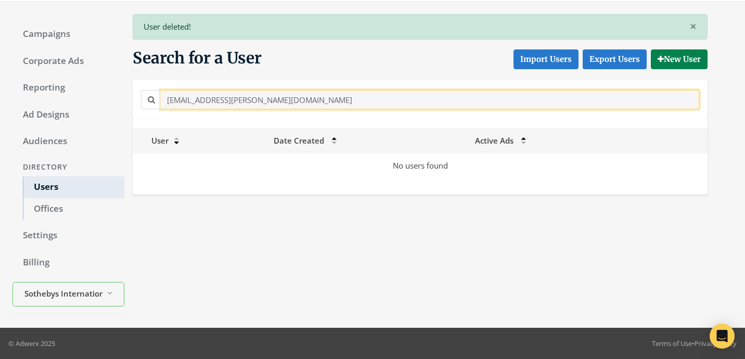
click at [288, 107] on input "clay.robinson@sothebys.realty" at bounding box center [430, 99] width 539 height 19
paste input "zach.perlma"
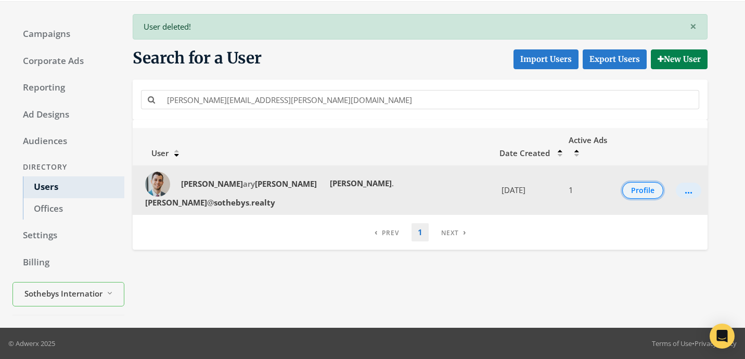
click at [627, 182] on button "Profile" at bounding box center [642, 190] width 41 height 17
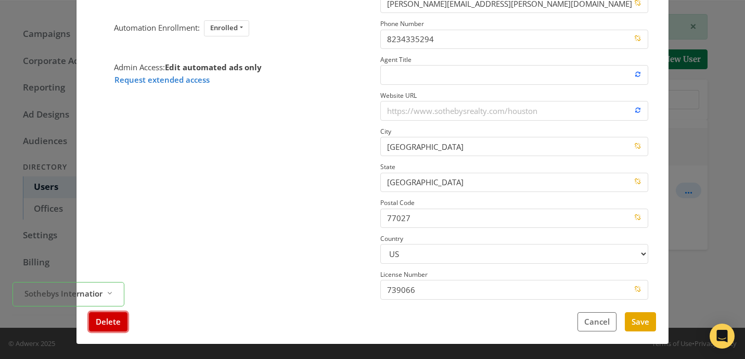
click at [106, 319] on button "Delete" at bounding box center [108, 321] width 39 height 19
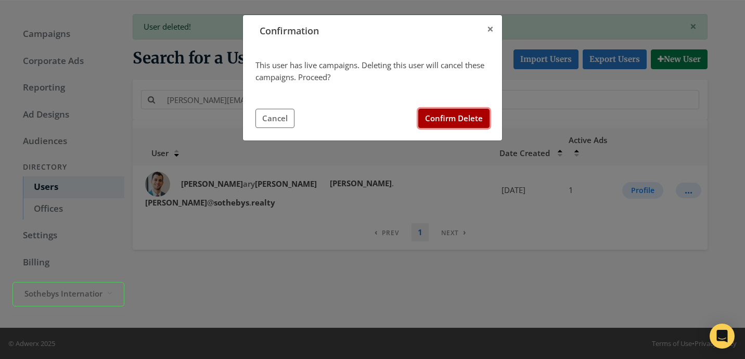
click at [447, 113] on button "Confirm Delete" at bounding box center [453, 118] width 71 height 19
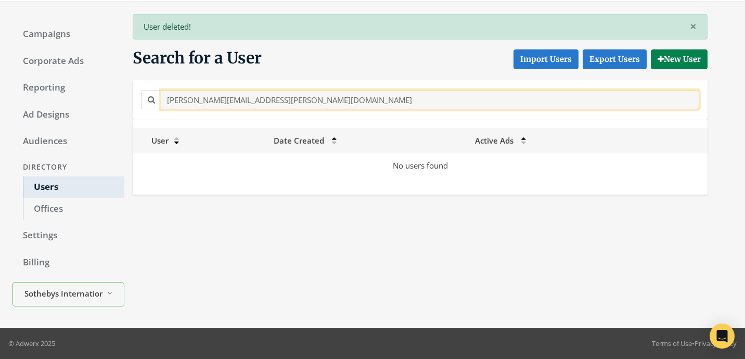
click at [274, 93] on input "zach.perlman@sothebys.realty" at bounding box center [430, 99] width 539 height 19
paste input "Zarina.Lawson@sothebyshomes.com"
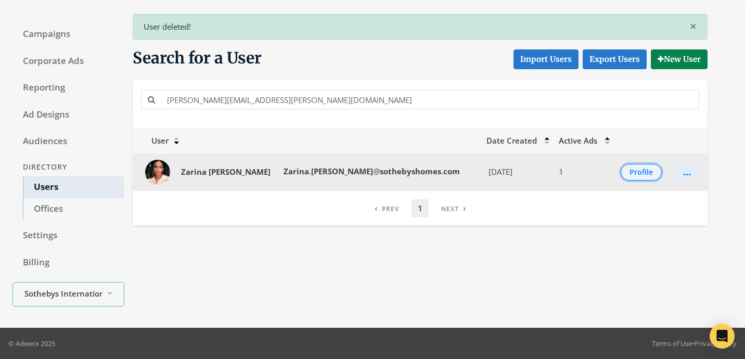
click at [634, 172] on button "Profile" at bounding box center [641, 172] width 41 height 17
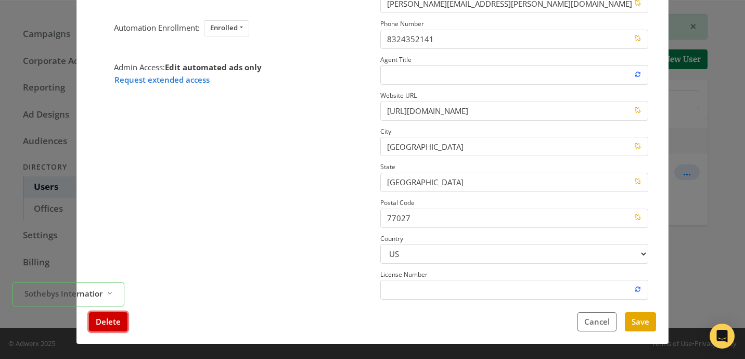
click at [123, 317] on button "Delete" at bounding box center [108, 321] width 39 height 19
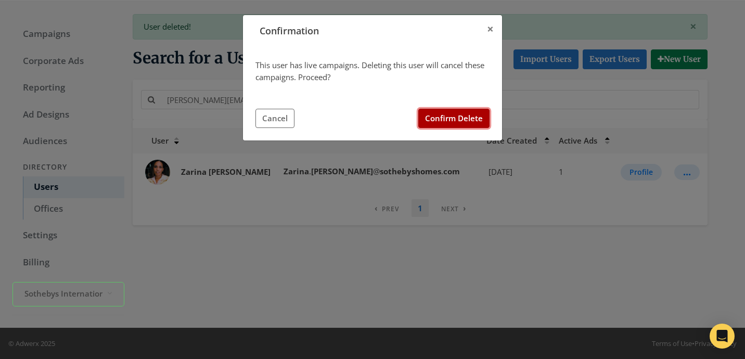
click at [480, 121] on button "Confirm Delete" at bounding box center [453, 118] width 71 height 19
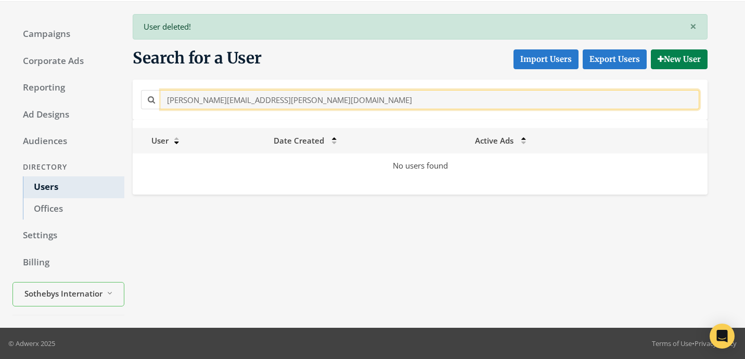
click at [278, 98] on input "Zarina.Lawson@sothebyshomes.com" at bounding box center [430, 99] width 539 height 19
paste input "alexander.ramos@sothebys.realty"
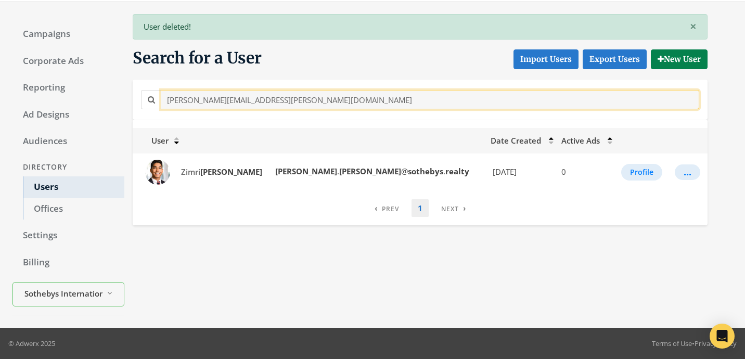
click at [287, 100] on input "alexander.ramos@sothebys.realty" at bounding box center [430, 99] width 539 height 19
paste input "tyler.cooper"
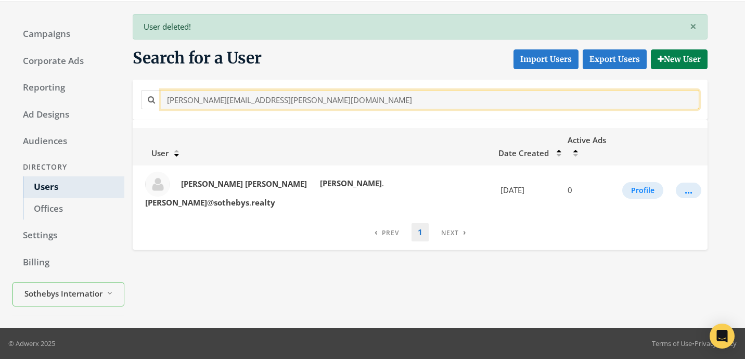
click at [311, 104] on input "tyler.cooper@sothebys.realty" at bounding box center [430, 99] width 539 height 19
paste input "Timothy.Bammel@Sothebys.R"
click at [309, 99] on input "Timothy.Bammel@Sothebys.Realty" at bounding box center [430, 99] width 539 height 19
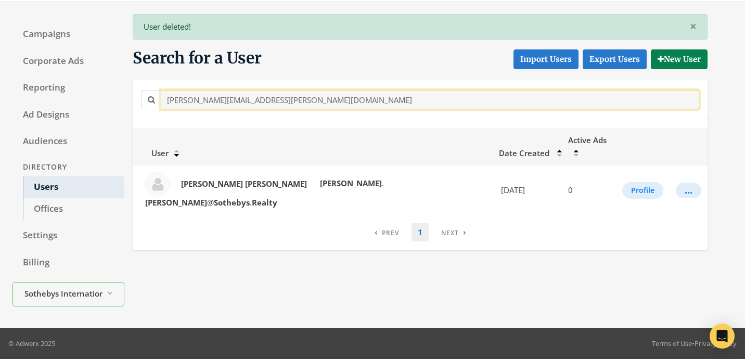
click at [309, 99] on input "Timothy.Bammel@Sothebys.Realty" at bounding box center [430, 99] width 539 height 19
paste input "ess.Chaney"
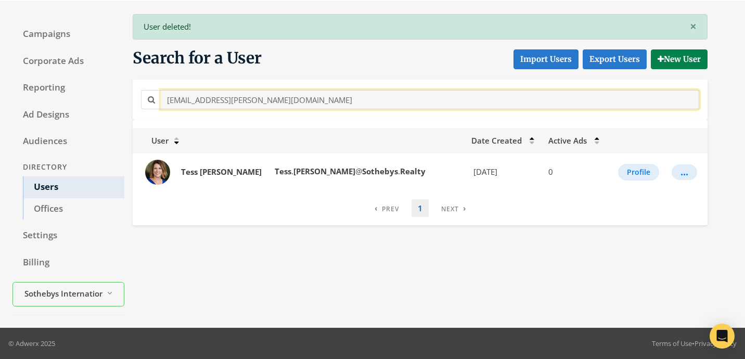
click at [315, 96] on input "Tess.Chaney@Sothebys.Realty" at bounding box center [430, 99] width 539 height 19
paste input "taylor.wolfrom@sothebys.r"
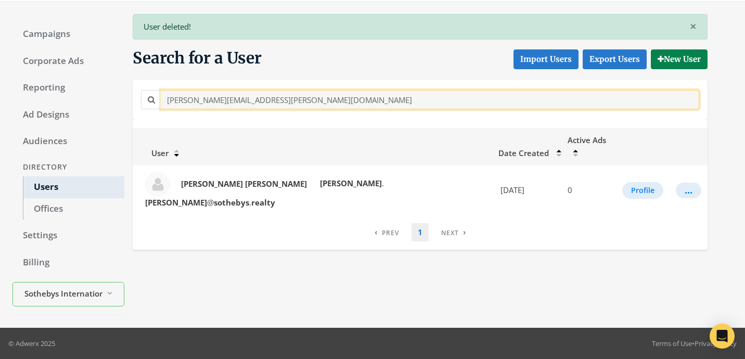
click at [302, 93] on input "taylor.wolfrom@sothebys.realty" at bounding box center [430, 99] width 539 height 19
paste input "Siena.Schickel"
click at [317, 99] on input "Siena.Schickel@sothebys.realty" at bounding box center [430, 99] width 539 height 19
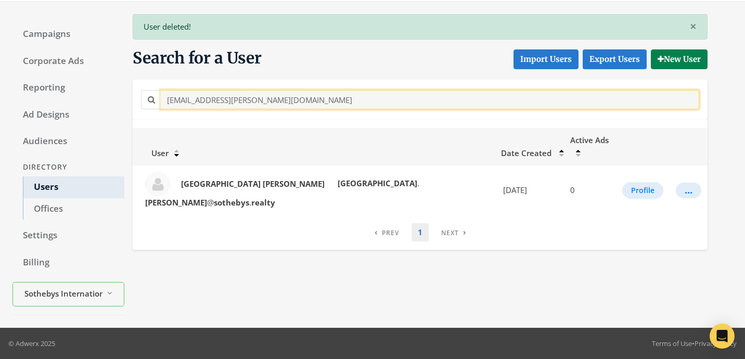
click at [317, 99] on input "Siena.Schickel@sothebys.realty" at bounding box center [430, 99] width 539 height 19
paste input "hunte.Roberts@Sothebys.R"
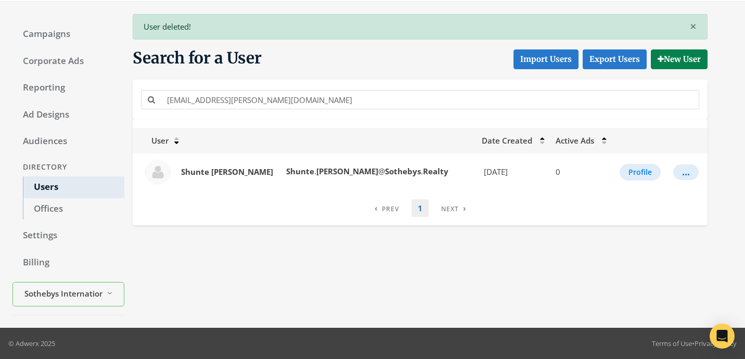
click at [315, 88] on div "Shunte.Roberts@Sothebys.Realty" at bounding box center [420, 99] width 564 height 23
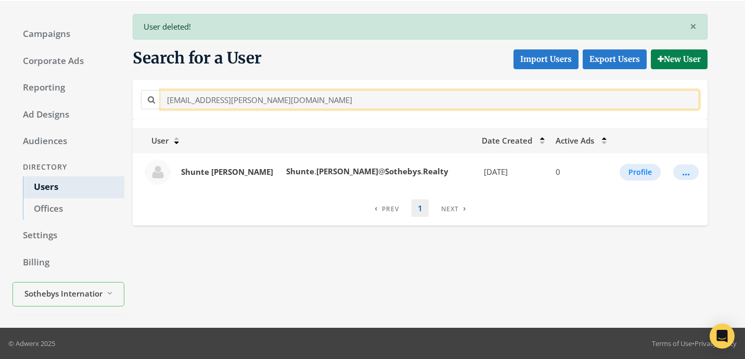
click at [315, 97] on input "Shunte.Roberts@Sothebys.Realty" at bounding box center [430, 99] width 539 height 19
paste input "sara.koch@sothebys.r"
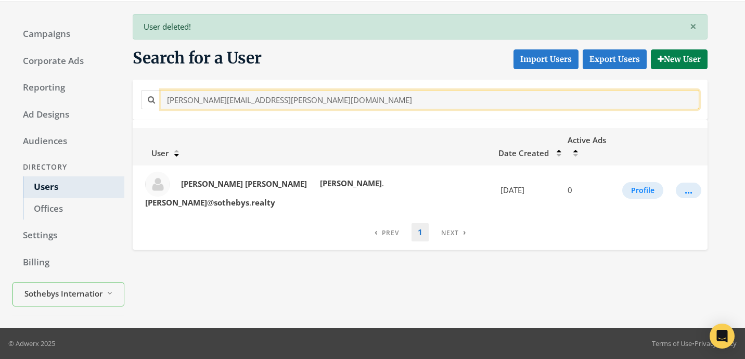
click at [292, 99] on input "sara.koch@sothebys.realty" at bounding box center [430, 99] width 539 height 19
paste input "m.coppola@Sothebys.R"
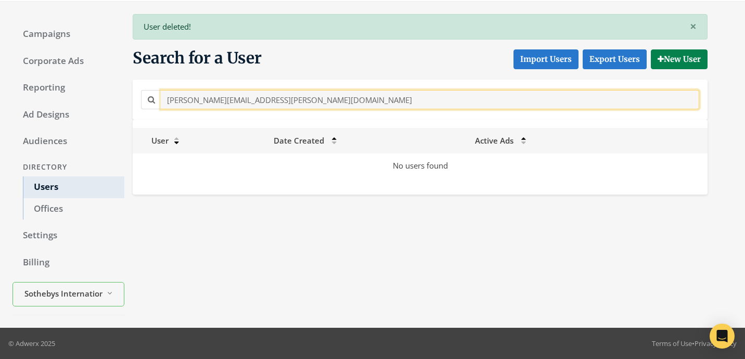
click at [288, 107] on input "sam.coppola@Sothebys.Realty" at bounding box center [430, 99] width 539 height 19
paste input "har.golafshan@sothebys.r"
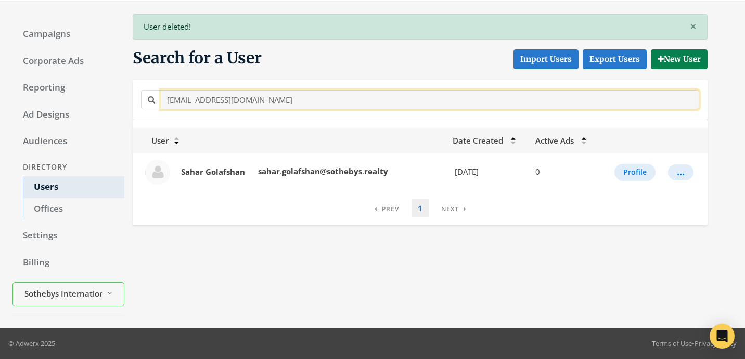
click at [268, 103] on input "sahar.golafshan@sothebys.realty" at bounding box center [430, 99] width 539 height 19
paste input "Robin.Suter@Sothebys.R"
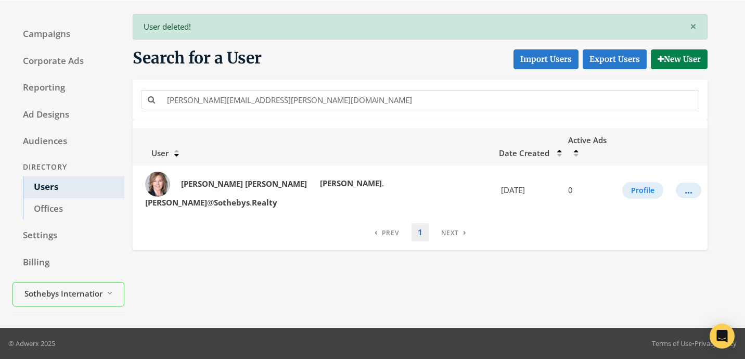
click at [303, 110] on div "Robin.Suter@Sothebys.Realty" at bounding box center [420, 99] width 564 height 23
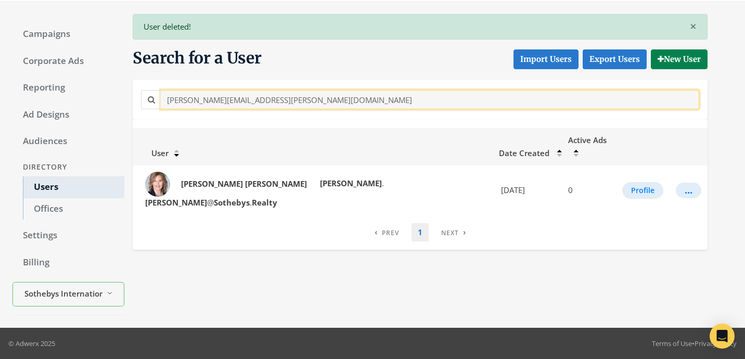
click at [303, 103] on input "Robin.Suter@Sothebys.Realty" at bounding box center [430, 99] width 539 height 19
paste input "Conn"
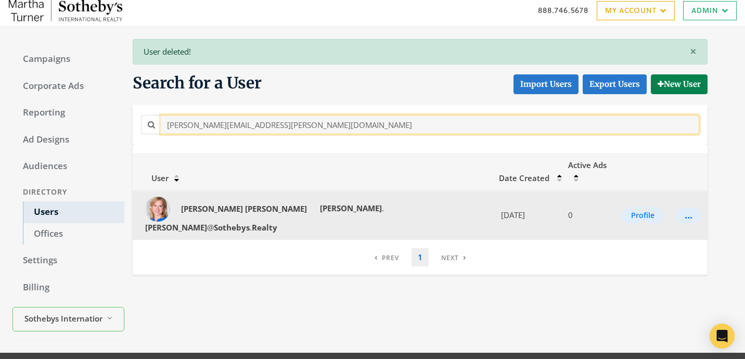
scroll to position [16, 0]
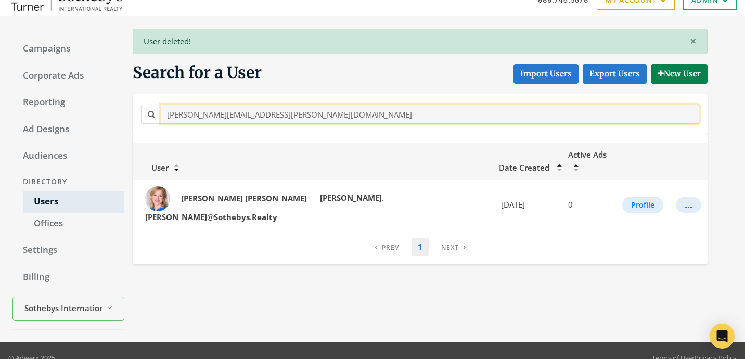
click at [292, 121] on input "Robin.Conner@Sothebys.Realty" at bounding box center [430, 114] width 539 height 19
paste input "ert.Daniel@Sothebys.r"
click at [280, 112] on input "Robert.Daniel@Sothebys.realty" at bounding box center [430, 114] width 539 height 19
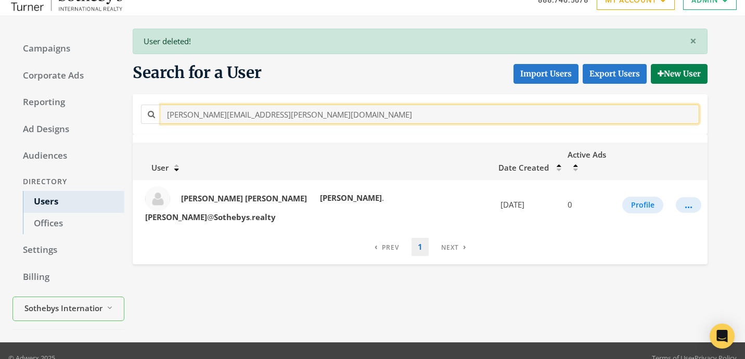
click at [280, 112] on input "Robert.Daniel@Sothebys.realty" at bounding box center [430, 114] width 539 height 19
paste input "Paul.silverman@sothebys.R"
click at [291, 117] on input "Paul.silverman@sothebys.Realty" at bounding box center [430, 114] width 539 height 19
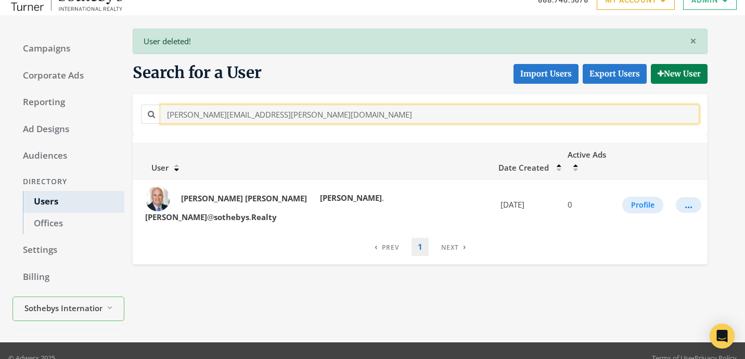
click at [291, 117] on input "Paul.silverman@sothebys.Realty" at bounding box center [430, 114] width 539 height 19
paste input "Kilian@S"
click at [265, 120] on input "Paul.Kilian@Sothebys.Realty" at bounding box center [430, 114] width 539 height 19
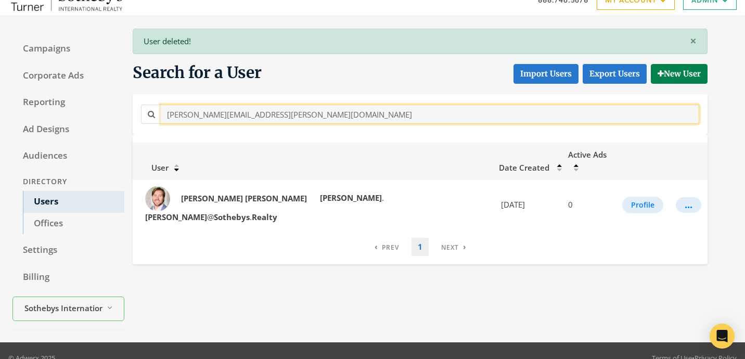
paste input "pantea.sarvi@sothebys.r"
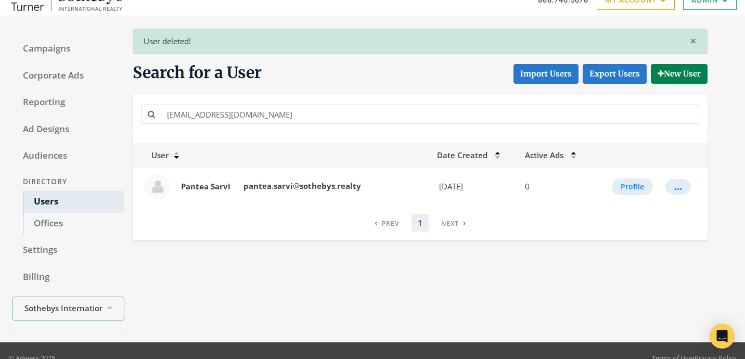
click at [302, 98] on div "pantea.sarvi@sothebys.realty" at bounding box center [420, 114] width 575 height 40
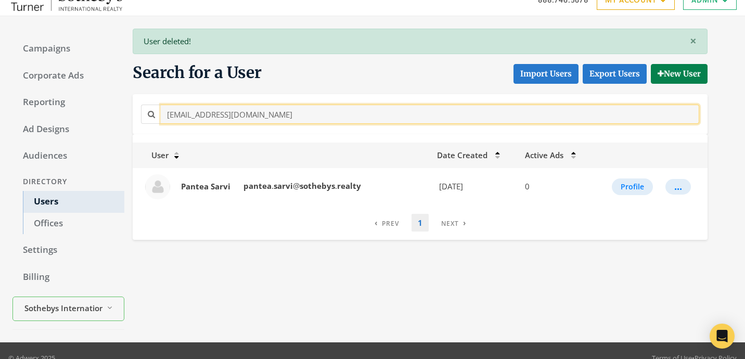
click at [302, 122] on input "pantea.sarvi@sothebys.realty" at bounding box center [430, 114] width 539 height 19
paste input "Olga.Chavanelle@Sothebys.R"
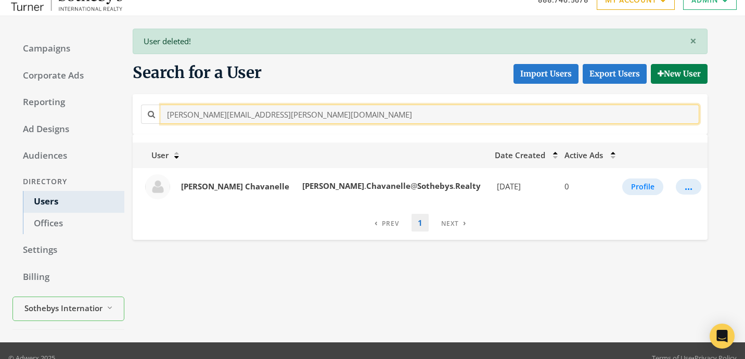
click at [276, 121] on input "Olga.Chavanelle@Sothebys.Realty" at bounding box center [430, 114] width 539 height 19
paste input "nina.masterson@sothebys.r"
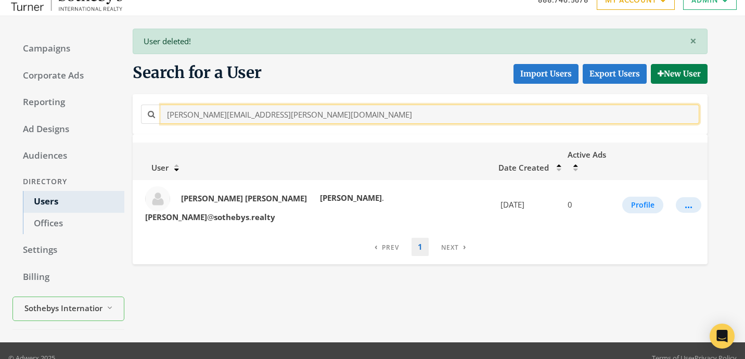
click at [278, 116] on input "nina.masterson@sothebys.realty" at bounding box center [430, 114] width 539 height 19
paste input "chole.kolkmeier"
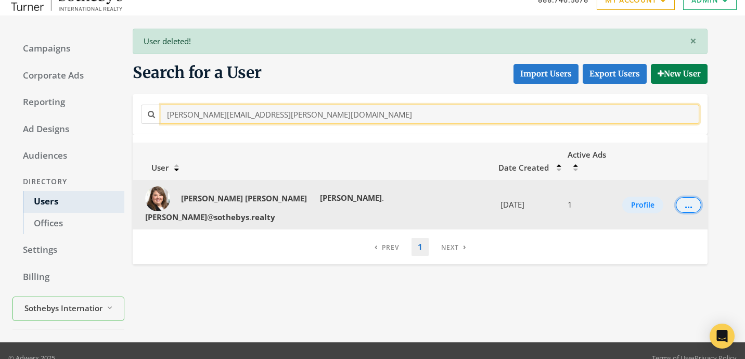
type input "nichole.kolkmeier@sothebys.realty"
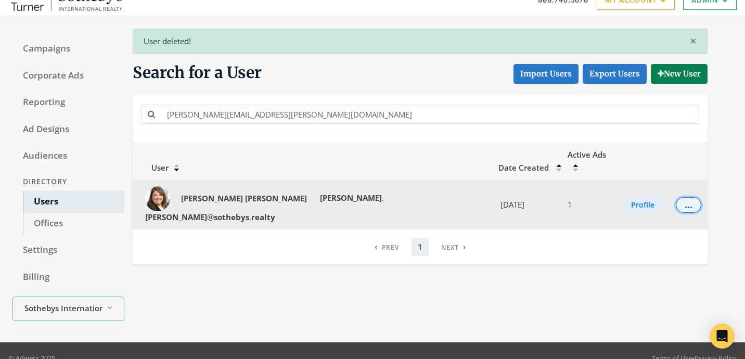
click at [676, 197] on button "..." at bounding box center [688, 205] width 25 height 16
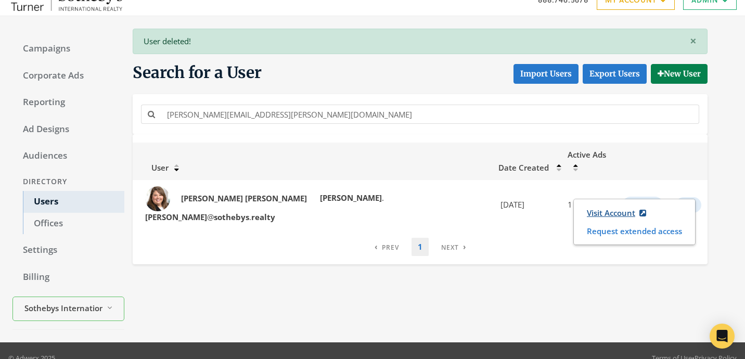
click at [587, 211] on link "Visit Account" at bounding box center [616, 212] width 73 height 19
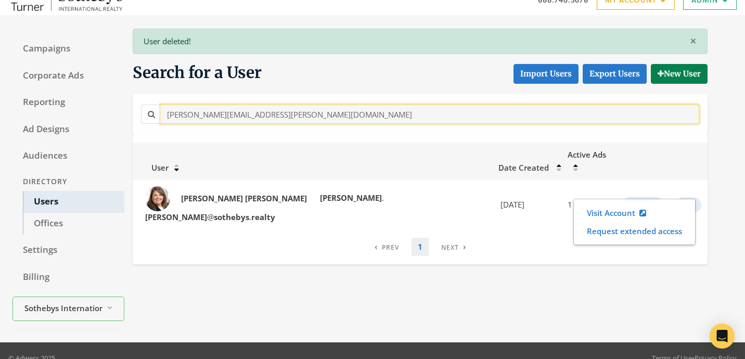
click at [299, 112] on input "nichole.kolkmeier@sothebys.realty" at bounding box center [430, 114] width 539 height 19
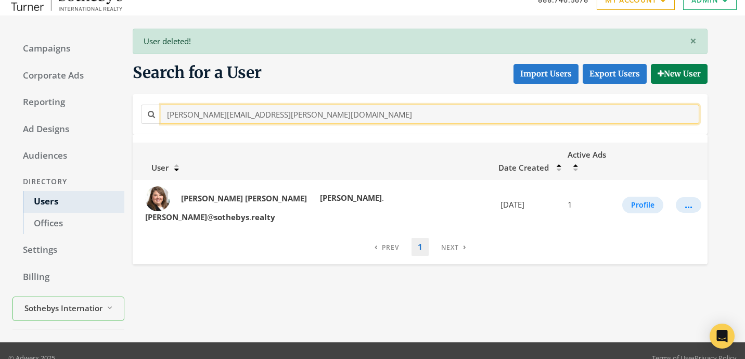
click at [299, 112] on input "nichole.kolkmeier@sothebys.realty" at bounding box center [430, 114] width 539 height 19
paste input "morgan.watson"
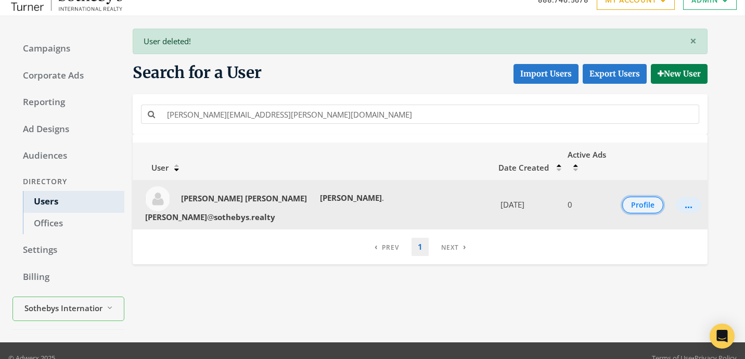
click at [641, 197] on button "Profile" at bounding box center [642, 205] width 41 height 17
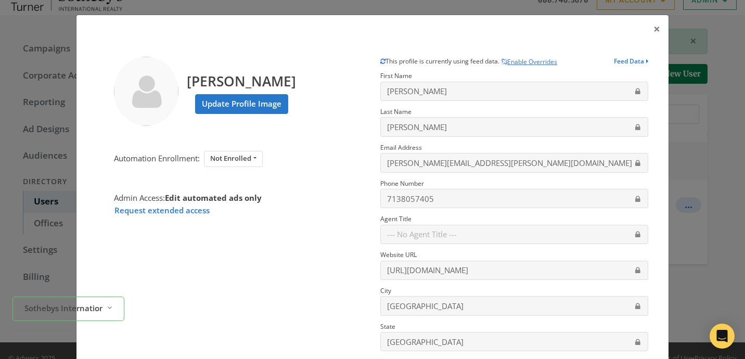
scroll to position [159, 0]
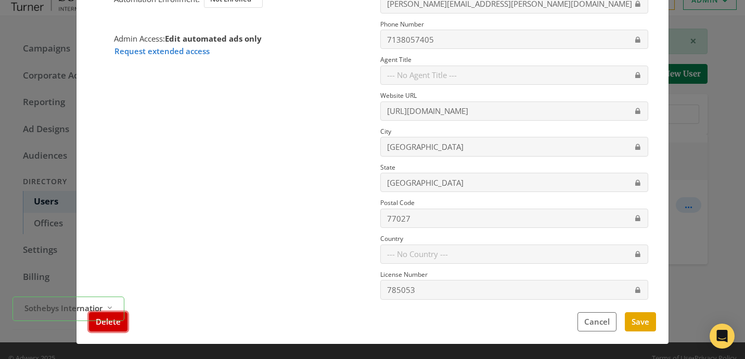
click at [112, 327] on button "Delete" at bounding box center [108, 321] width 39 height 19
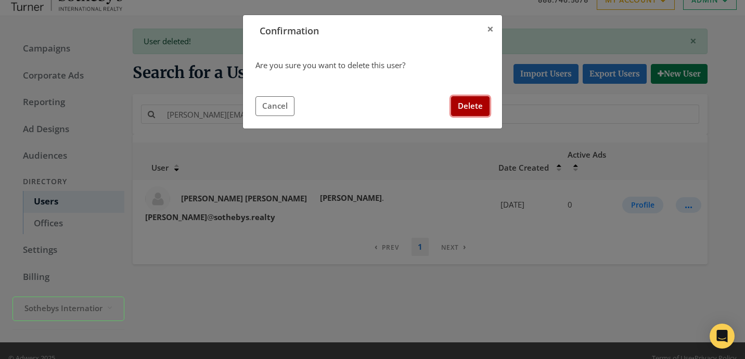
click at [469, 103] on button "Delete" at bounding box center [470, 105] width 39 height 19
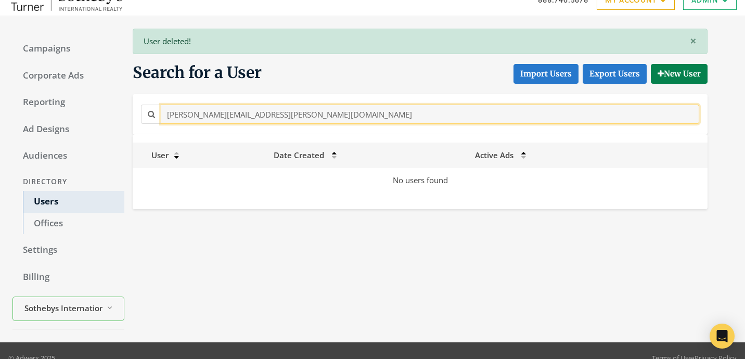
click at [341, 120] on input "morgan.watson@sothebys.realty" at bounding box center [430, 114] width 539 height 19
paste input "Millard.Wood@Sothebys.R"
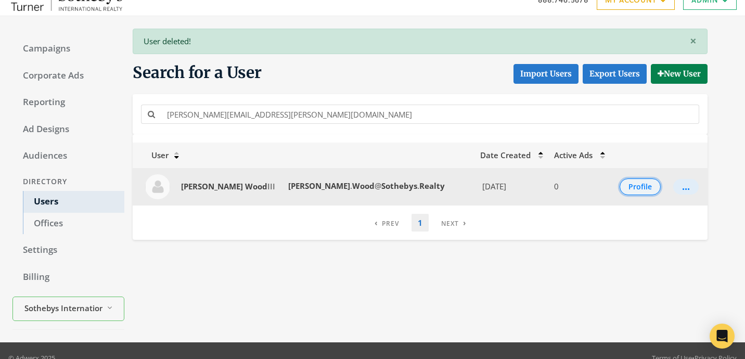
click at [633, 183] on button "Profile" at bounding box center [640, 186] width 41 height 17
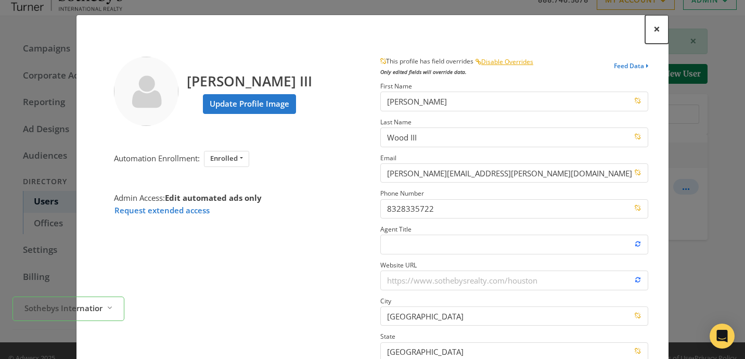
click at [659, 32] on span "×" at bounding box center [657, 29] width 7 height 16
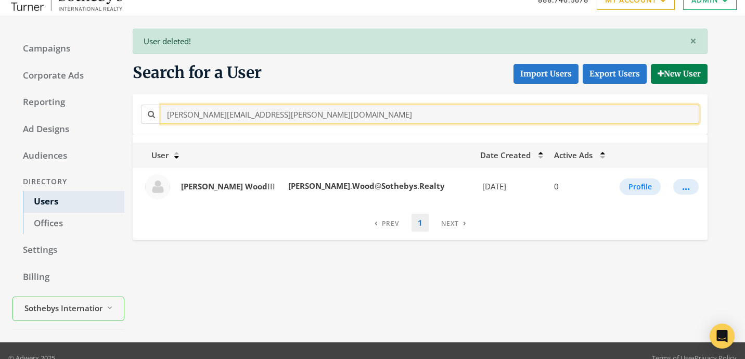
click at [362, 118] on input "Millard.Wood@Sothebys.Realty" at bounding box center [430, 114] width 539 height 19
paste input "michelle.mcallen"
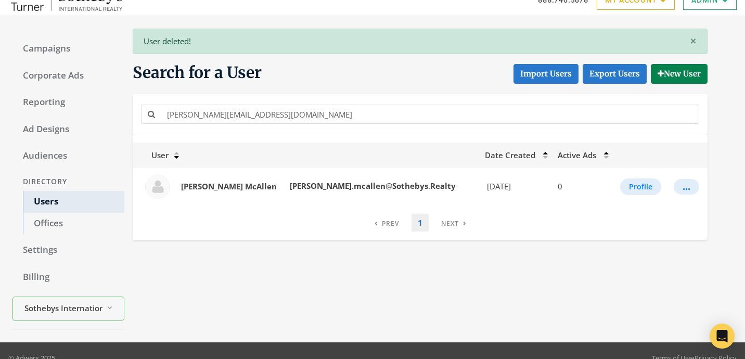
click at [354, 125] on div "michelle.mcallen@Sothebys.Realty" at bounding box center [420, 114] width 564 height 23
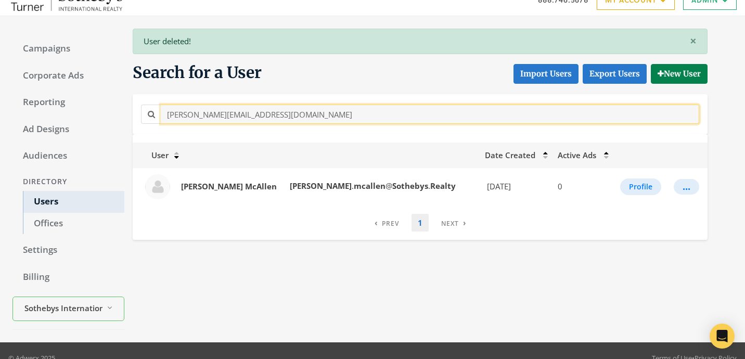
click at [354, 117] on input "michelle.mcallen@Sothebys.Realty" at bounding box center [430, 114] width 539 height 19
paste input "eredith.holland@sothebys.r"
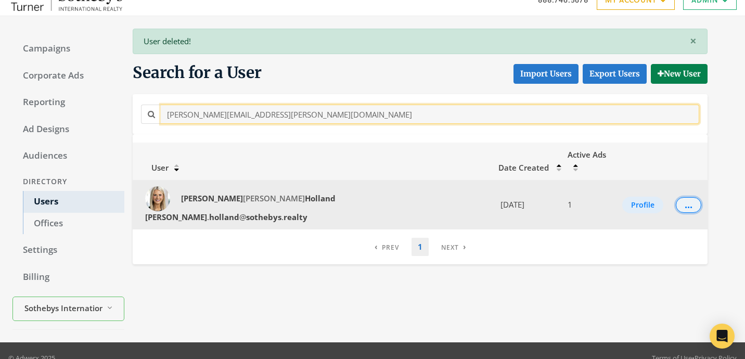
type input "meredith.holland@sothebys.realty"
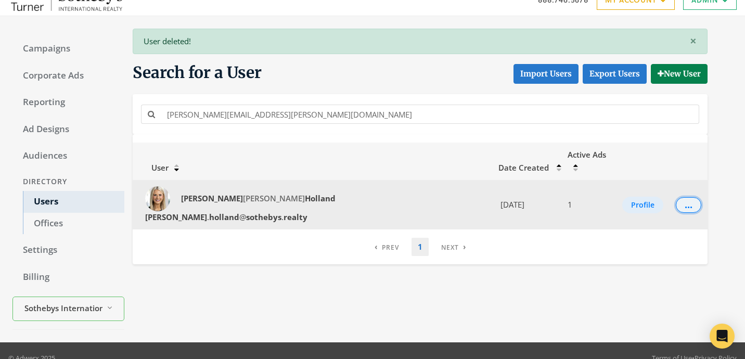
click at [685, 204] on div "..." at bounding box center [689, 204] width 8 height 1
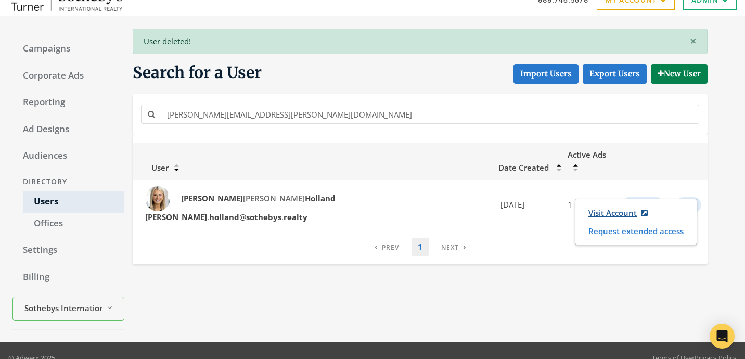
click at [590, 208] on link "Visit Account" at bounding box center [618, 212] width 73 height 19
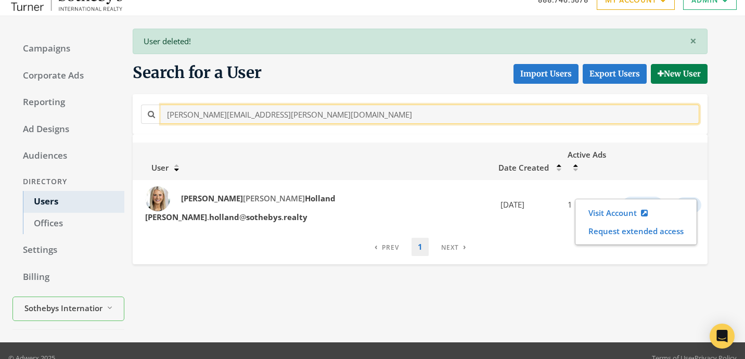
click at [316, 107] on input "meredith.holland@sothebys.realty" at bounding box center [430, 114] width 539 height 19
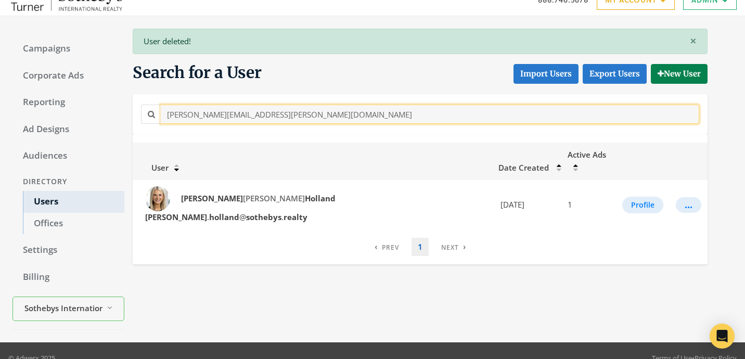
click at [316, 107] on input "meredith.holland@sothebys.realty" at bounding box center [430, 114] width 539 height 19
paste input "lanie.krause"
click at [323, 107] on input "melanie.krause@sothebys.realty" at bounding box center [430, 114] width 539 height 19
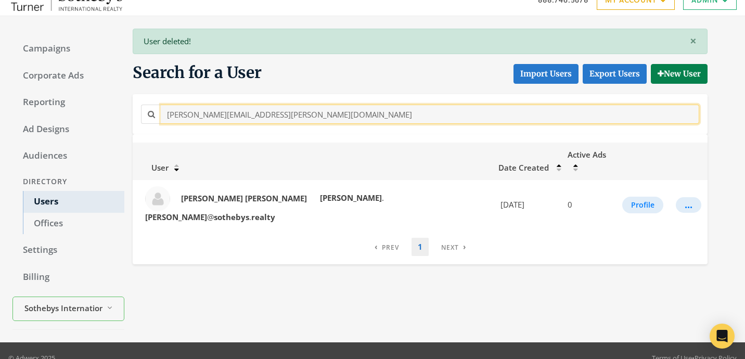
click at [323, 107] on input "melanie.krause@sothebys.realty" at bounding box center [430, 114] width 539 height 19
paste input "Maureen.Barron@Sothebys.R"
click at [305, 114] on input "Maureen.Barron@Sothebys.Realty" at bounding box center [430, 114] width 539 height 19
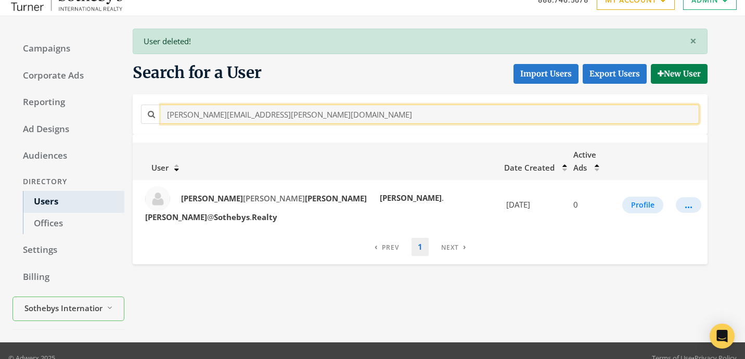
paste input "ryAnn.McKinney@sothebys.r"
click at [288, 117] on input "MaryAnn.McKinney@sothebys.realty" at bounding box center [430, 114] width 539 height 19
paste input "macy.henr"
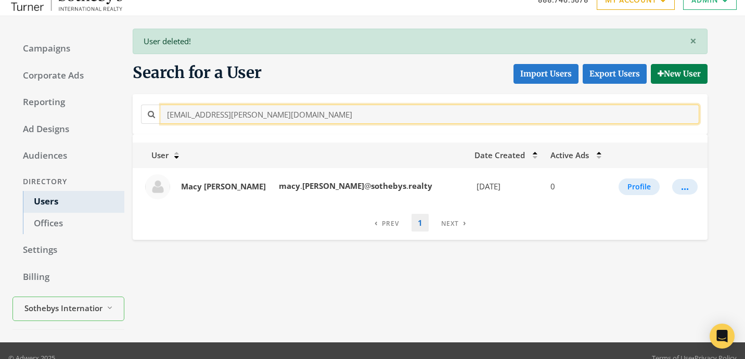
click at [295, 122] on input "macy.henry@sothebys.realty" at bounding box center [430, 114] width 539 height 19
paste input "Lyndsey.Alexander@Sothebys.R"
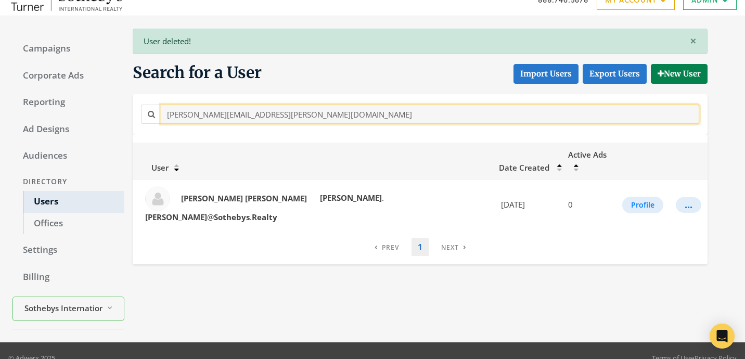
click at [309, 118] on input "Lyndsey.Alexander@Sothebys.Realty" at bounding box center [430, 114] width 539 height 19
paste input "lucelys.popoter@sothebys.r"
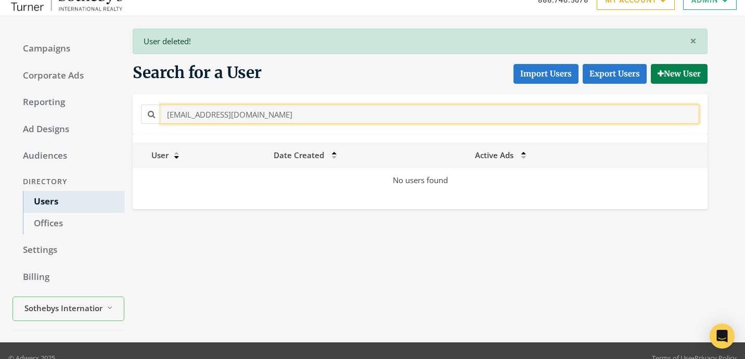
click at [307, 121] on input "lucelys.popoter@sothebys.realty" at bounding box center [430, 114] width 539 height 19
paste input "Leon.Ortiz@Sothebys.R"
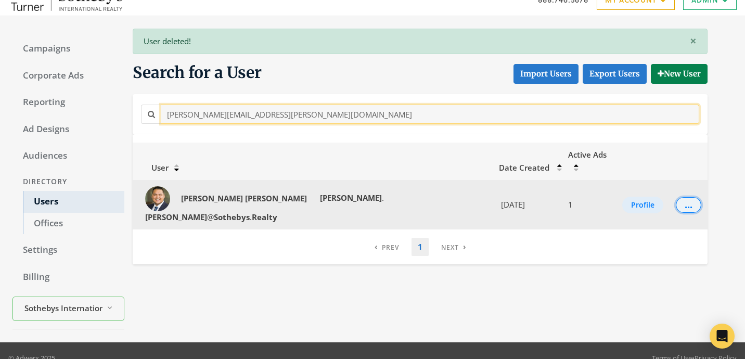
type input "Leon.Ortiz@Sothebys.Realty"
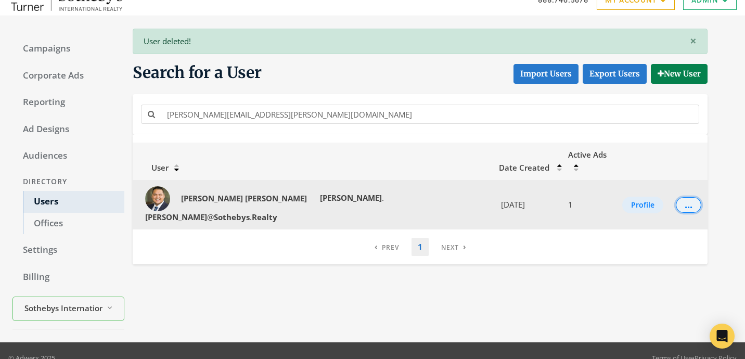
click at [676, 197] on button "..." at bounding box center [688, 205] width 25 height 16
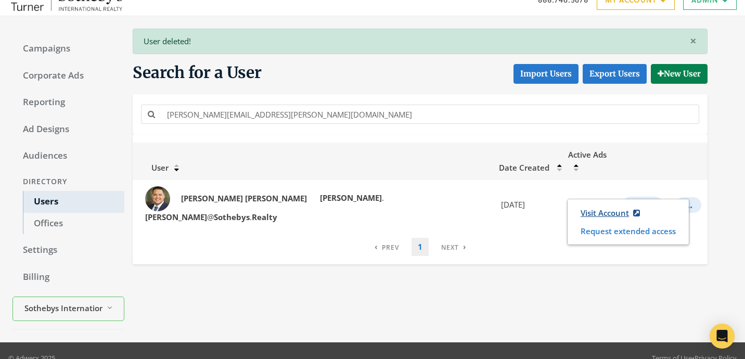
click at [585, 212] on link "Visit Account" at bounding box center [610, 212] width 73 height 19
click at [311, 127] on div "Leon.Ortiz@Sothebys.Realty" at bounding box center [420, 114] width 575 height 40
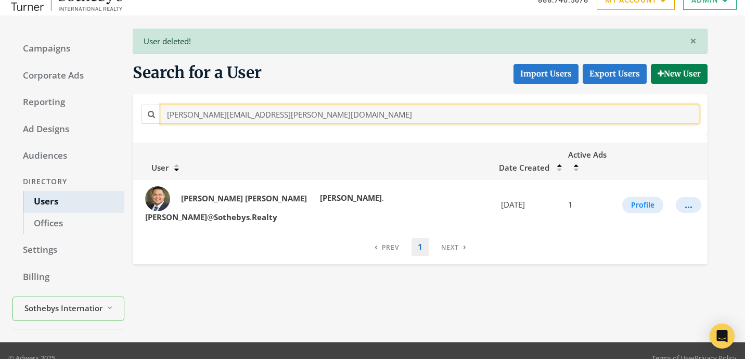
click at [311, 119] on input "Leon.Ortiz@Sothebys.Realty" at bounding box center [430, 114] width 539 height 19
paste input "lauren.nolan@sothebys.r"
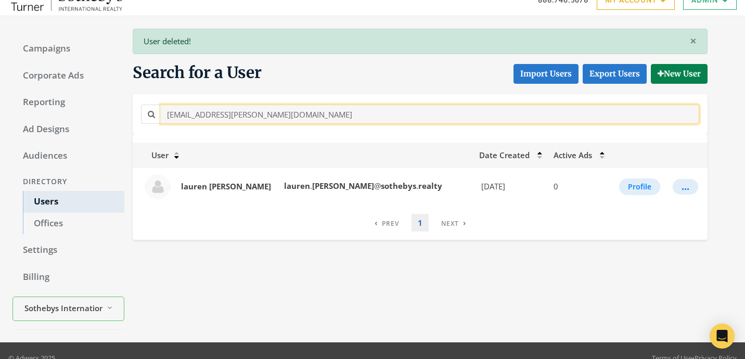
click at [373, 122] on input "lauren.nolan@sothebys.realty" at bounding box center [430, 114] width 539 height 19
paste input "a.frey"
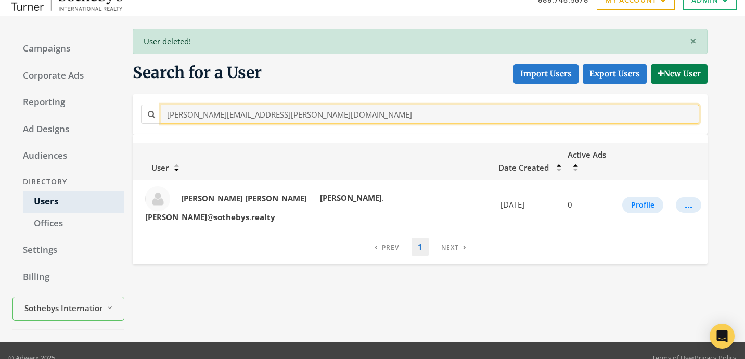
click at [277, 110] on input "laura.frey@sothebys.realty" at bounding box center [430, 114] width 539 height 19
paste input "kathy.donovan"
click at [266, 116] on input "kathy.donovan@sothebys.realty" at bounding box center [430, 114] width 539 height 19
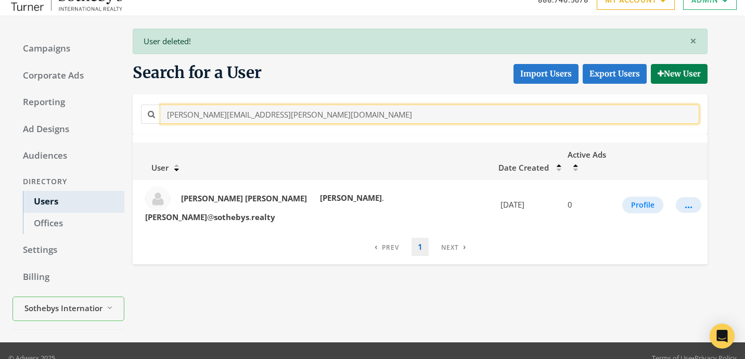
click at [266, 116] on input "kathy.donovan@sothebys.realty" at bounding box center [430, 114] width 539 height 19
paste input "judy.marchand@Sothebys.R"
click at [308, 114] on input "judy.marchand@Sothebys.Realty" at bounding box center [430, 114] width 539 height 19
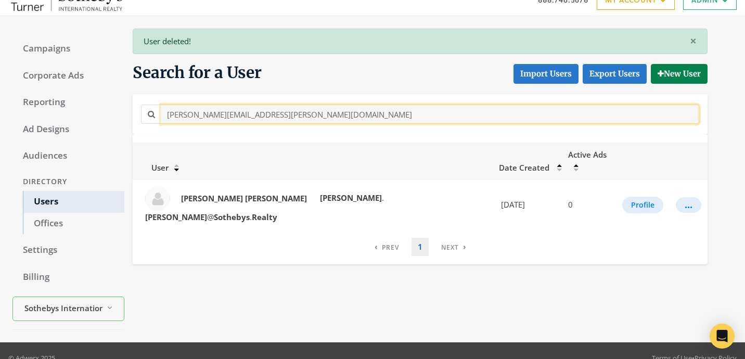
click at [308, 114] on input "judy.marchand@Sothebys.Realty" at bounding box center [430, 114] width 539 height 19
paste input "peyton.ross@sothebys.r"
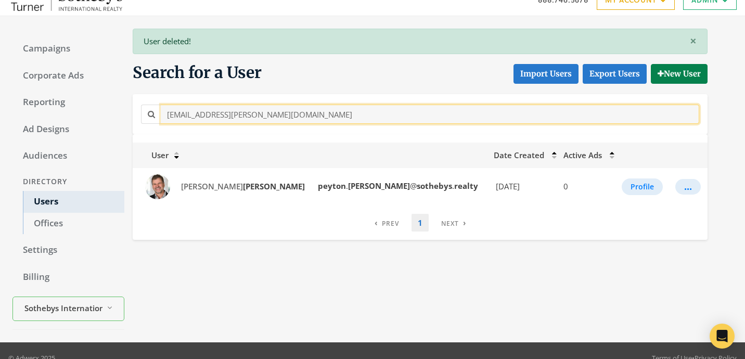
click at [330, 108] on input "peyton.ross@sothebys.realty" at bounding box center [430, 114] width 539 height 19
paste input "Jon.Aills@Sothebys.R"
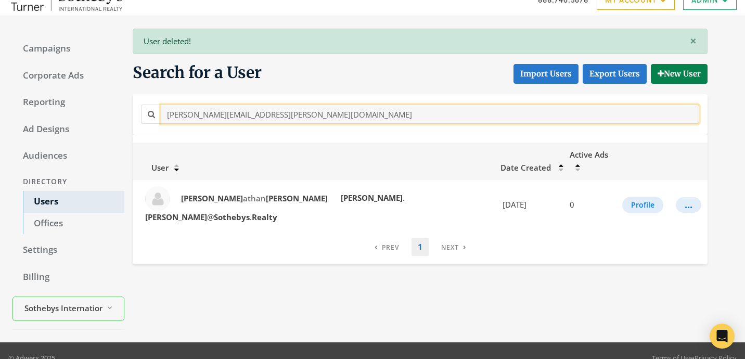
click at [335, 112] on input "Jon.Aills@Sothebys.Realty" at bounding box center [430, 114] width 539 height 19
paste input "john.gurunlian@sothebys.r"
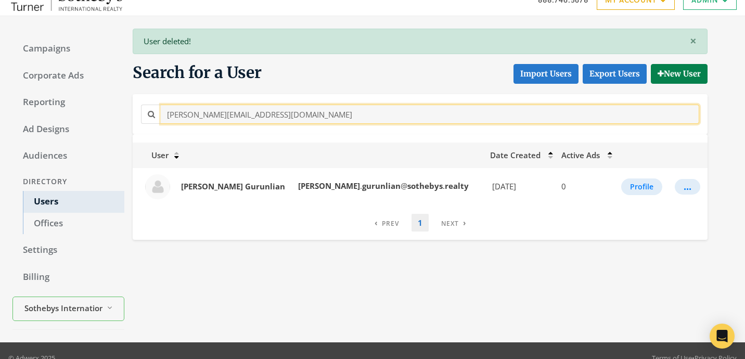
click at [285, 109] on input "john.gurunlian@sothebys.realty" at bounding box center [430, 114] width 539 height 19
paste input "Jeremy.Daniels@Sothebys.R"
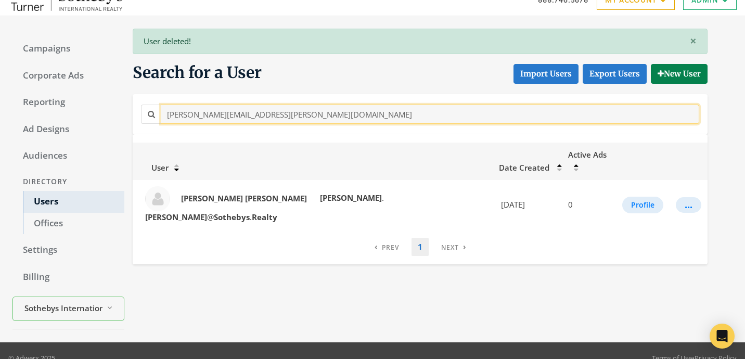
click at [322, 121] on input "Jeremy.Daniels@Sothebys.Realty" at bounding box center [430, 114] width 539 height 19
paste input "jenny.silver@sothebys.r"
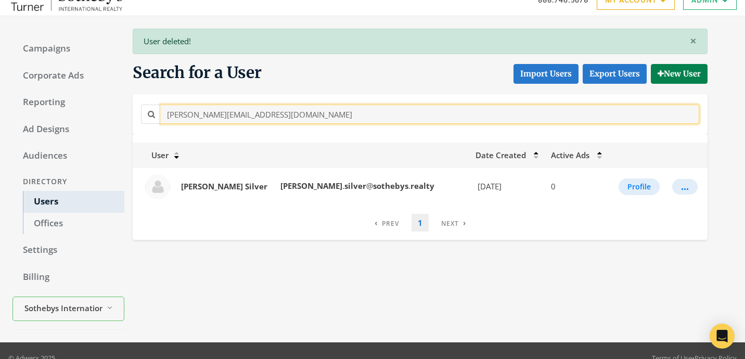
click at [307, 108] on input "jenny.silver@sothebys.realty" at bounding box center [430, 114] width 539 height 19
paste input "Jacqueline.Clarke@Sothebyshomes.com"
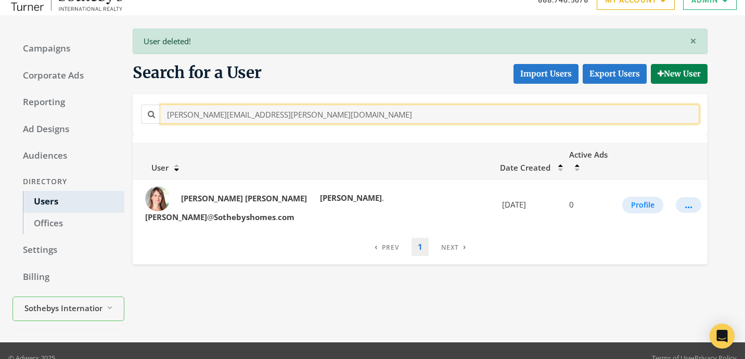
click at [258, 105] on input "Jacqueline.Clarke@Sothebyshomes.com" at bounding box center [430, 114] width 539 height 19
paste input "holly.borham@sothebys.realty"
click at [277, 110] on input "holly.borham@sothebys.realty" at bounding box center [430, 114] width 539 height 19
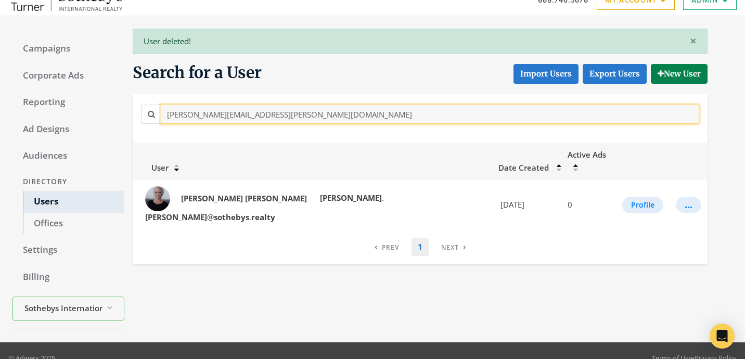
click at [277, 110] on input "holly.borham@sothebys.realty" at bounding box center [430, 114] width 539 height 19
paste input "Gregg.VanHouten"
click at [320, 118] on input "Gregg.VanHouten@sothebys.realty" at bounding box center [430, 114] width 539 height 19
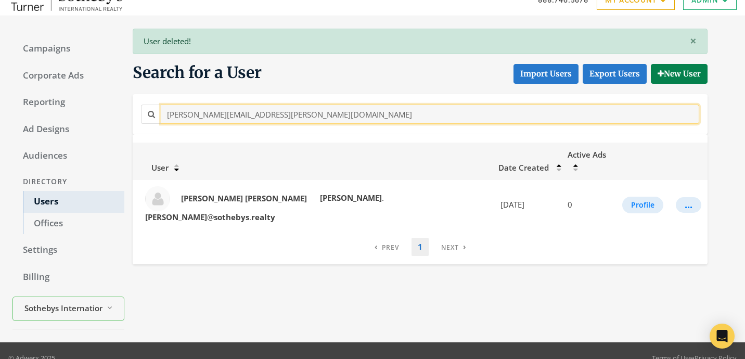
click at [320, 118] on input "Gregg.VanHouten@sothebys.realty" at bounding box center [430, 114] width 539 height 19
paste input "Houston.Photos@sothebyshomes.com"
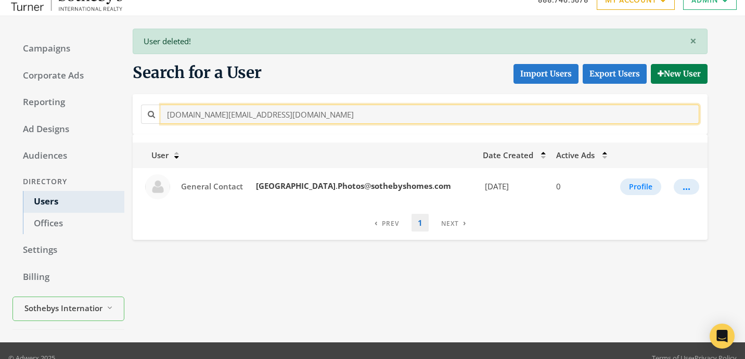
click at [335, 120] on input "Houston.Photos@sothebyshomes.com" at bounding box center [430, 114] width 539 height 19
paste input "Gay.Demel@Sothebys.Realty"
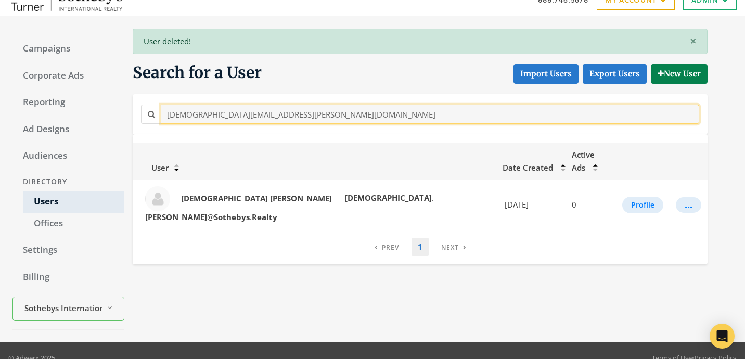
click at [336, 113] on input "Gay.Demel@Sothebys.Realty" at bounding box center [430, 114] width 539 height 19
paste input "ry.Wilbanks"
click at [269, 120] on input "Gary.Wilbanks@Sothebys.Realty" at bounding box center [430, 114] width 539 height 19
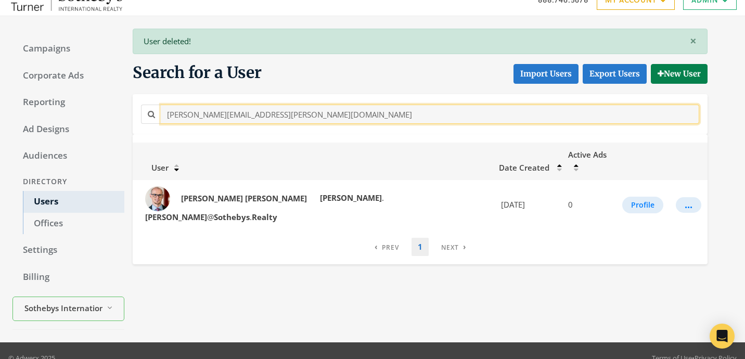
click at [269, 120] on input "Gary.Wilbanks@Sothebys.Realty" at bounding box center [430, 114] width 539 height 19
paste
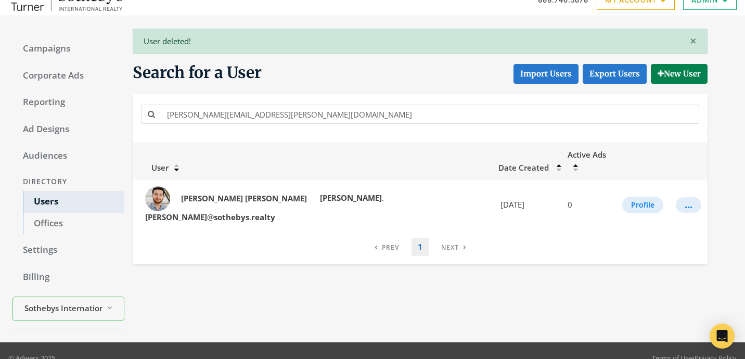
click at [318, 137] on div "User Date Created Active Ads Ethan Leiferman ethan . leiferman @ sothebys . rea…" at bounding box center [420, 199] width 575 height 130
click at [318, 125] on div "ethan.leiferman@sothebys.realty" at bounding box center [420, 114] width 564 height 23
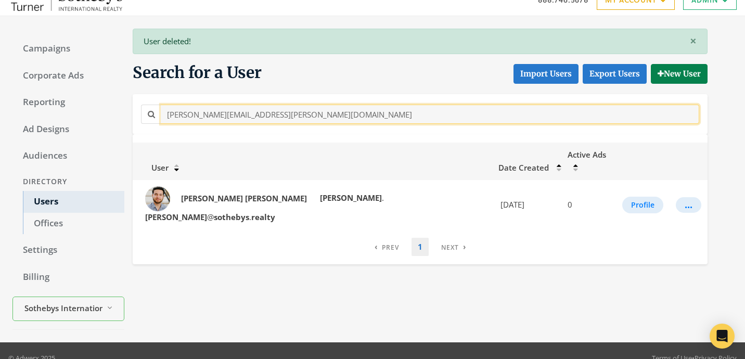
click at [318, 121] on input "ethan.leiferman@sothebys.realty" at bounding box center [430, 114] width 539 height 19
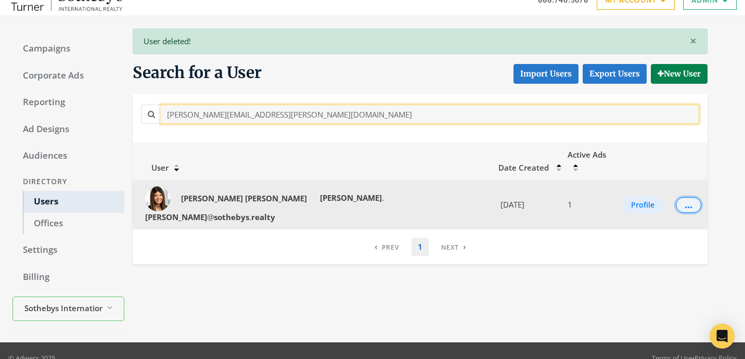
type input "ella.ellis@sothebys.realty"
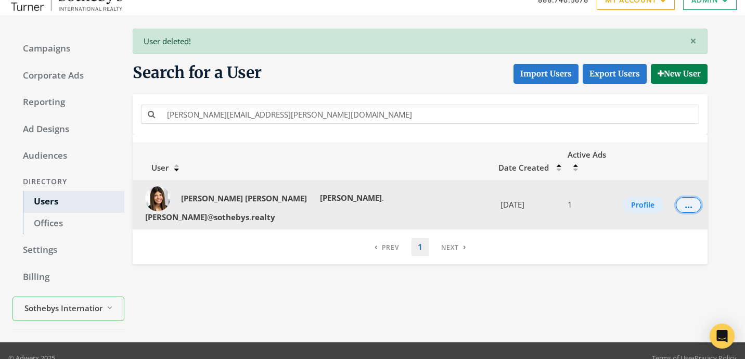
click at [685, 204] on div "..." at bounding box center [689, 204] width 8 height 1
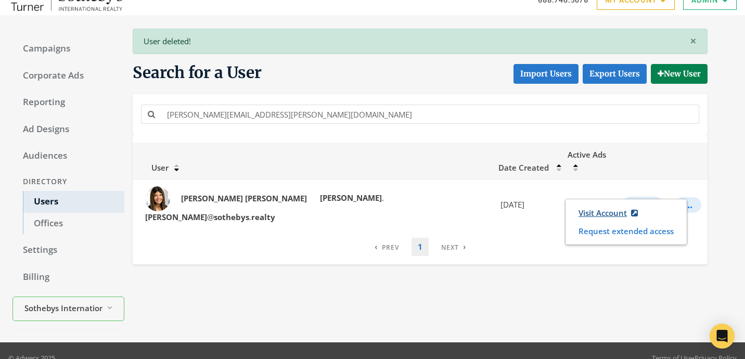
click at [597, 211] on link "Visit Account" at bounding box center [608, 212] width 73 height 19
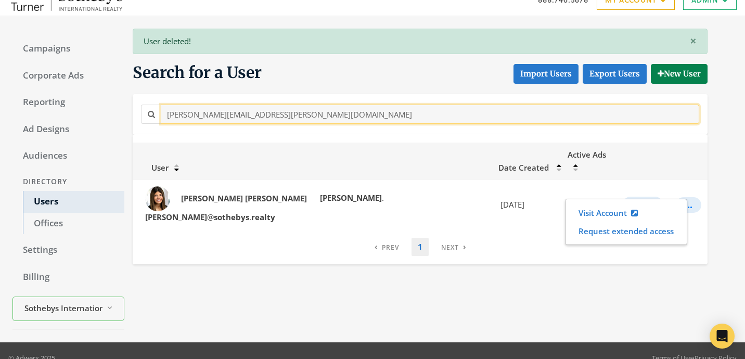
click at [318, 113] on input "ella.ellis@sothebys.realty" at bounding box center [430, 114] width 539 height 19
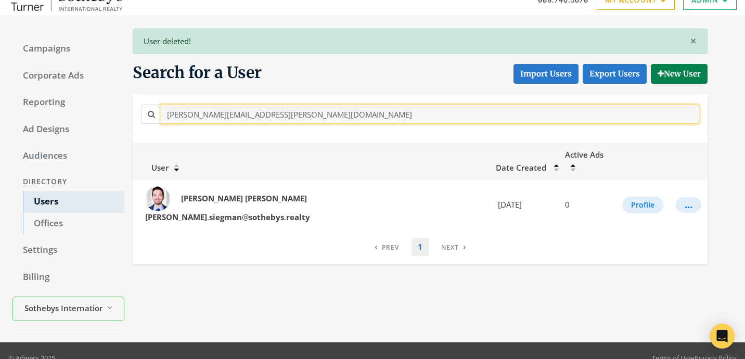
click at [321, 121] on input "dylan.siegman@sothebys.realty" at bounding box center [430, 114] width 539 height 19
click at [285, 117] on input "devon.mcmillan@sothebys.realty" at bounding box center [430, 114] width 539 height 19
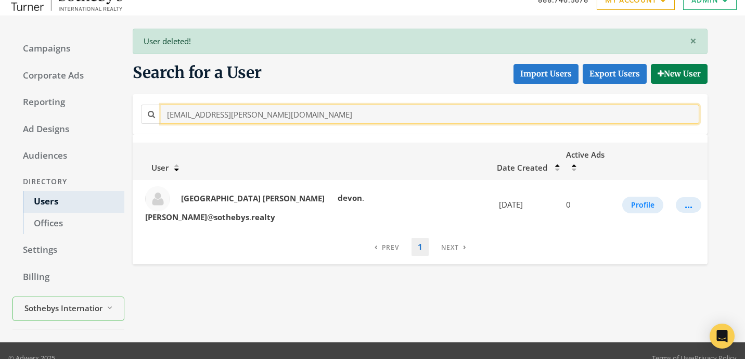
click at [285, 117] on input "devon.mcmillan@sothebys.realty" at bounding box center [430, 114] width 539 height 19
click at [285, 121] on input "Cristina.Barron@Sothebys.Realty" at bounding box center [430, 114] width 539 height 19
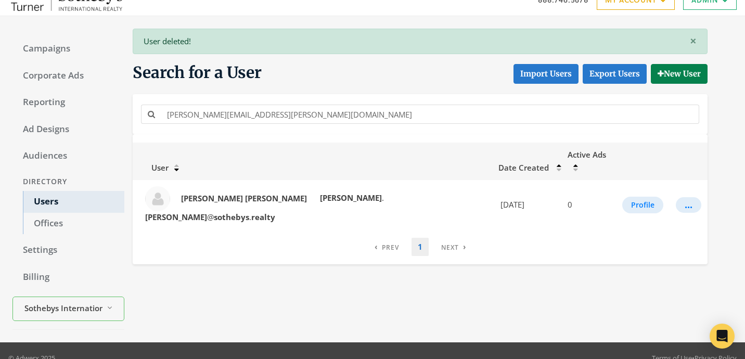
click at [349, 100] on div "carmen.williams@sothebys.realty" at bounding box center [420, 114] width 575 height 40
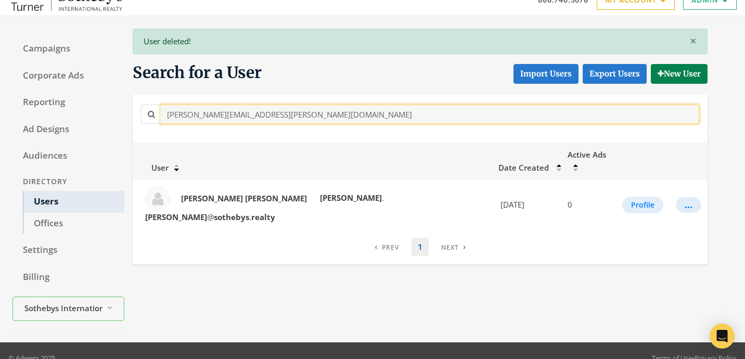
click at [343, 116] on input "carmen.williams@sothebys.realty" at bounding box center [430, 114] width 539 height 19
click at [335, 109] on input "ashley.stephens@sothebys.realty" at bounding box center [430, 114] width 539 height 19
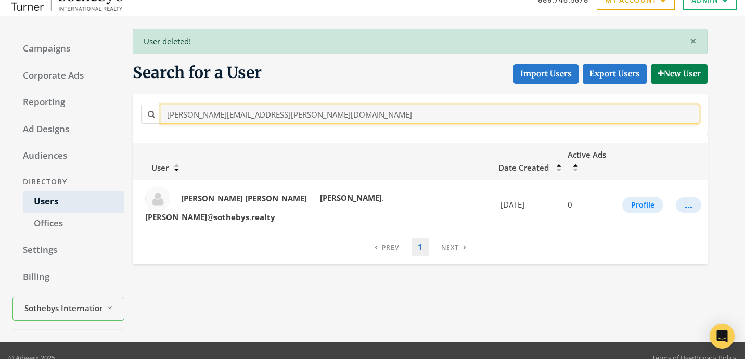
click at [335, 109] on input "ashley.stephens@sothebys.realty" at bounding box center [430, 114] width 539 height 19
click at [326, 113] on input "[PERSON_NAME][EMAIL_ADDRESS][PERSON_NAME][DOMAIN_NAME]" at bounding box center [430, 114] width 539 height 19
click at [357, 120] on input "[PERSON_NAME][EMAIL_ADDRESS][PERSON_NAME][DOMAIN_NAME]" at bounding box center [430, 114] width 539 height 19
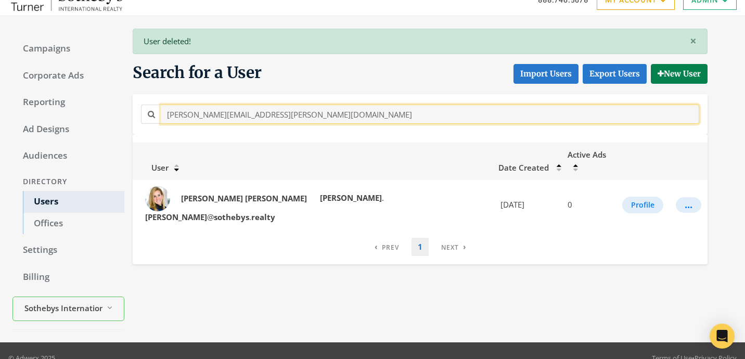
click at [357, 120] on input "[PERSON_NAME][EMAIL_ADDRESS][PERSON_NAME][DOMAIN_NAME]" at bounding box center [430, 114] width 539 height 19
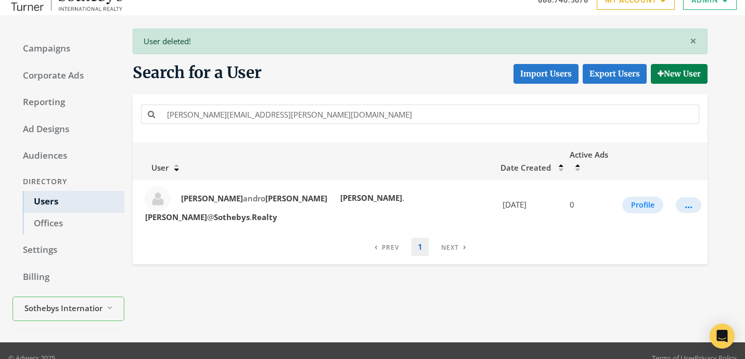
click at [312, 125] on div "[PERSON_NAME][EMAIL_ADDRESS][PERSON_NAME][DOMAIN_NAME]" at bounding box center [420, 114] width 564 height 23
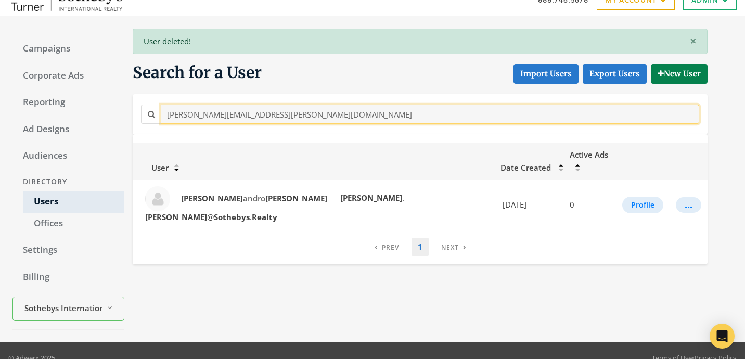
click at [312, 120] on input "[PERSON_NAME][EMAIL_ADDRESS][PERSON_NAME][DOMAIN_NAME]" at bounding box center [430, 114] width 539 height 19
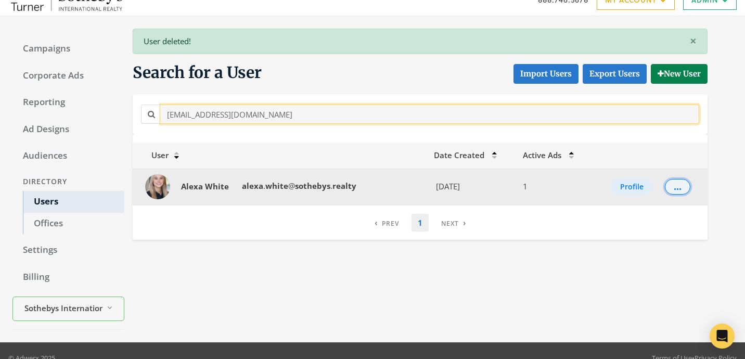
type input "[EMAIL_ADDRESS][DOMAIN_NAME]"
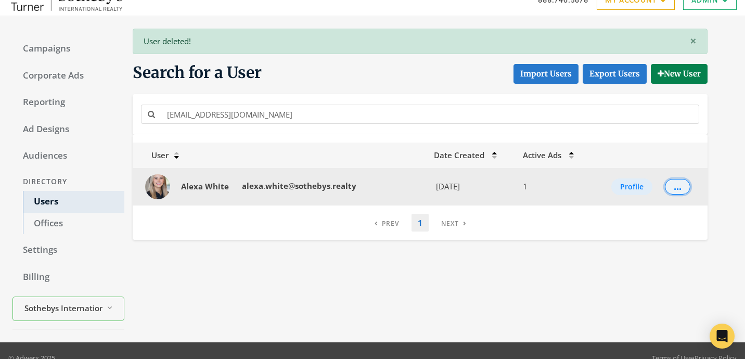
click at [674, 186] on div "..." at bounding box center [678, 186] width 8 height 1
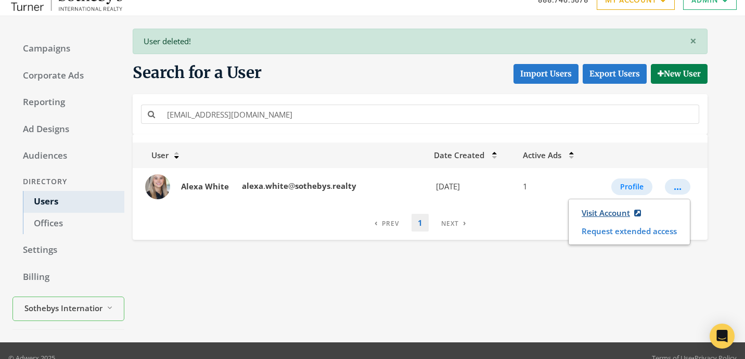
click at [593, 213] on link "Visit Account" at bounding box center [611, 212] width 73 height 19
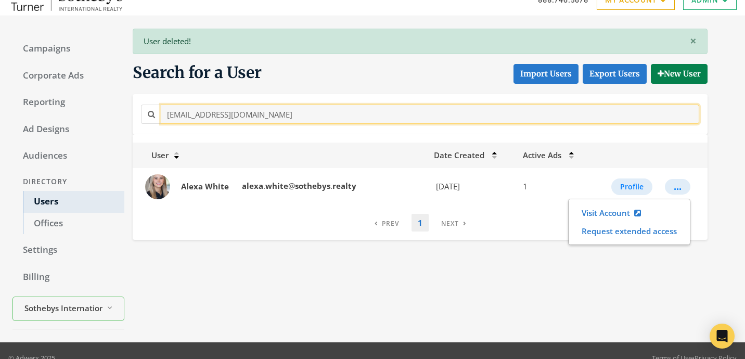
click at [297, 120] on input "[EMAIL_ADDRESS][DOMAIN_NAME]" at bounding box center [430, 114] width 539 height 19
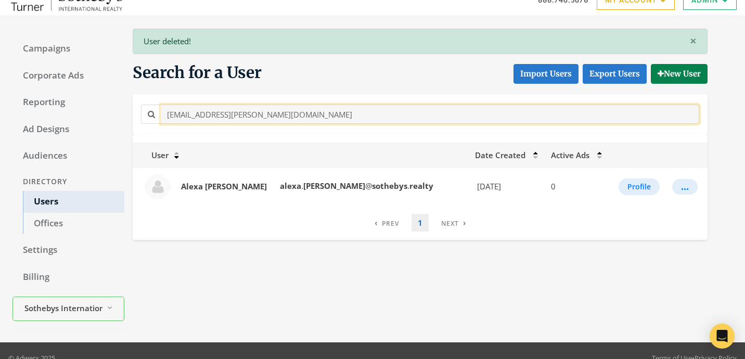
click at [346, 117] on input "[EMAIL_ADDRESS][PERSON_NAME][DOMAIN_NAME]" at bounding box center [430, 114] width 539 height 19
click at [331, 105] on input "[EMAIL_ADDRESS][PERSON_NAME][DOMAIN_NAME]" at bounding box center [430, 114] width 539 height 19
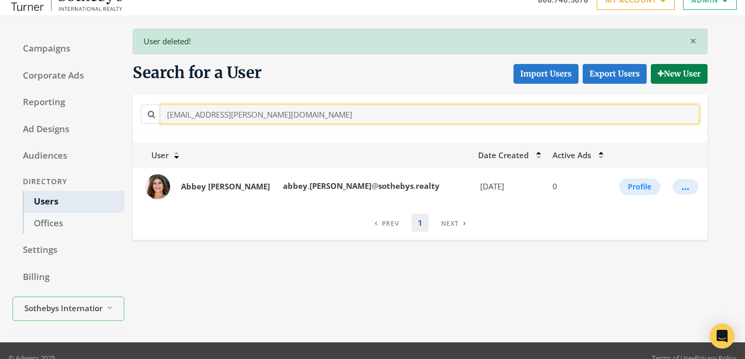
click at [331, 105] on input "[EMAIL_ADDRESS][PERSON_NAME][DOMAIN_NAME]" at bounding box center [430, 114] width 539 height 19
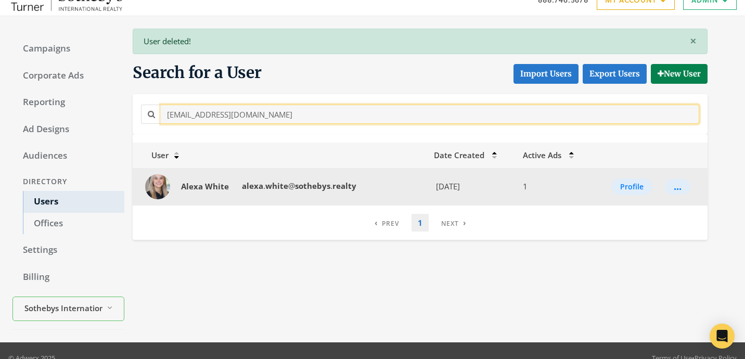
type input "[EMAIL_ADDRESS][DOMAIN_NAME]"
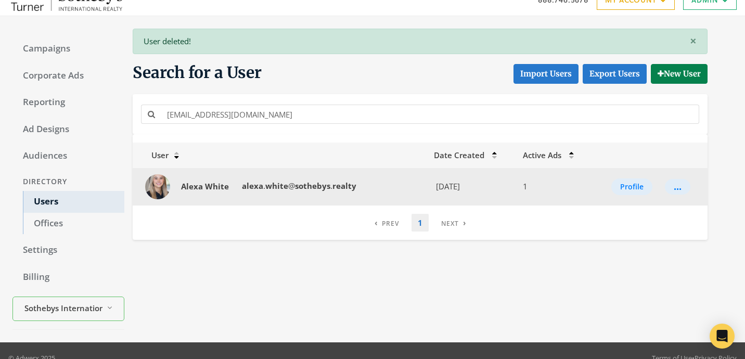
click at [694, 198] on td "..." at bounding box center [683, 186] width 49 height 37
click at [684, 189] on button "..." at bounding box center [677, 187] width 25 height 16
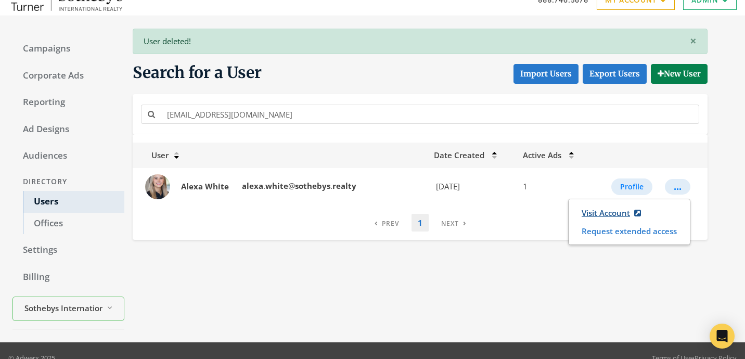
click at [592, 207] on link "Visit Account" at bounding box center [611, 212] width 73 height 19
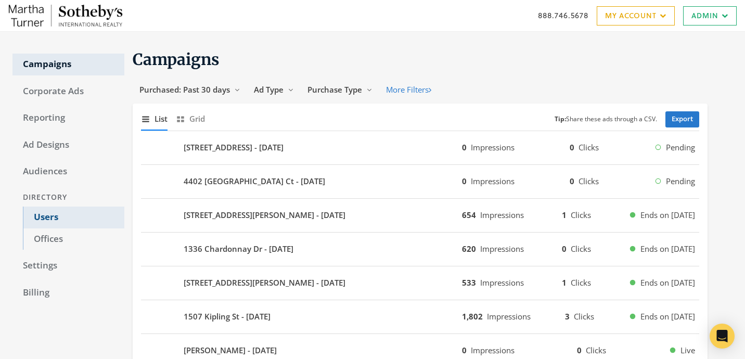
click at [47, 226] on link "Users" at bounding box center [73, 218] width 101 height 22
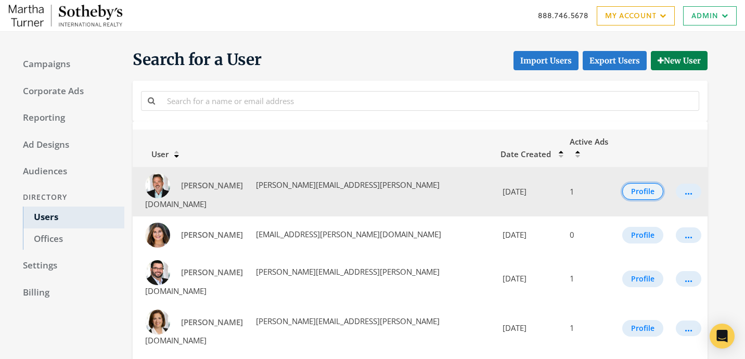
click at [652, 183] on button "Profile" at bounding box center [642, 191] width 41 height 17
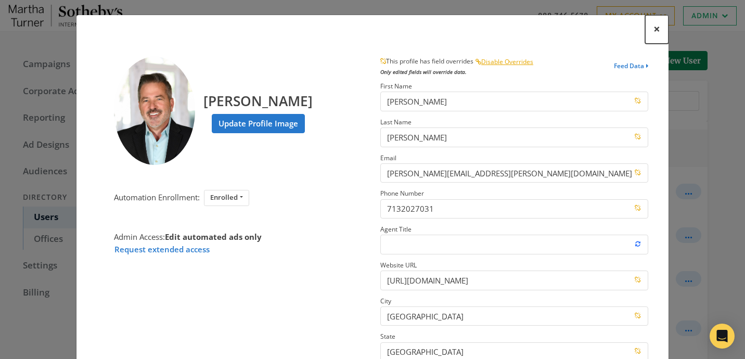
click at [656, 27] on span "×" at bounding box center [657, 29] width 7 height 16
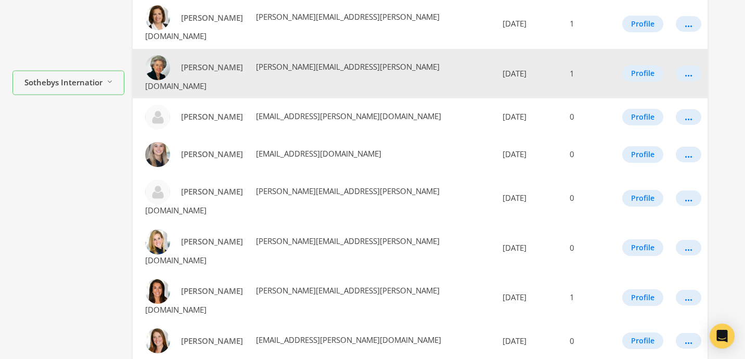
scroll to position [445, 0]
